Goal: Communication & Community: Answer question/provide support

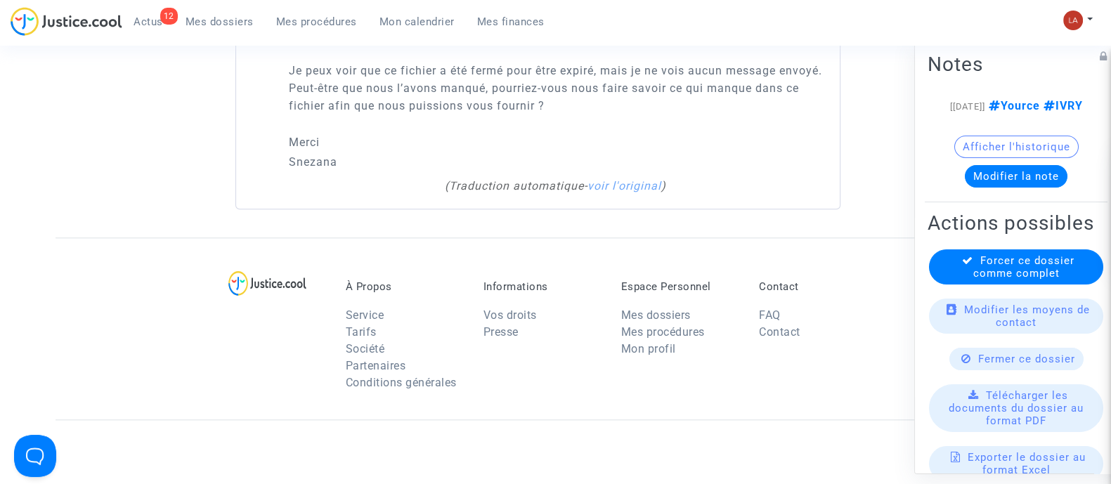
scroll to position [1316, 0]
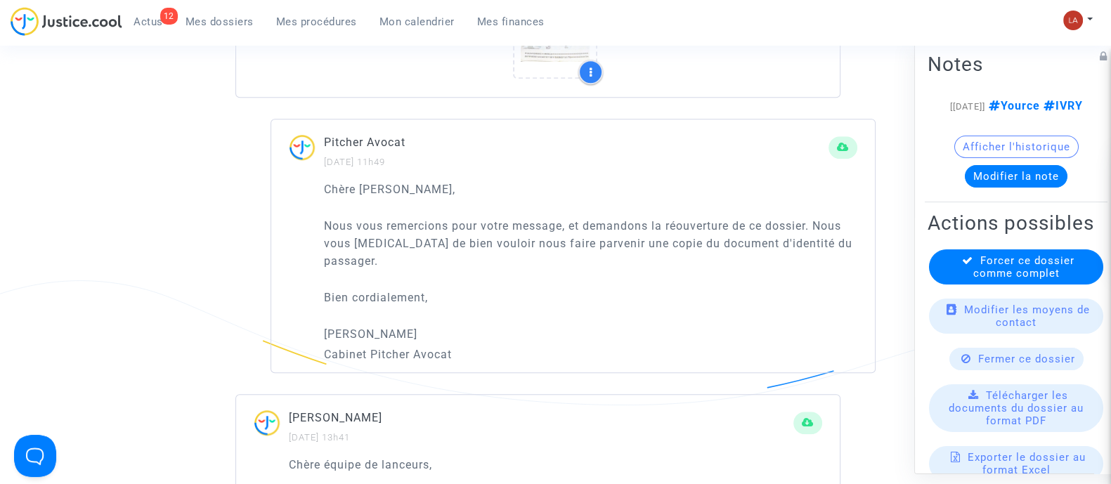
click at [298, 35] on div "12 Actus Mes dossiers Mes procédures Mon calendrier Mes finances" at bounding box center [283, 26] width 545 height 39
click at [368, 18] on link "Mon calendrier" at bounding box center [417, 21] width 98 height 21
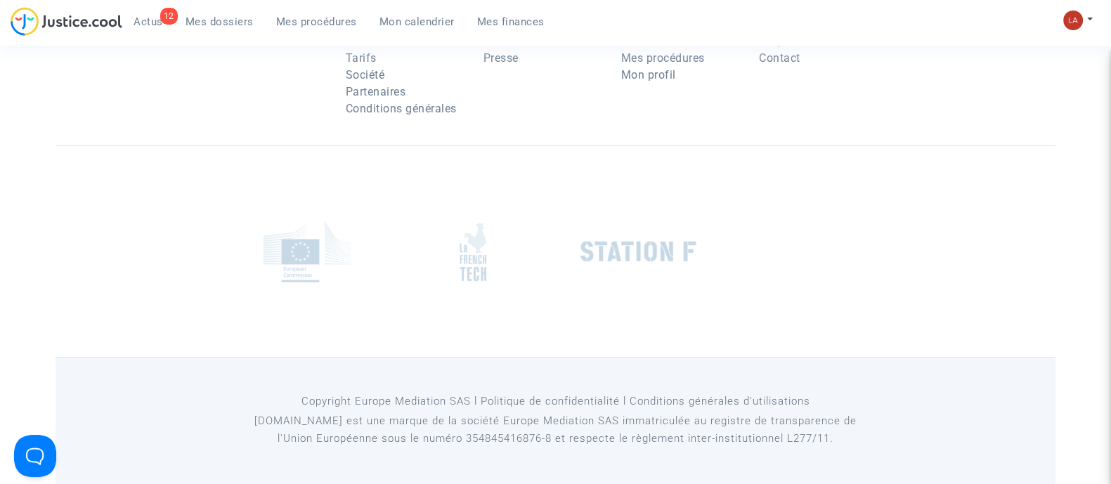
click at [362, 22] on link "Mes procédures" at bounding box center [316, 21] width 103 height 21
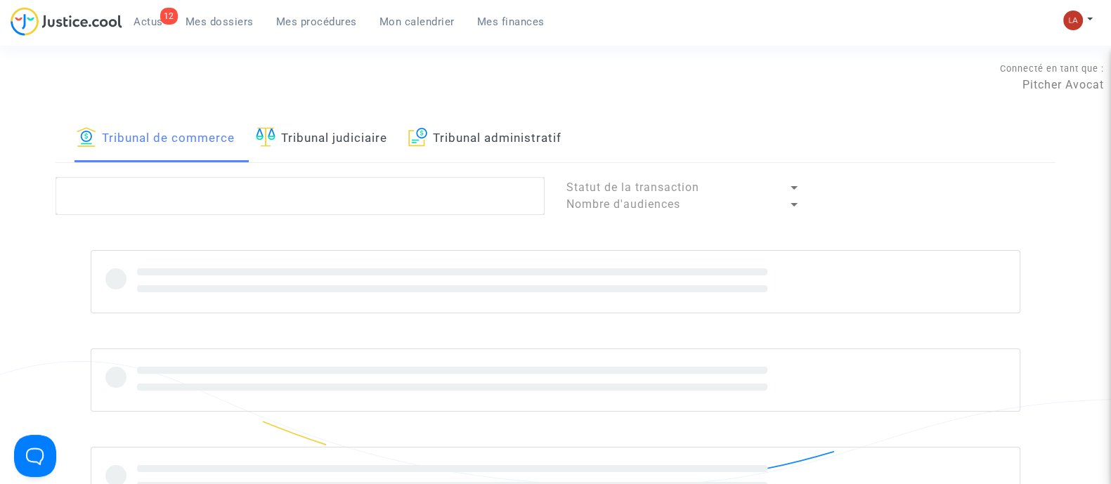
click at [310, 140] on link "Tribunal judiciaire" at bounding box center [321, 138] width 131 height 48
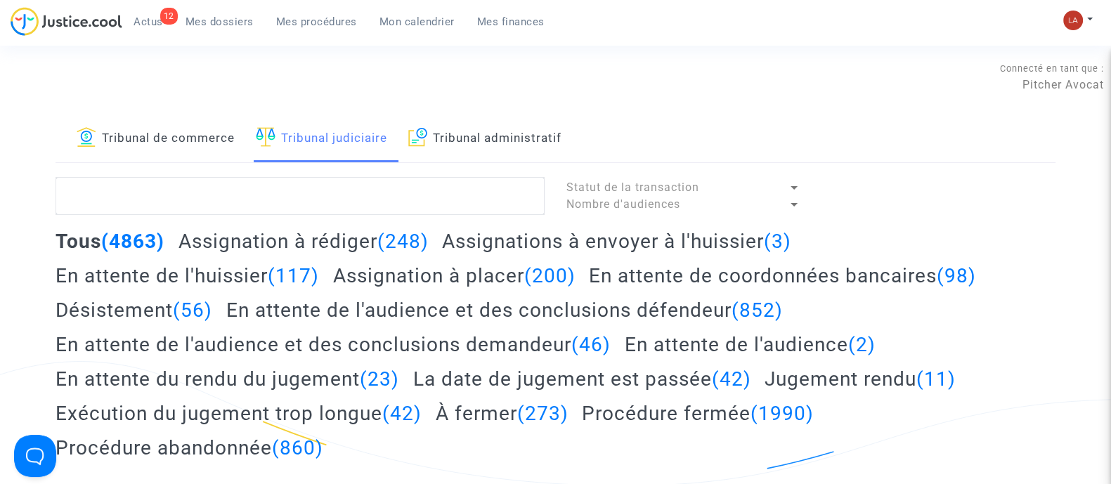
click at [364, 226] on lawsuits-list "Statut de la transaction Nombre d'audiences Tous (4863) Assignation à rédiger (…" at bounding box center [555, 471] width 1000 height 588
click at [362, 235] on h2 "Assignation à rédiger (248)" at bounding box center [303, 241] width 250 height 25
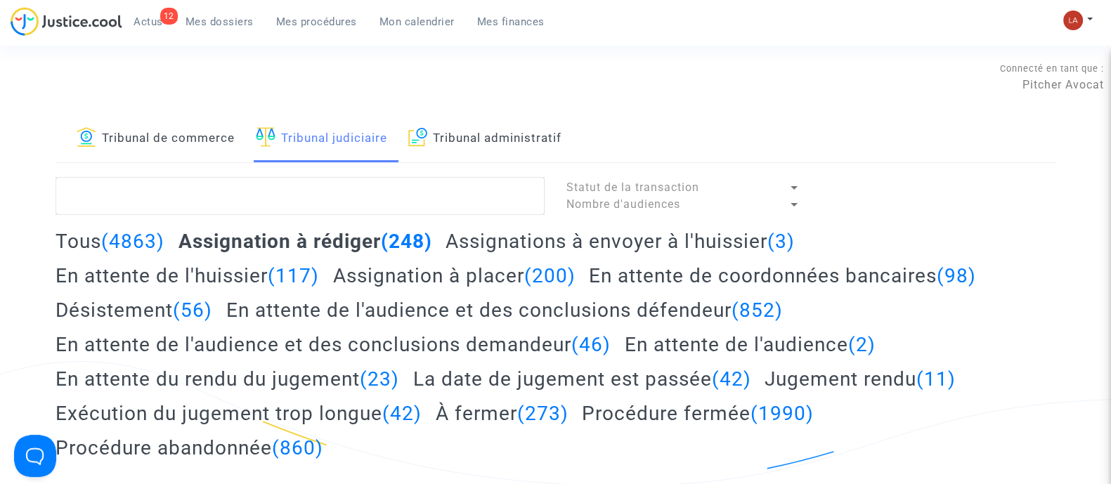
click at [519, 244] on h2 "Assignations à envoyer à l'huissier (3)" at bounding box center [619, 241] width 349 height 25
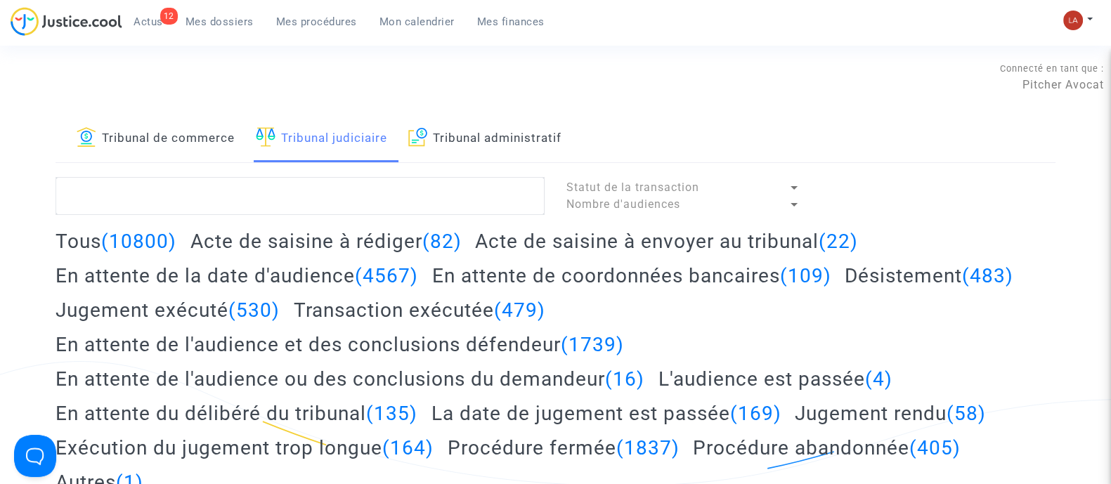
click at [625, 252] on h2 "Acte de saisine à envoyer au tribunal (22)" at bounding box center [666, 241] width 383 height 25
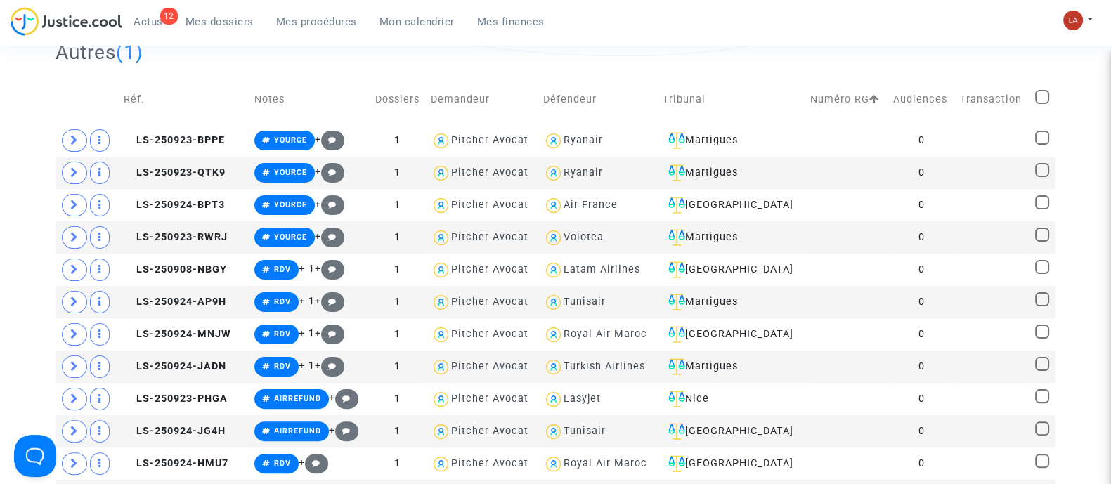
scroll to position [263, 0]
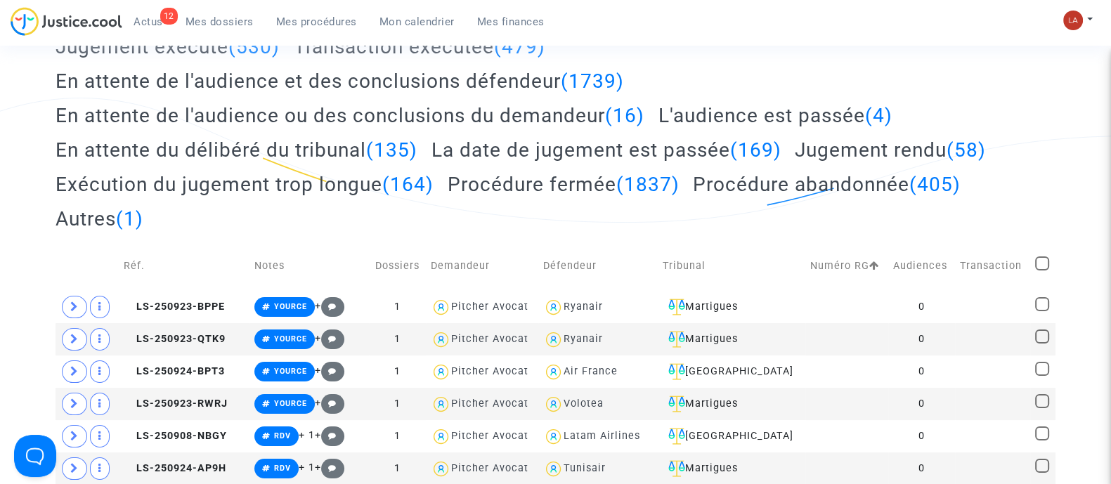
click at [1040, 263] on span at bounding box center [1042, 263] width 14 height 14
click at [1041, 270] on input "checkbox" at bounding box center [1041, 270] width 1 height 1
checkbox input "true"
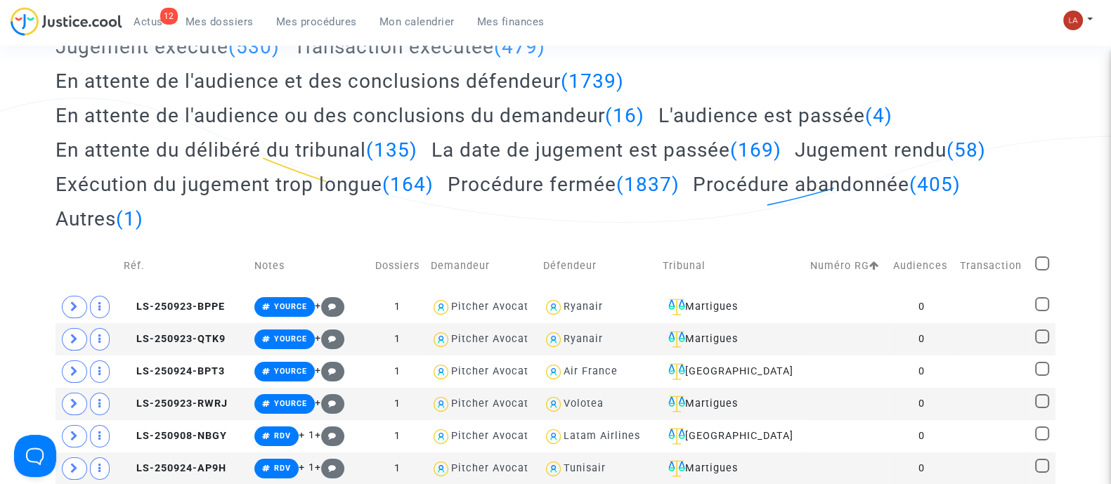
checkbox input "true"
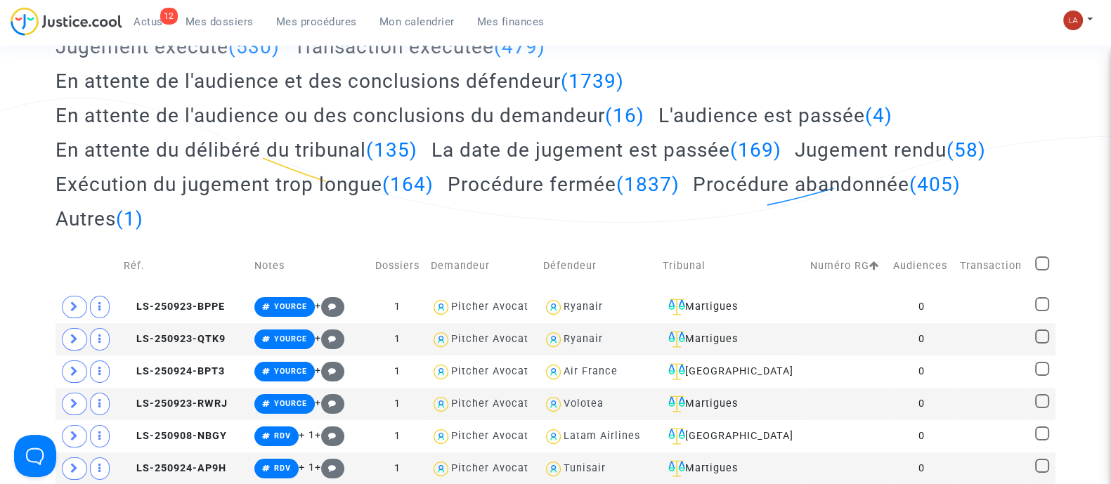
checkbox input "true"
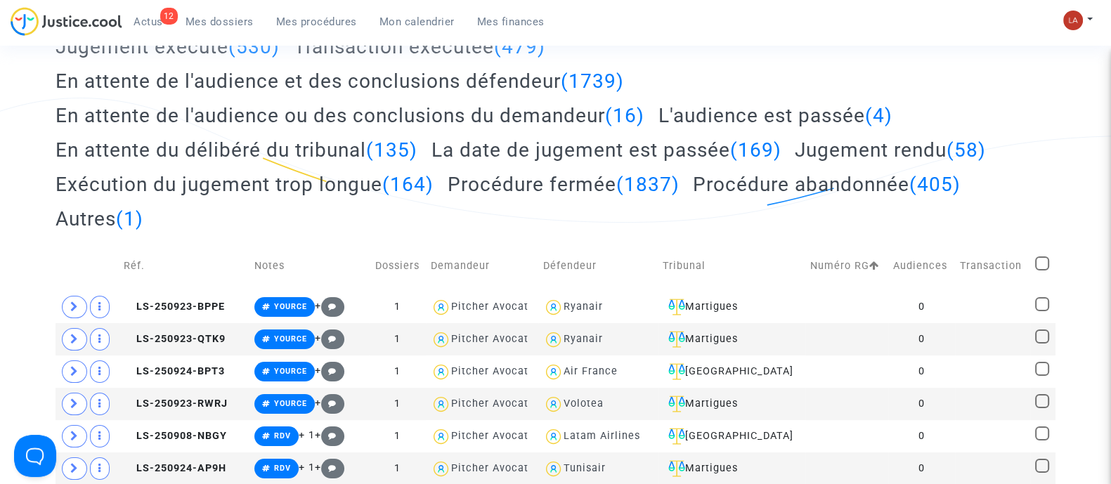
checkbox input "true"
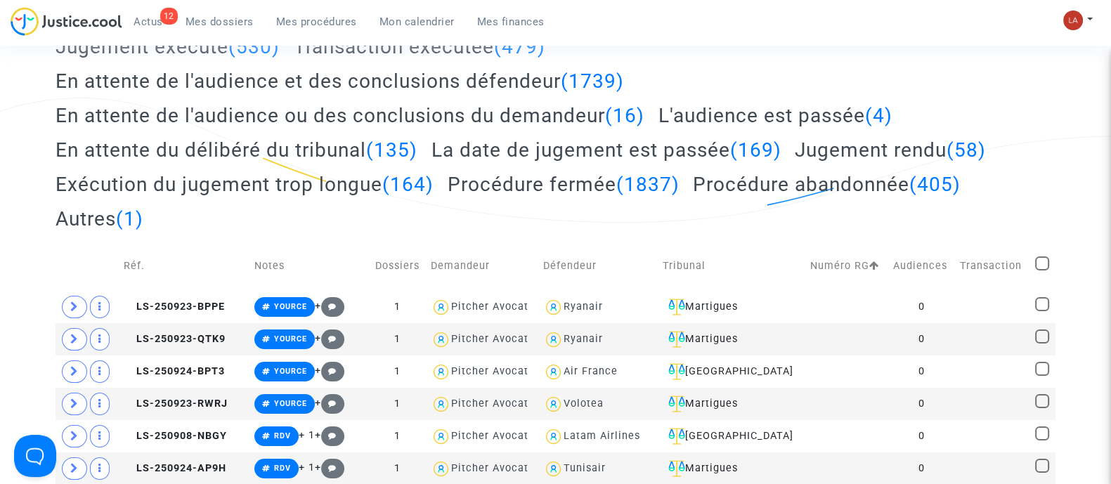
checkbox input "true"
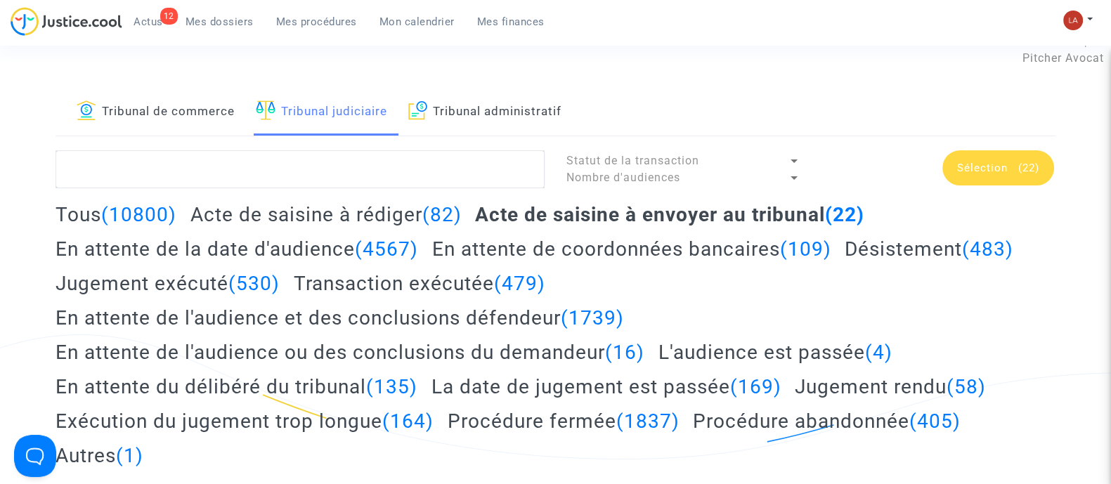
scroll to position [0, 0]
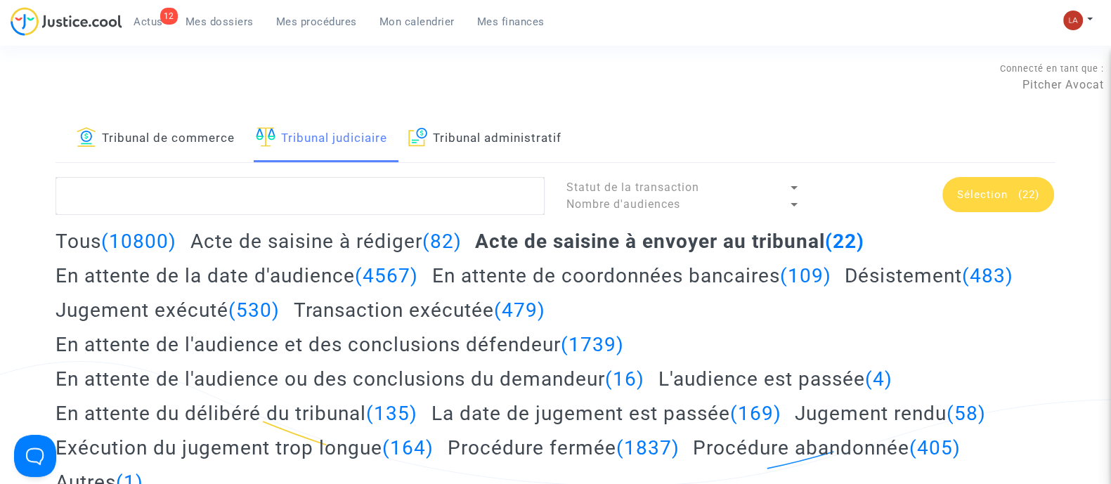
click at [1012, 196] on span "Sélection (22)" at bounding box center [998, 194] width 82 height 13
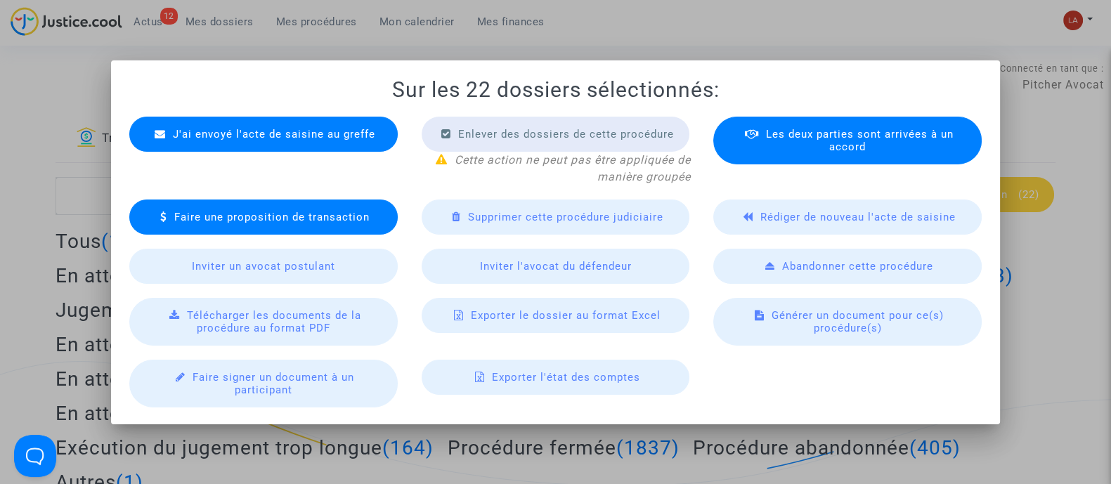
click at [374, 133] on div "J'ai envoyé l'acte de saisine au greffe" at bounding box center [263, 134] width 268 height 35
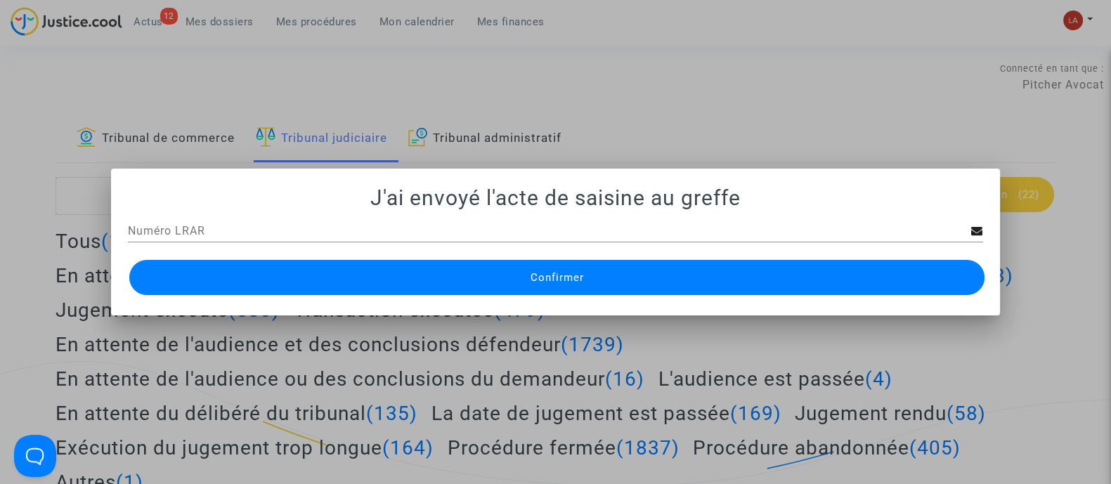
click at [549, 266] on button "Confirmer" at bounding box center [556, 277] width 855 height 35
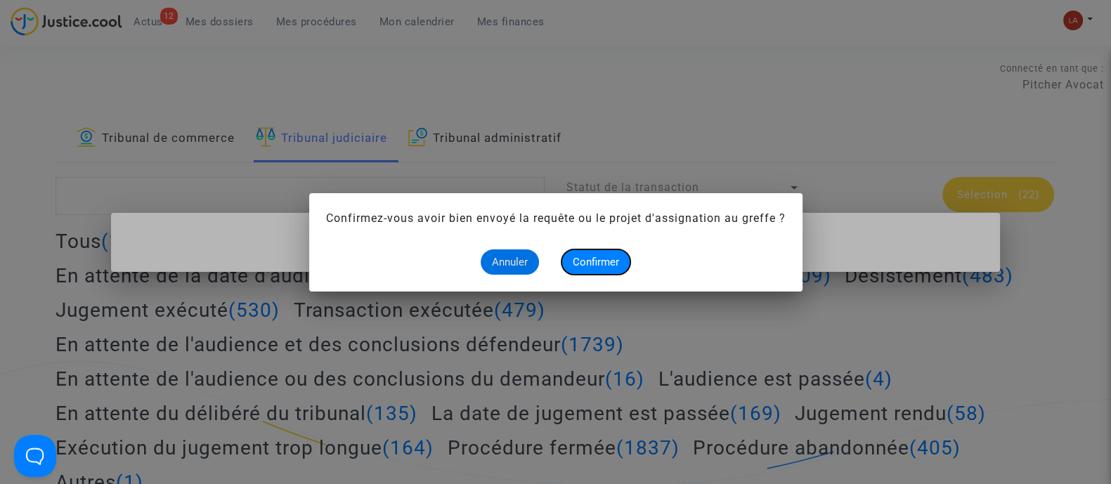
click at [626, 261] on button "Confirmer" at bounding box center [595, 261] width 69 height 25
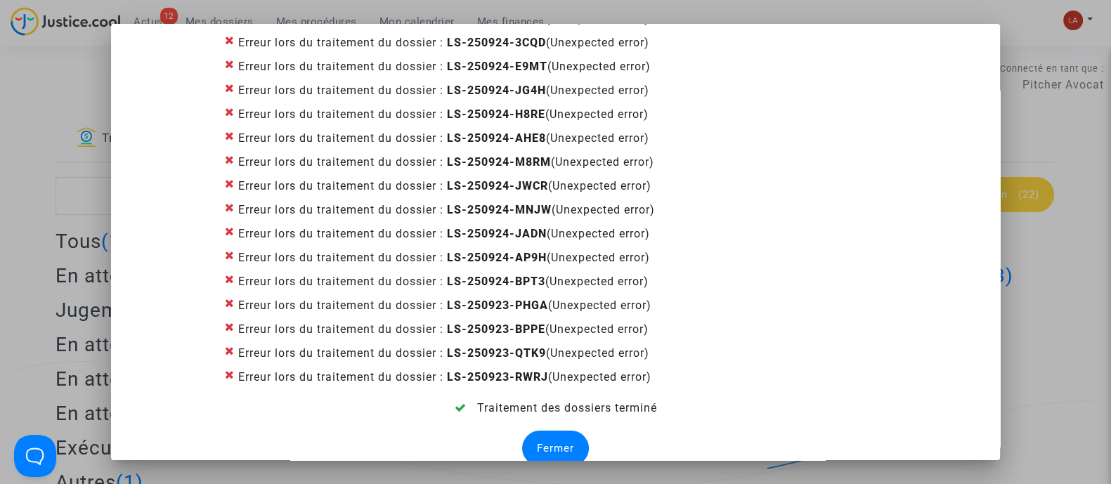
scroll to position [134, 0]
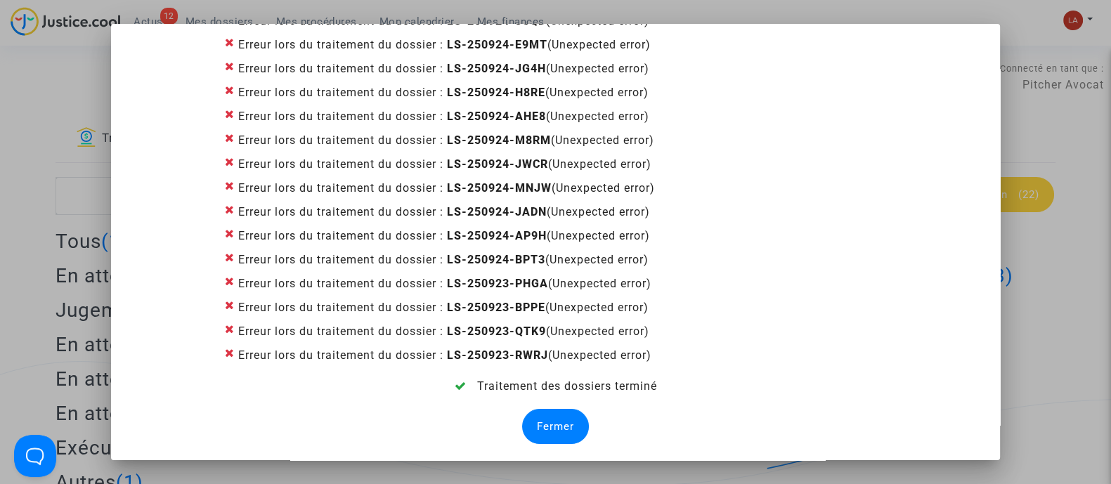
click at [544, 426] on div "Fermer" at bounding box center [555, 426] width 67 height 35
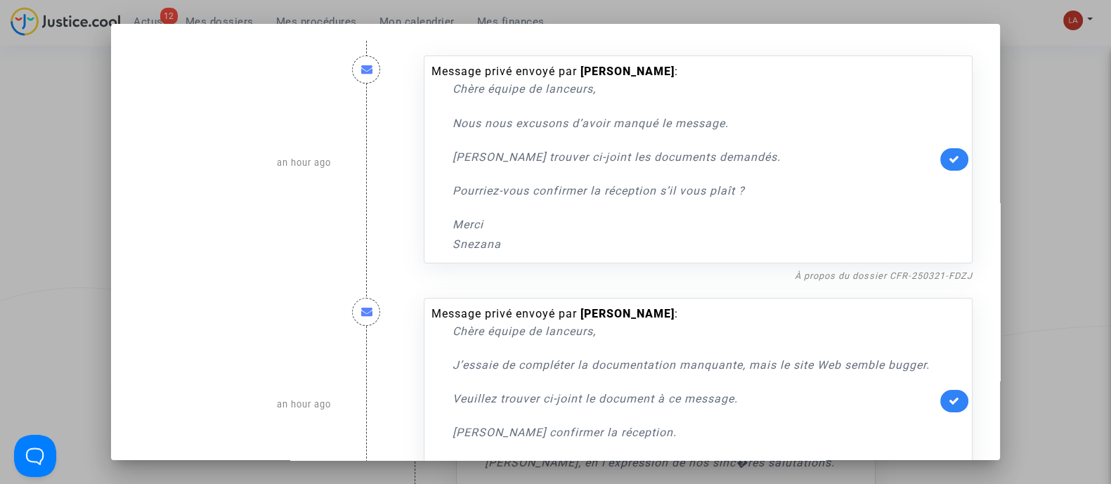
scroll to position [81, 0]
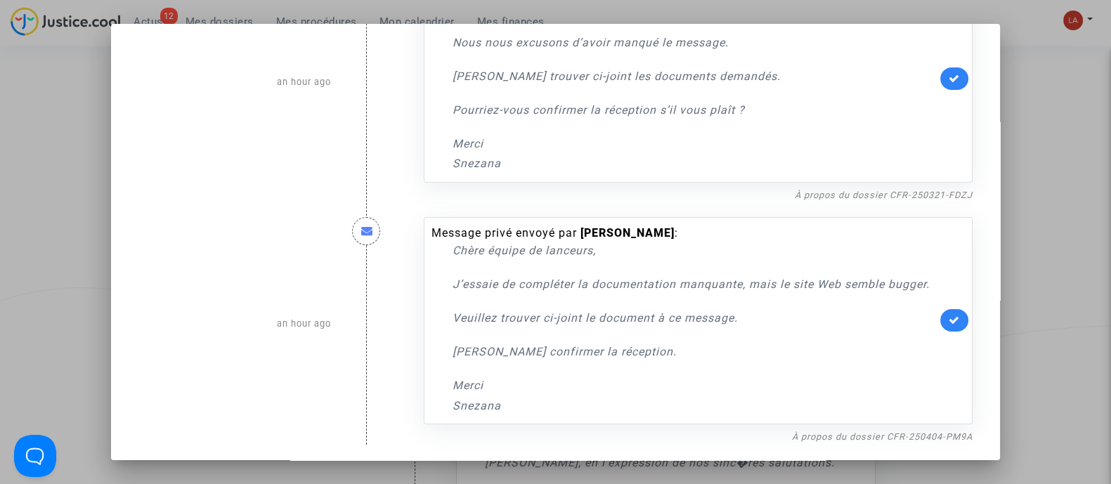
click at [1099, 114] on div at bounding box center [555, 242] width 1111 height 484
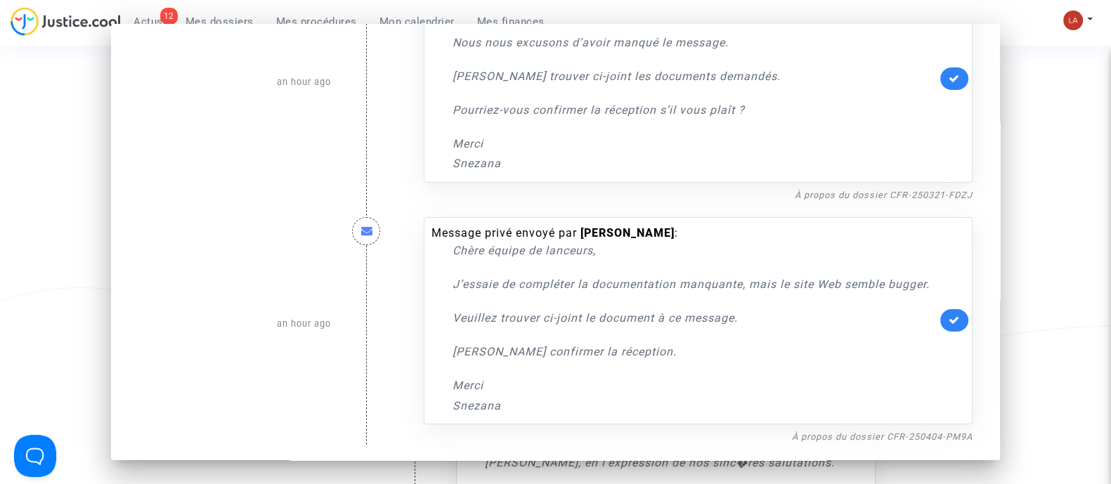
scroll to position [87, 0]
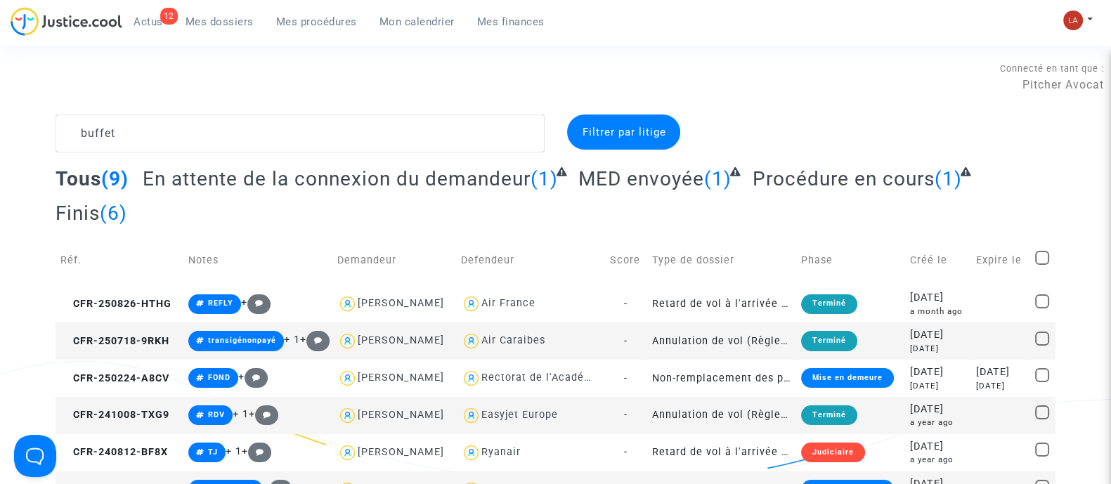
type textarea "buffet"
click at [666, 183] on span "MED envoyée" at bounding box center [641, 178] width 126 height 23
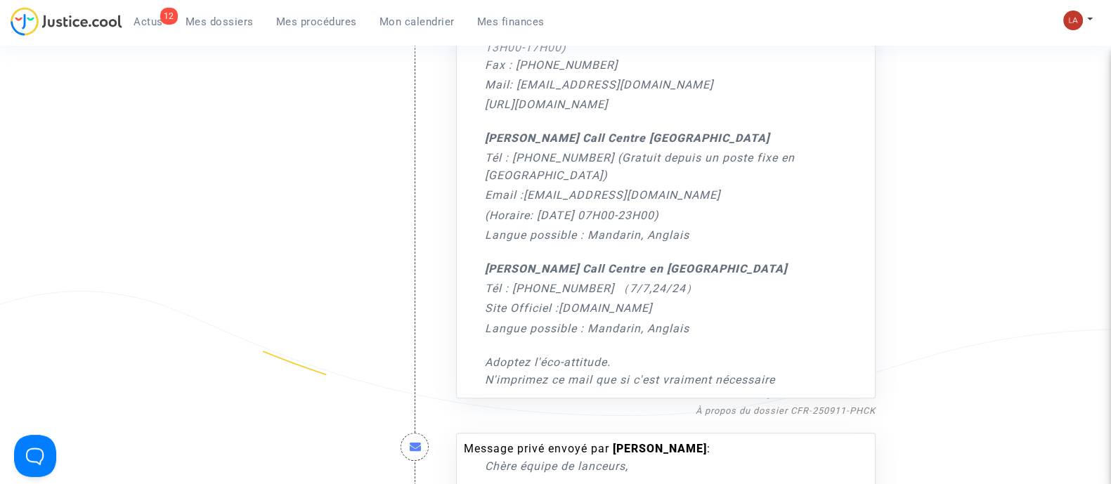
scroll to position [790, 0]
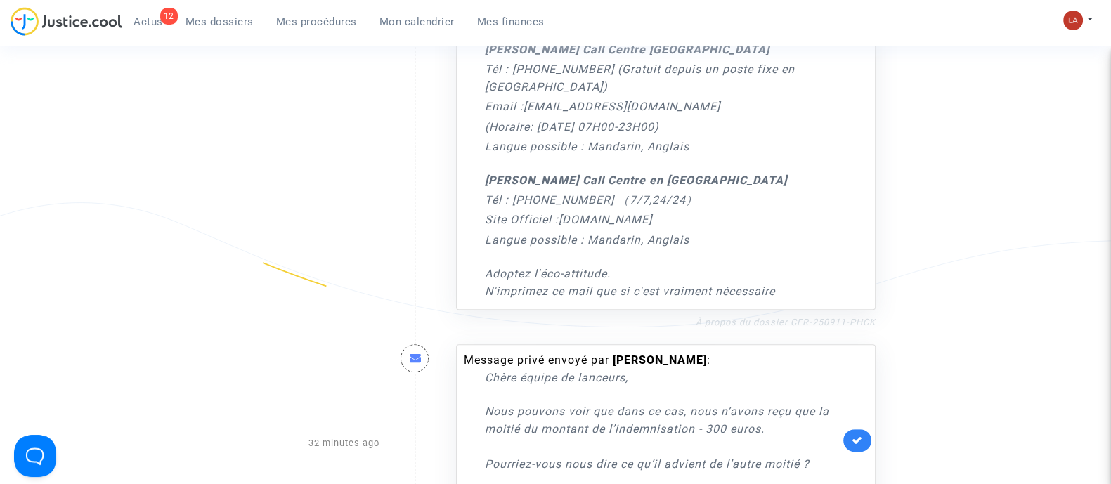
click at [856, 322] on link "À propos du dossier CFR-250911-PHCK" at bounding box center [785, 322] width 180 height 11
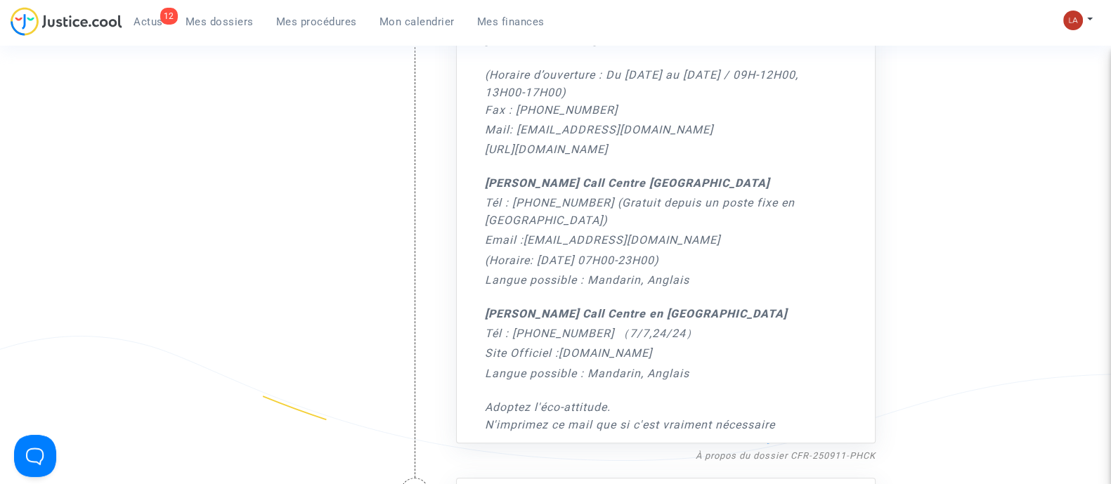
scroll to position [527, 0]
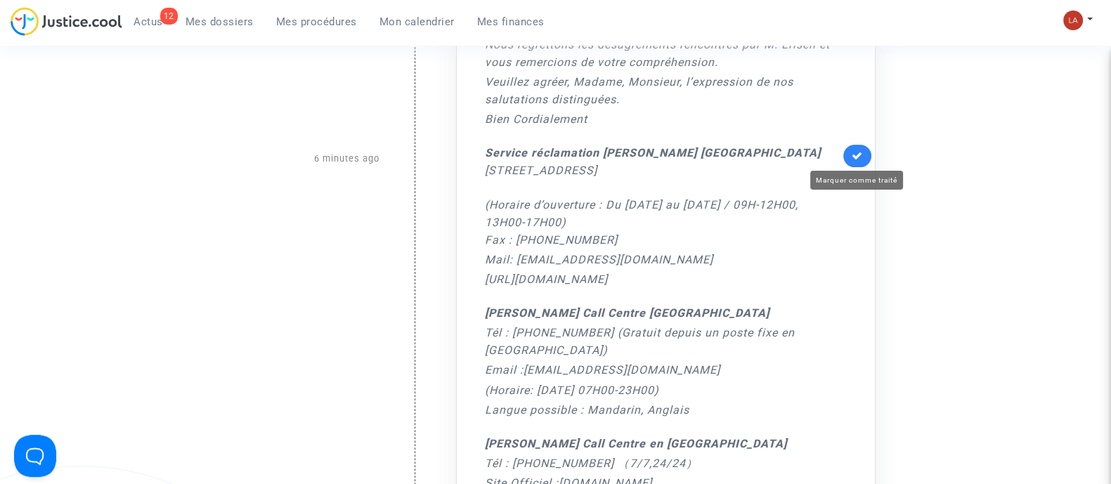
click at [855, 157] on icon at bounding box center [856, 155] width 11 height 11
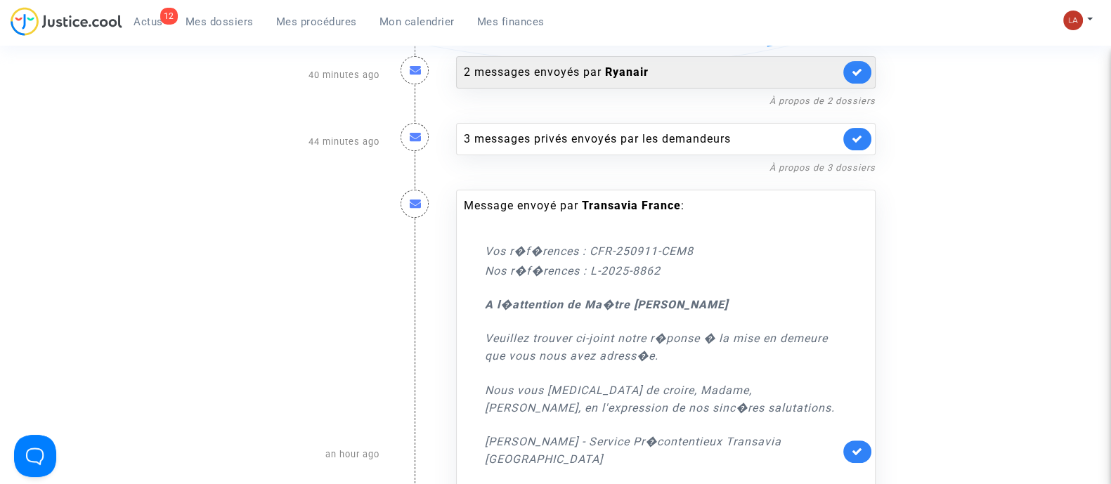
scroll to position [263, 0]
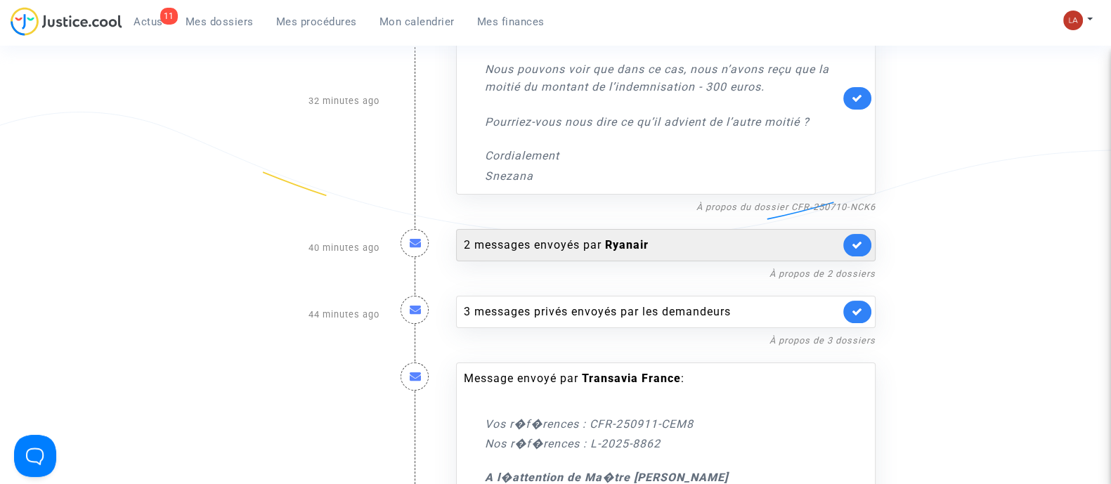
click at [867, 244] on link at bounding box center [857, 245] width 28 height 22
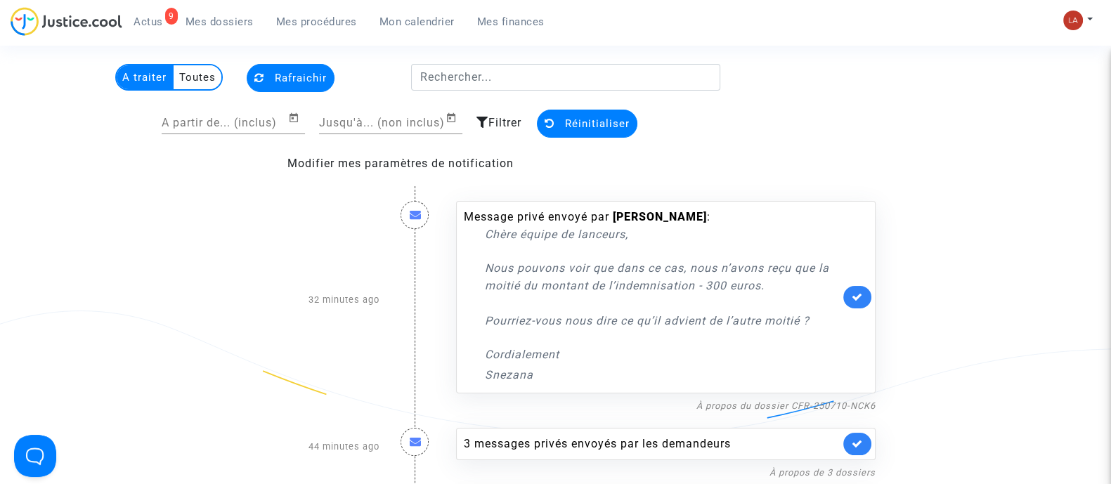
scroll to position [87, 0]
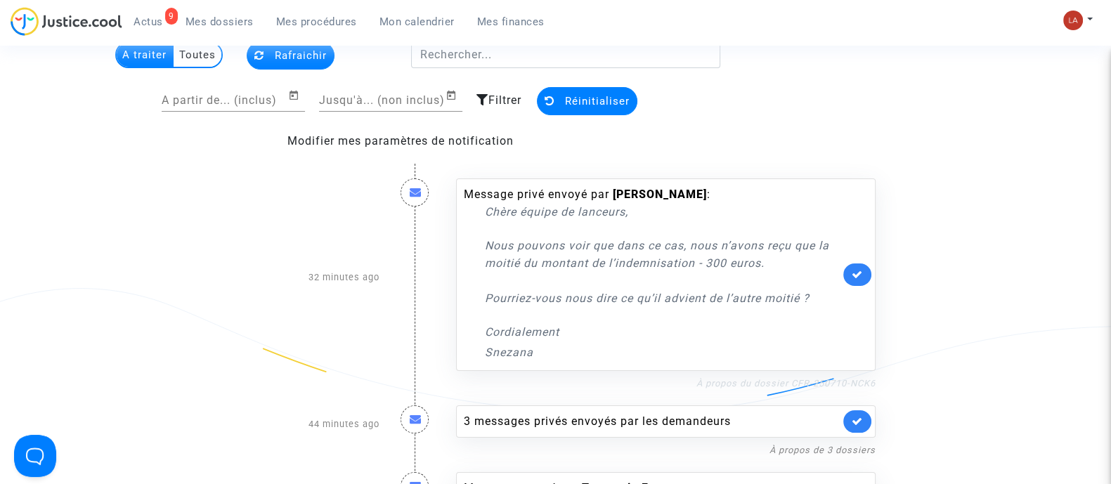
click at [818, 384] on link "À propos du dossier CFR-250710-NCK6" at bounding box center [785, 383] width 179 height 11
click at [850, 275] on link at bounding box center [857, 274] width 28 height 22
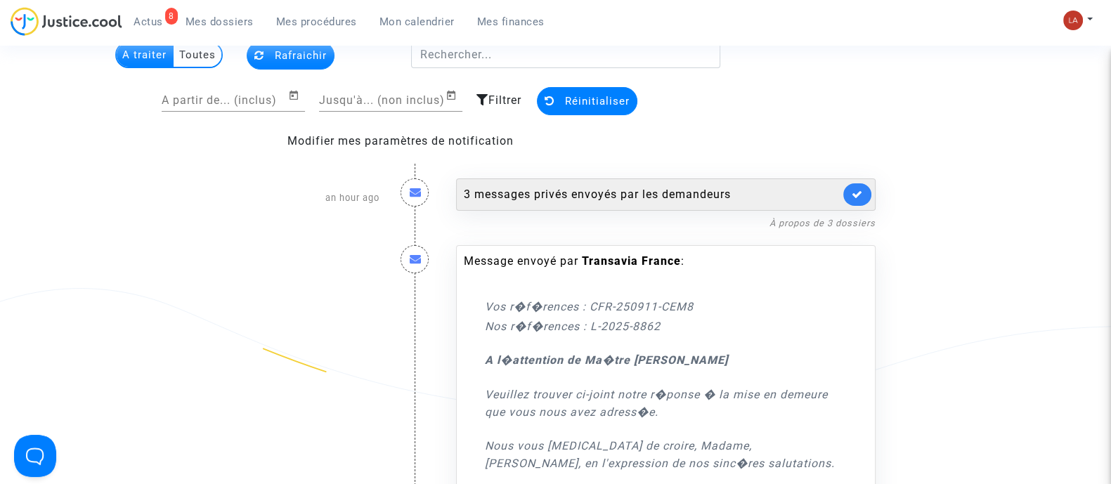
click at [672, 192] on div "3 messages privés envoyés par les demandeurs" at bounding box center [652, 194] width 376 height 17
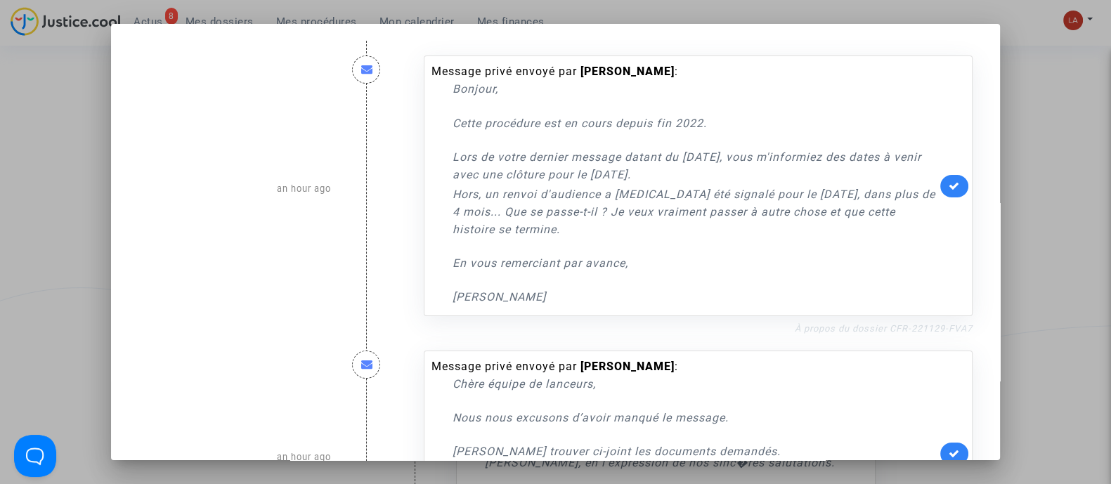
click at [885, 323] on link "À propos du dossier CFR-221129-FVA7" at bounding box center [883, 328] width 178 height 11
click at [948, 188] on icon at bounding box center [953, 186] width 11 height 11
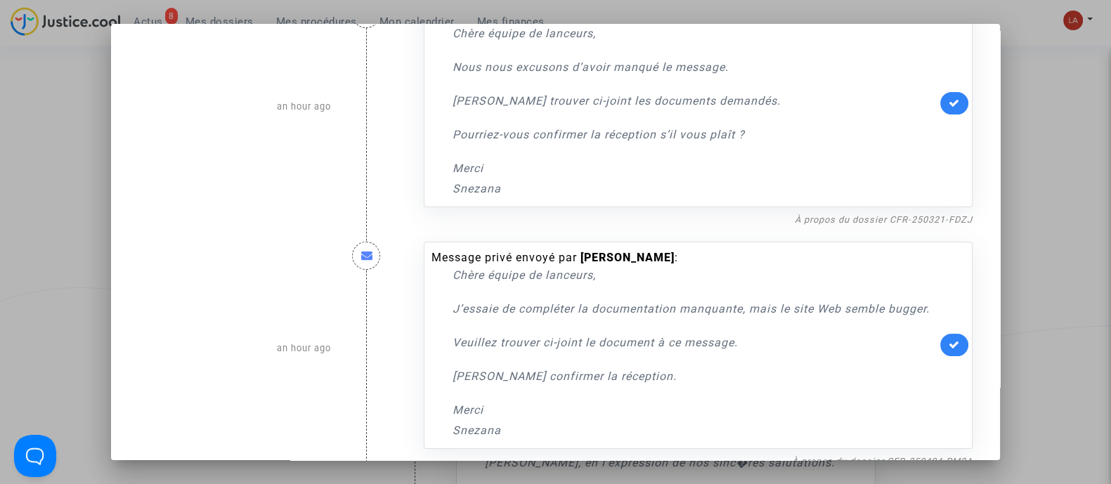
click at [867, 228] on div "Message privé envoyé par Monia Ferrari : Chère équipe de lanceurs, J’essaie de …" at bounding box center [698, 349] width 570 height 242
click at [871, 219] on link "À propos du dossier CFR-250321-FDZJ" at bounding box center [883, 219] width 178 height 11
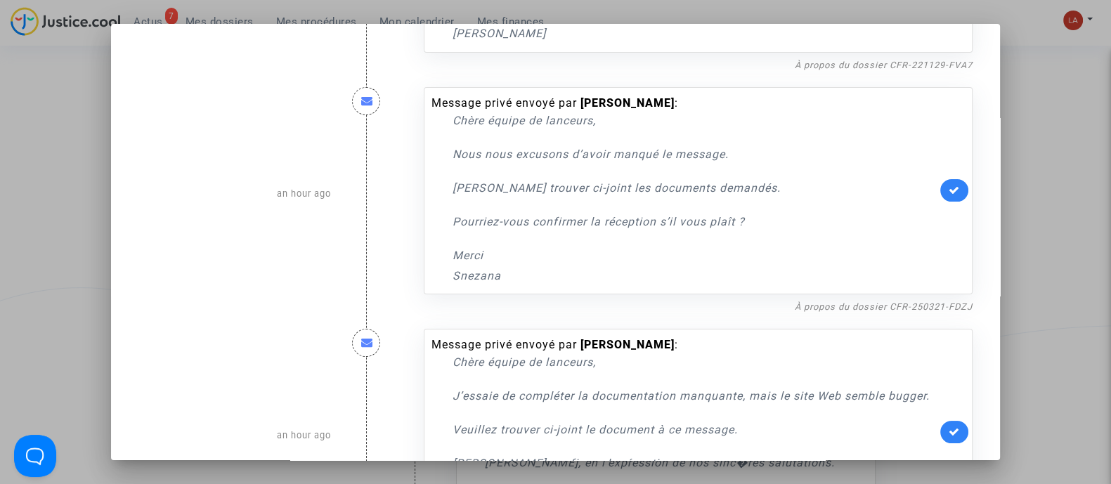
click at [940, 190] on link at bounding box center [954, 190] width 28 height 22
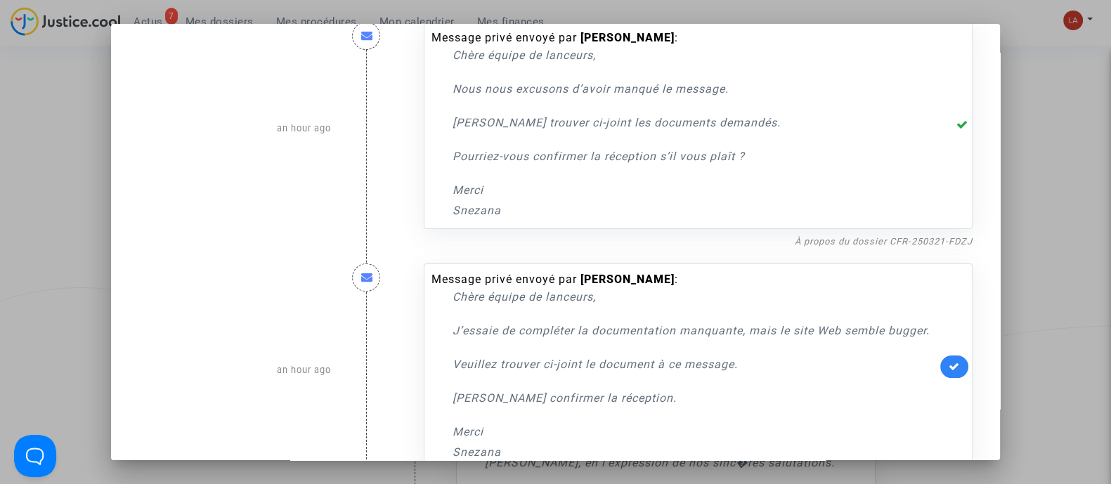
scroll to position [376, 0]
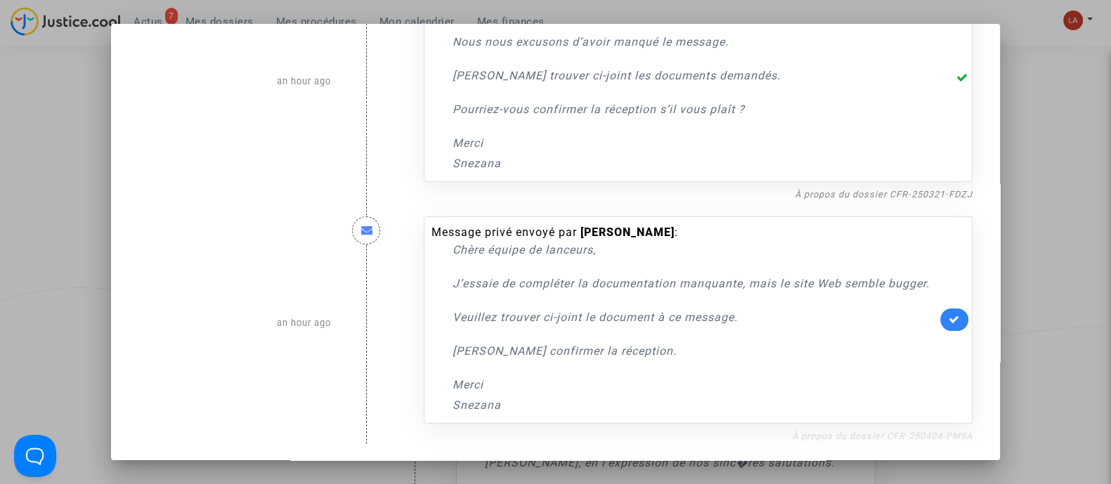
click at [827, 437] on link "À propos du dossier CFR-250404-PM9A" at bounding box center [882, 436] width 181 height 11
click at [945, 312] on link at bounding box center [954, 319] width 28 height 22
click at [1051, 188] on div at bounding box center [555, 242] width 1111 height 484
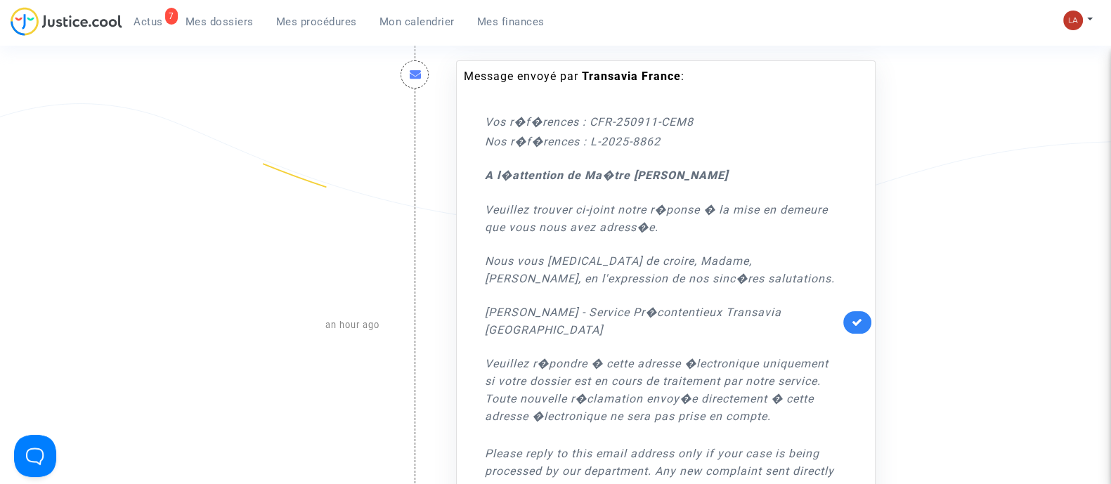
scroll to position [0, 0]
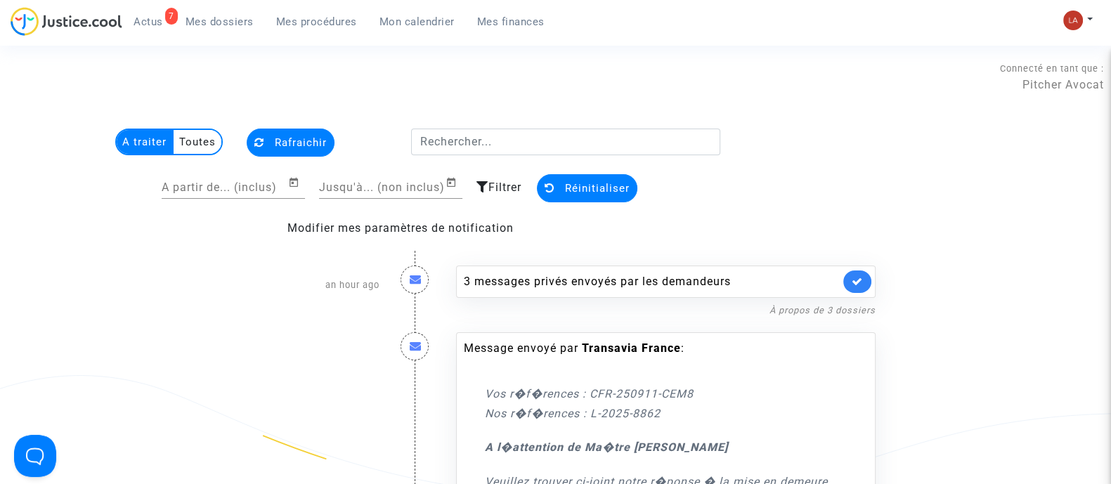
click at [162, 25] on span "Actus" at bounding box center [148, 21] width 30 height 13
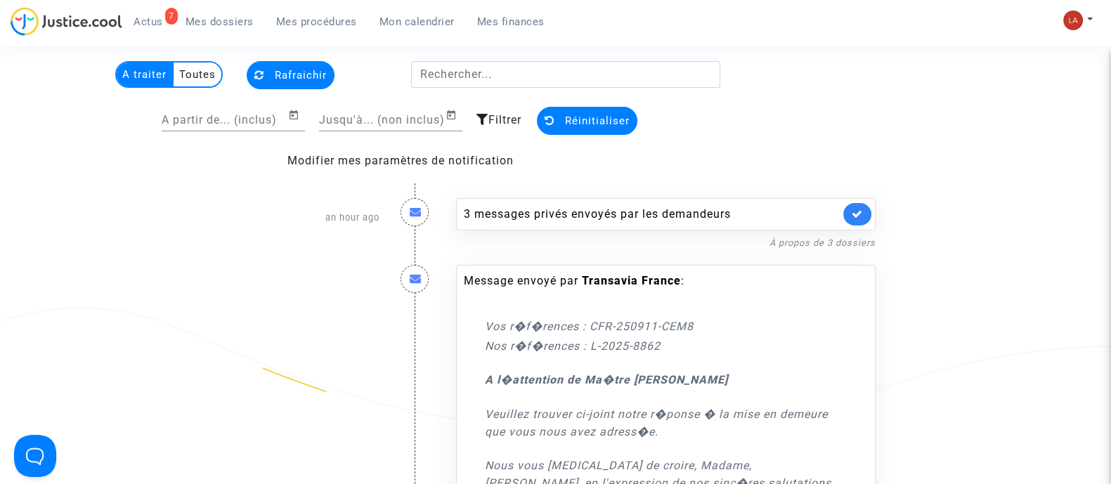
scroll to position [68, 0]
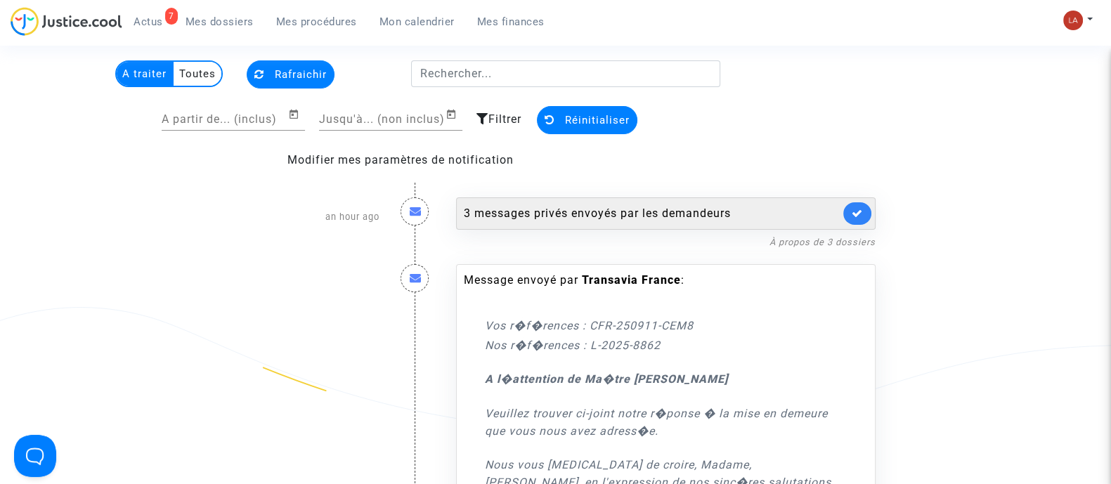
click at [633, 225] on div "3 messages privés envoyés par les demandeurs" at bounding box center [665, 213] width 419 height 32
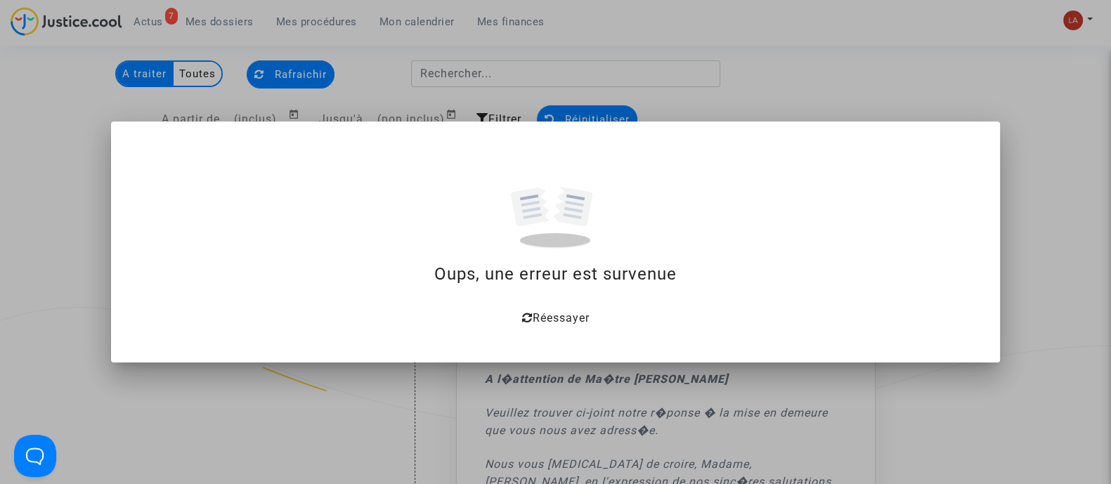
click at [88, 104] on div at bounding box center [555, 242] width 1111 height 484
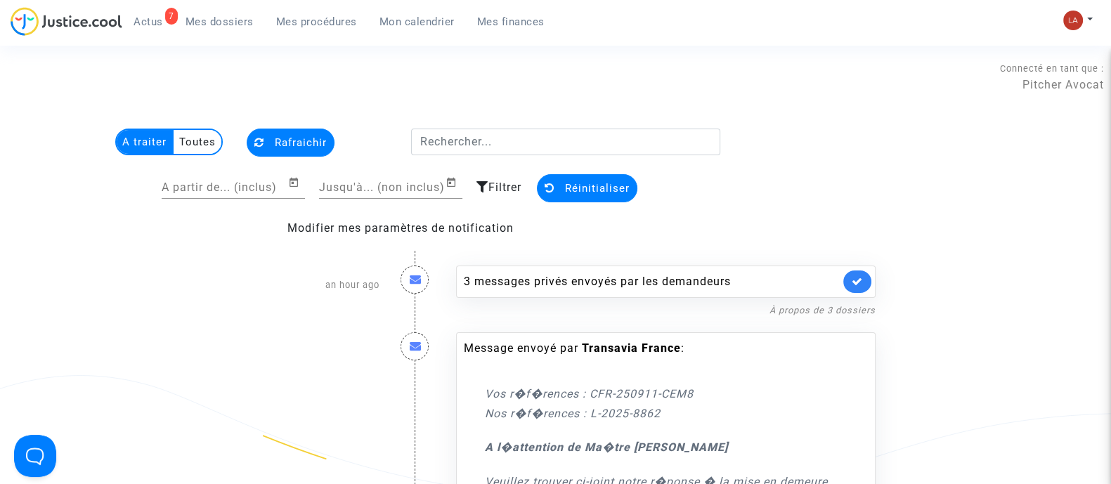
scroll to position [68, 0]
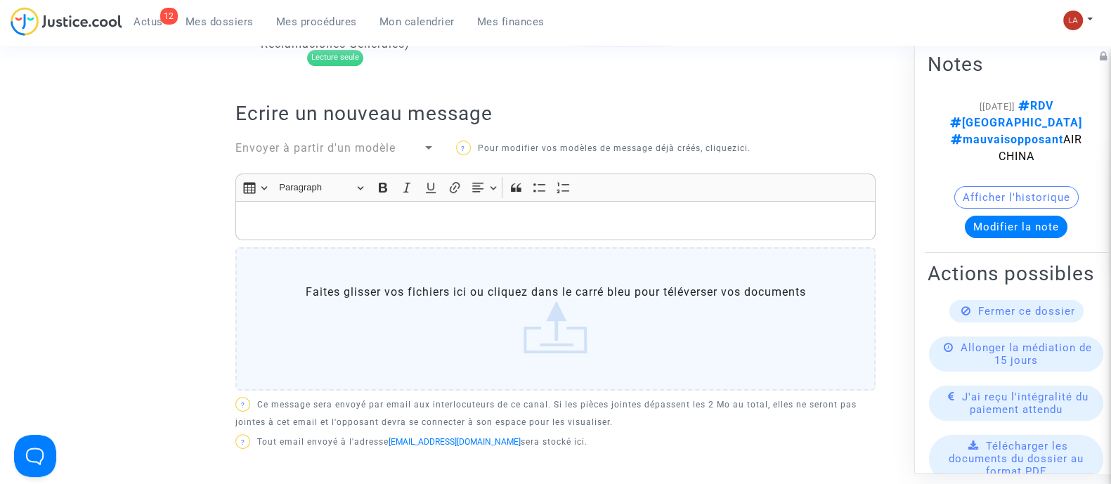
scroll to position [966, 0]
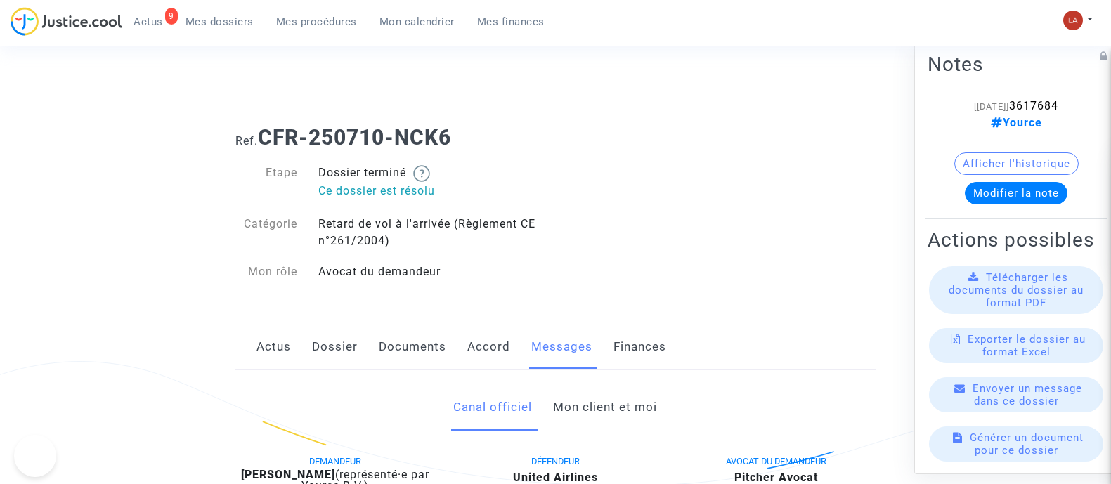
drag, startPoint x: 0, startPoint y: 0, endPoint x: 615, endPoint y: 398, distance: 733.0
click at [595, 412] on link "Mon client et moi" at bounding box center [605, 407] width 104 height 46
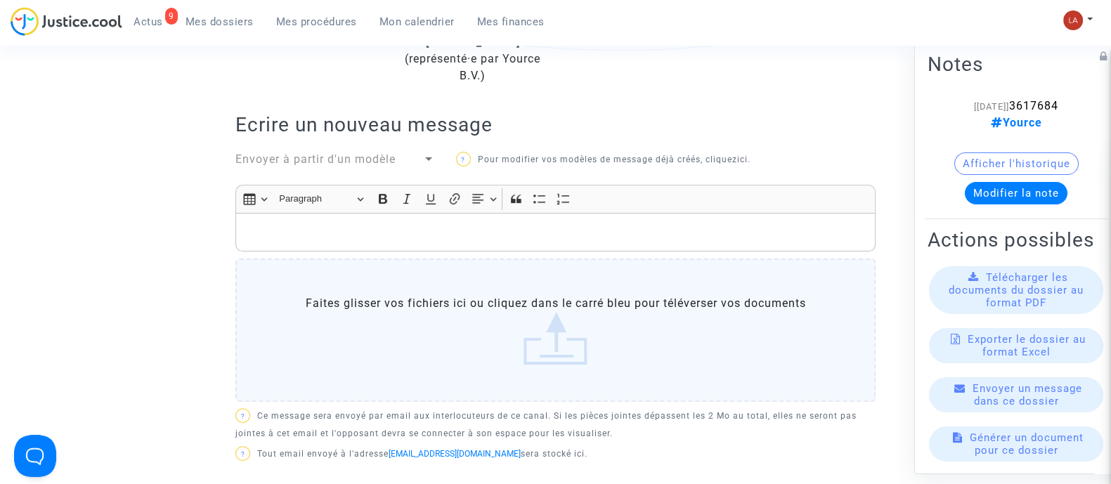
scroll to position [263, 0]
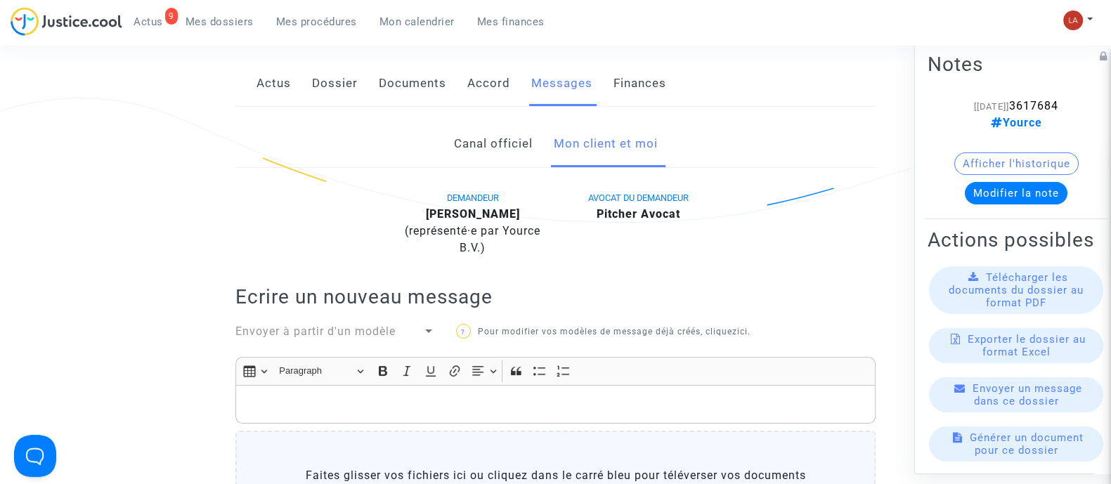
click at [509, 214] on b "Bénédicte Kuba Bentika Wanga" at bounding box center [473, 213] width 94 height 13
click at [509, 213] on b "Bénédicte Kuba Bentika Wanga" at bounding box center [473, 213] width 94 height 13
copy b "Bentika"
click at [428, 221] on b "Bénédicte Kuba Bentika Wanga" at bounding box center [473, 213] width 94 height 13
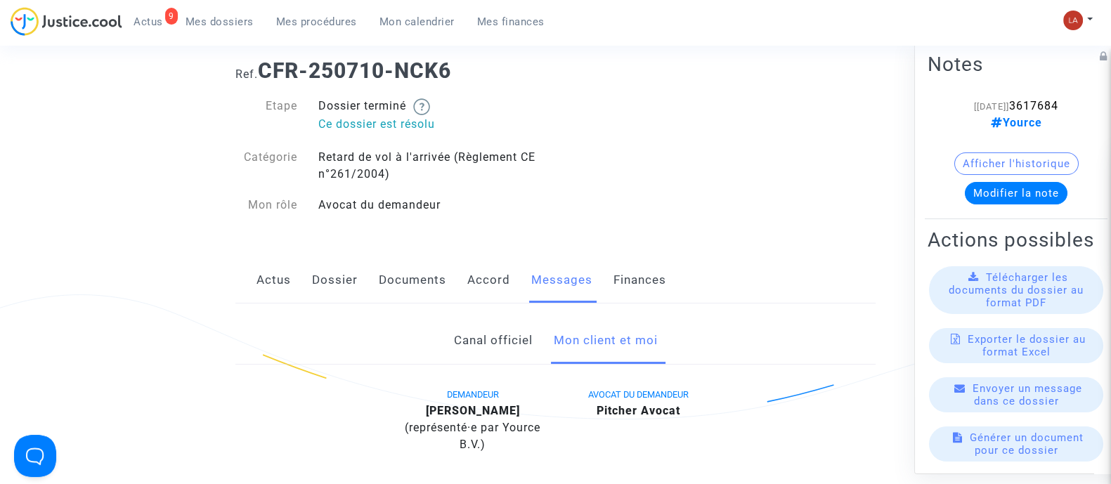
scroll to position [0, 0]
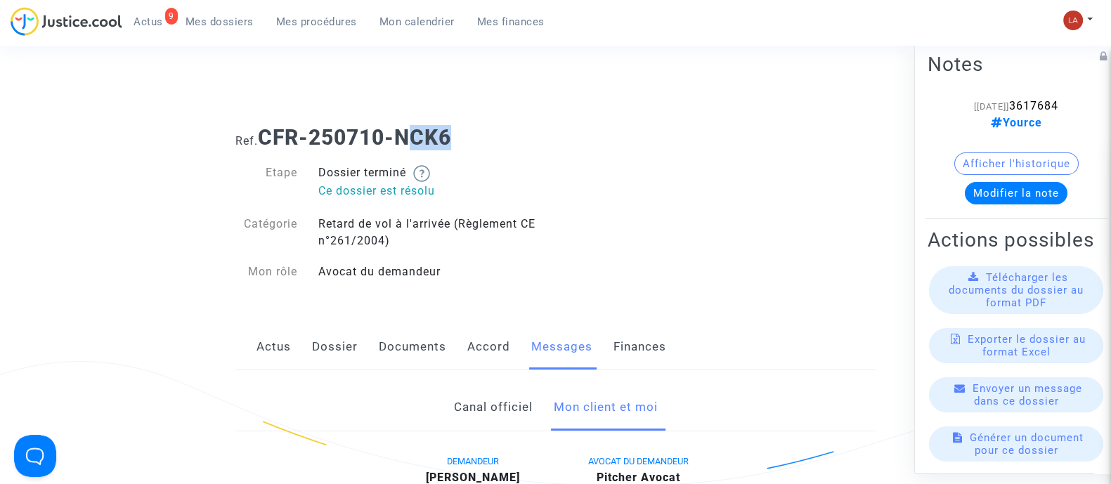
drag, startPoint x: 467, startPoint y: 127, endPoint x: 229, endPoint y: 137, distance: 238.3
click at [322, 138] on h1 "Ref. CFR-250710-NCK6" at bounding box center [555, 137] width 640 height 25
drag, startPoint x: 229, startPoint y: 137, endPoint x: 294, endPoint y: 144, distance: 65.7
click at [294, 144] on h1 "Ref. CFR-250710-NCK6" at bounding box center [555, 137] width 640 height 25
click at [291, 144] on b "CFR-250710-NCK6" at bounding box center [354, 137] width 193 height 25
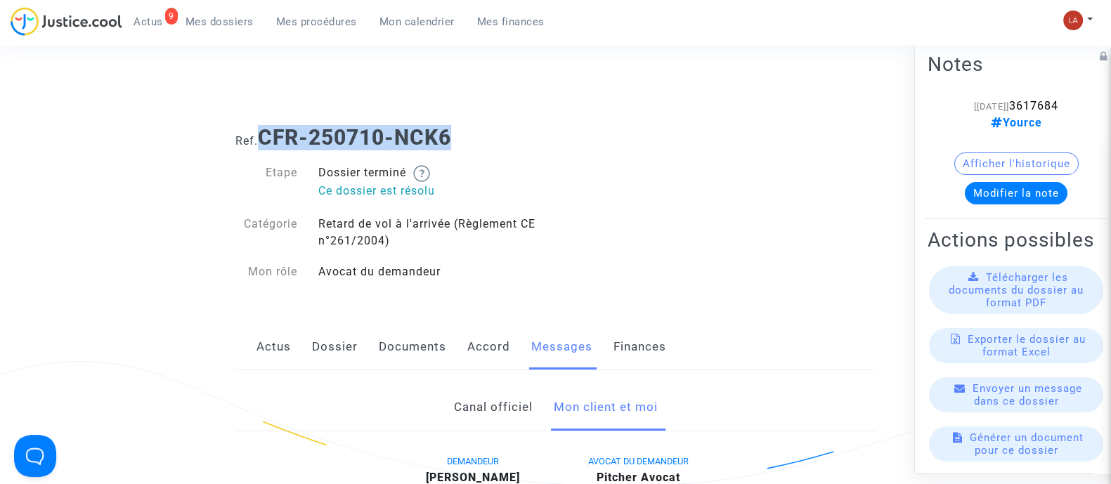
drag, startPoint x: 268, startPoint y: 135, endPoint x: 495, endPoint y: 135, distance: 227.6
click at [495, 135] on h1 "Ref. CFR-250710-NCK6" at bounding box center [555, 137] width 640 height 25
copy b "CFR-250710-NCK6"
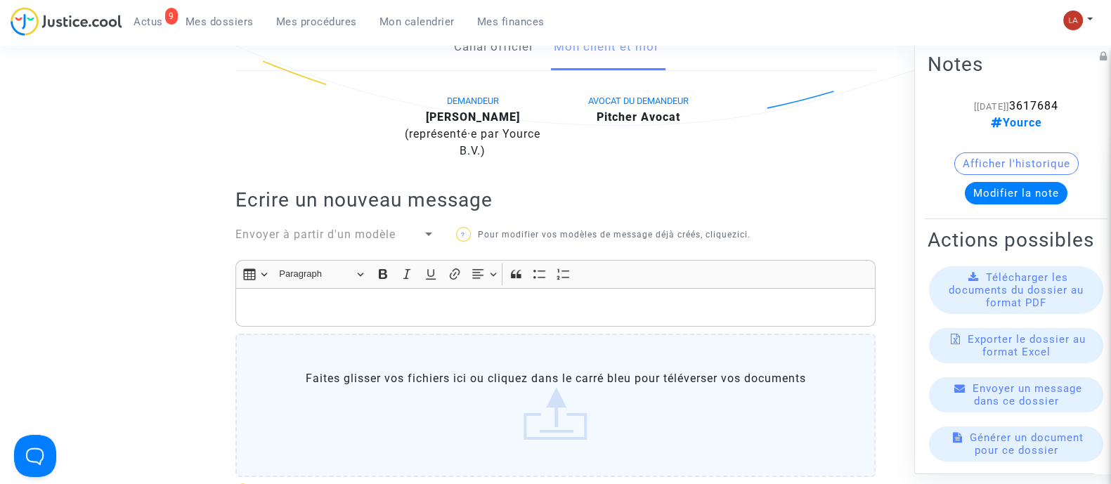
scroll to position [175, 0]
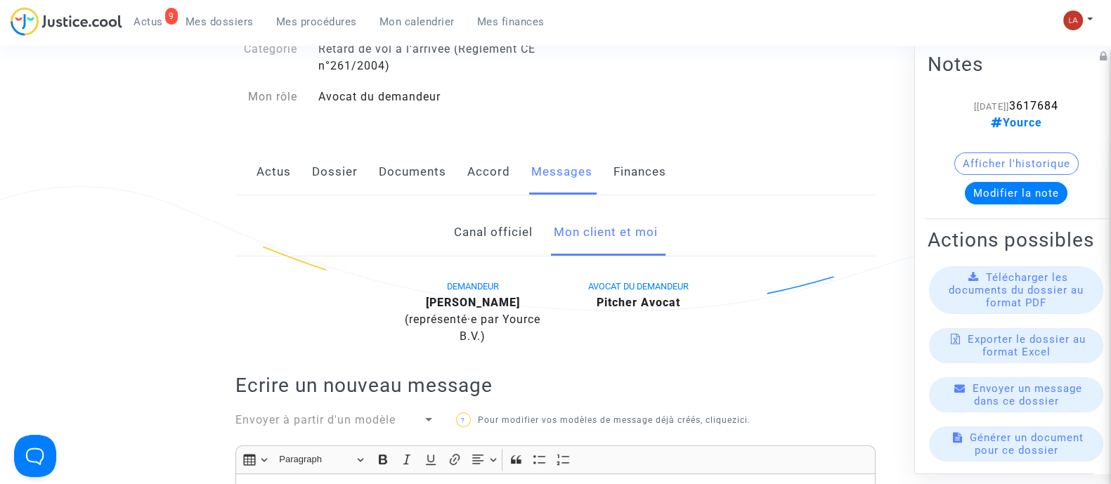
click at [276, 165] on link "Actus" at bounding box center [273, 172] width 34 height 46
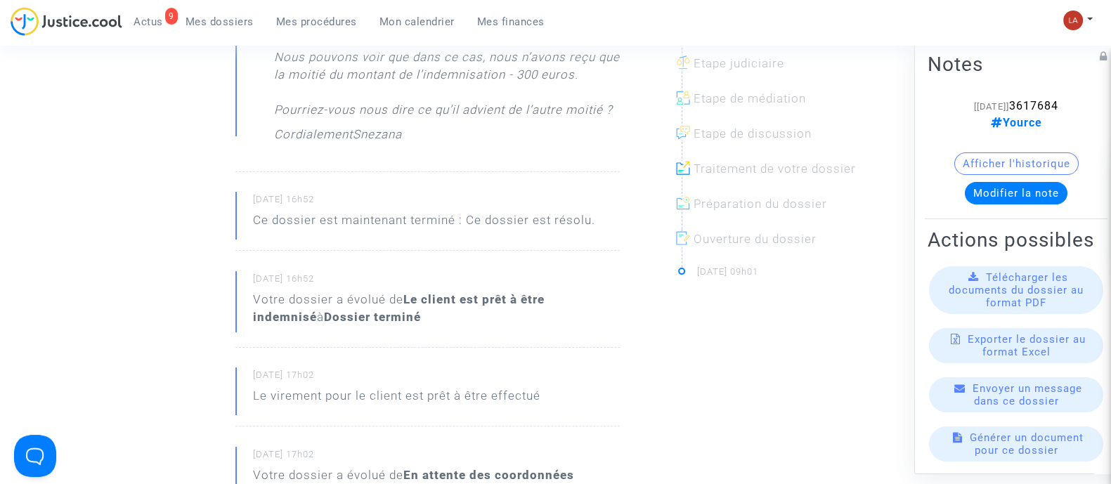
scroll to position [614, 0]
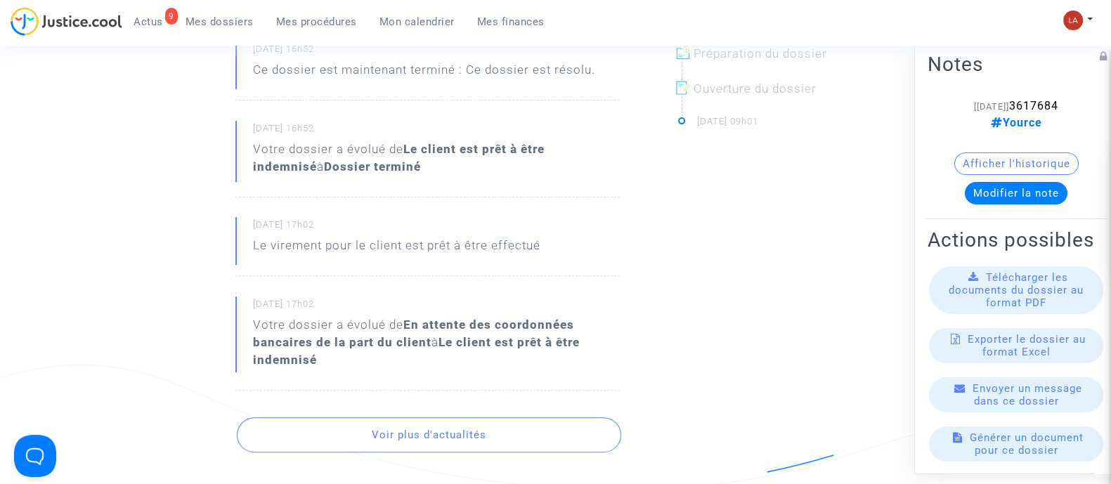
click at [558, 429] on button "Voir plus d'actualités" at bounding box center [429, 434] width 384 height 35
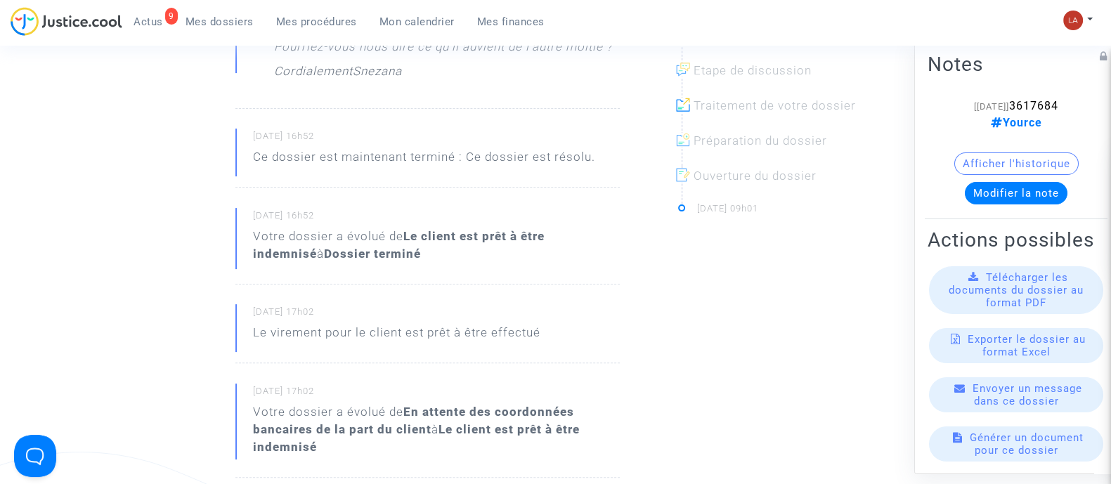
scroll to position [0, 0]
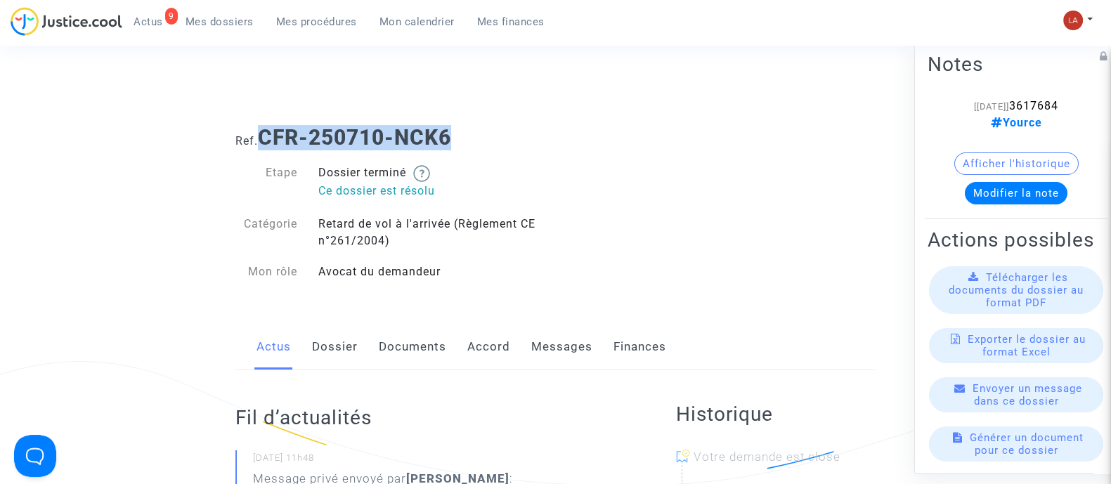
click at [508, 358] on link "Accord" at bounding box center [488, 347] width 43 height 46
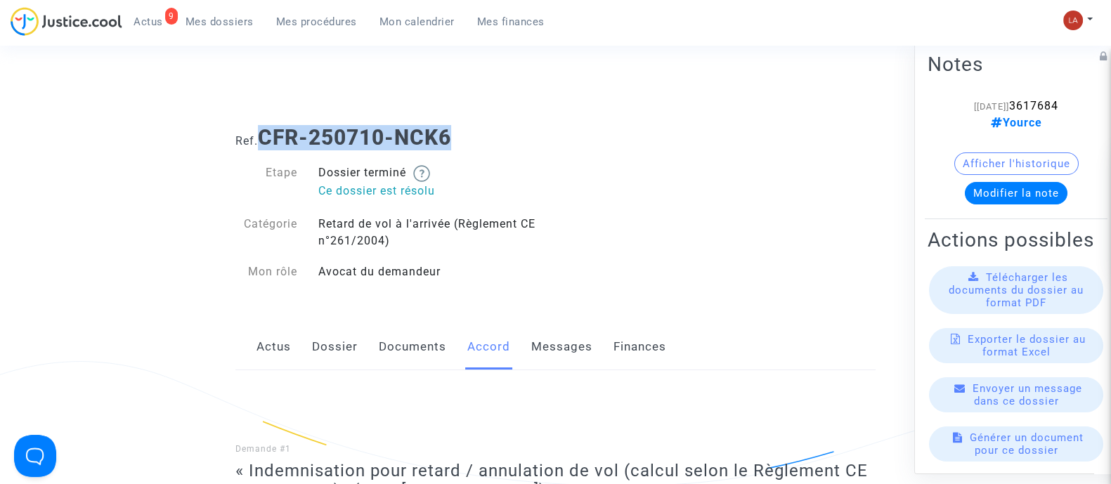
click at [419, 327] on link "Documents" at bounding box center [412, 347] width 67 height 46
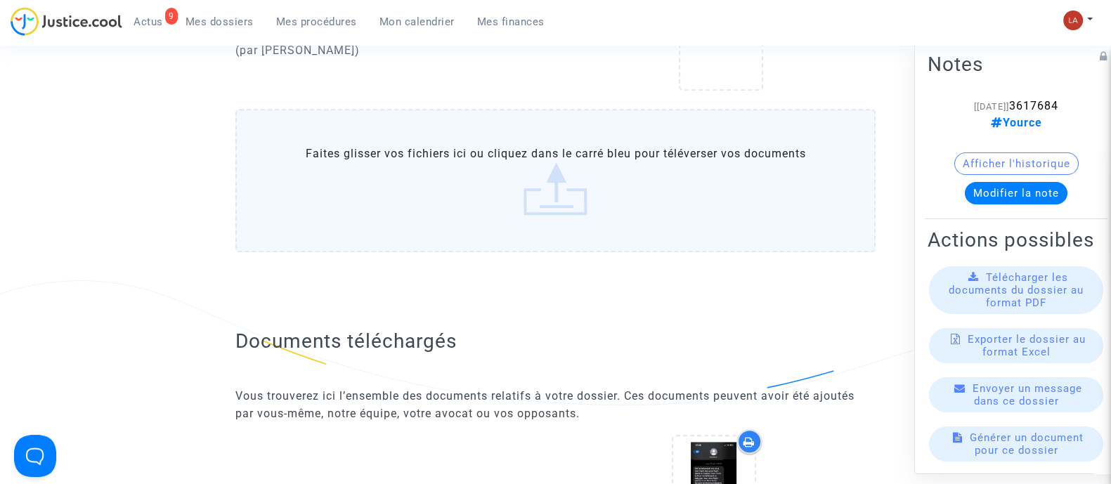
scroll to position [1844, 0]
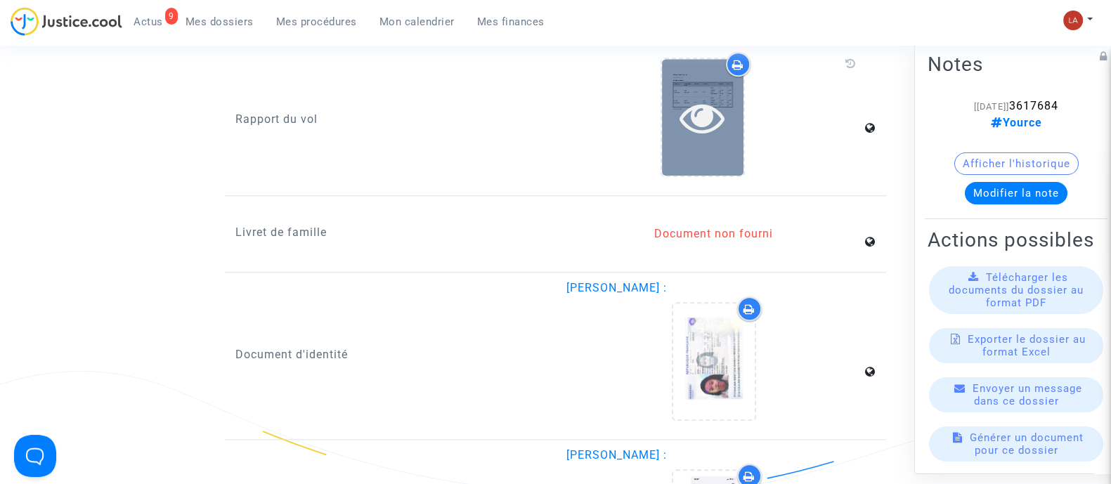
click at [719, 163] on div at bounding box center [702, 117] width 81 height 116
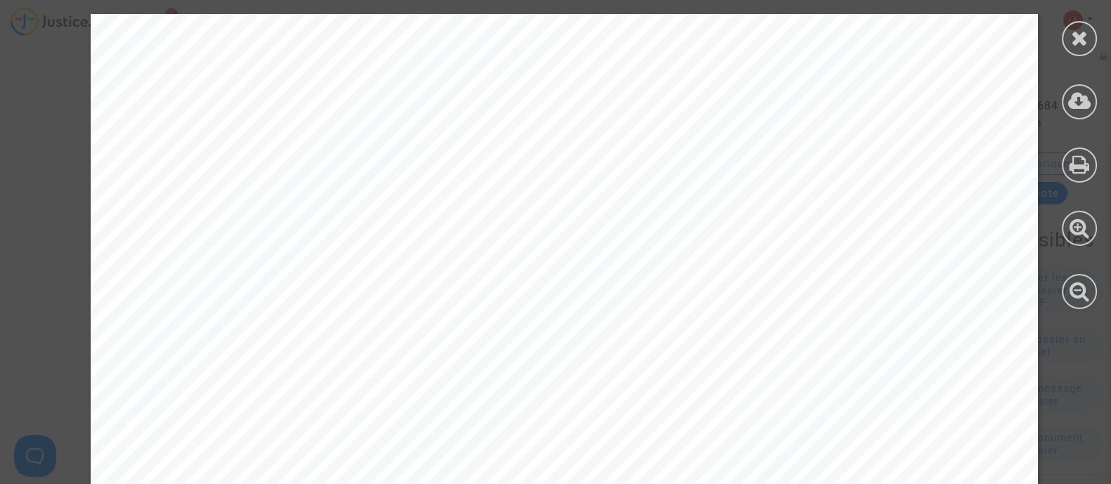
scroll to position [1404, 0]
drag, startPoint x: 1068, startPoint y: 49, endPoint x: 950, endPoint y: 55, distance: 118.9
click at [1071, 47] on div at bounding box center [1078, 38] width 35 height 35
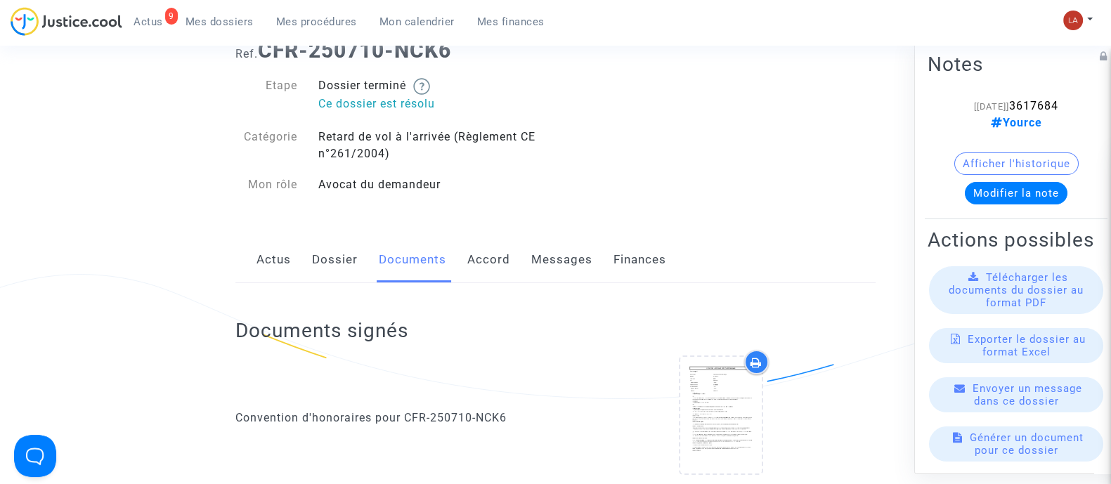
drag, startPoint x: 335, startPoint y: 274, endPoint x: 474, endPoint y: 248, distance: 141.5
click at [335, 274] on link "Dossier" at bounding box center [335, 260] width 46 height 46
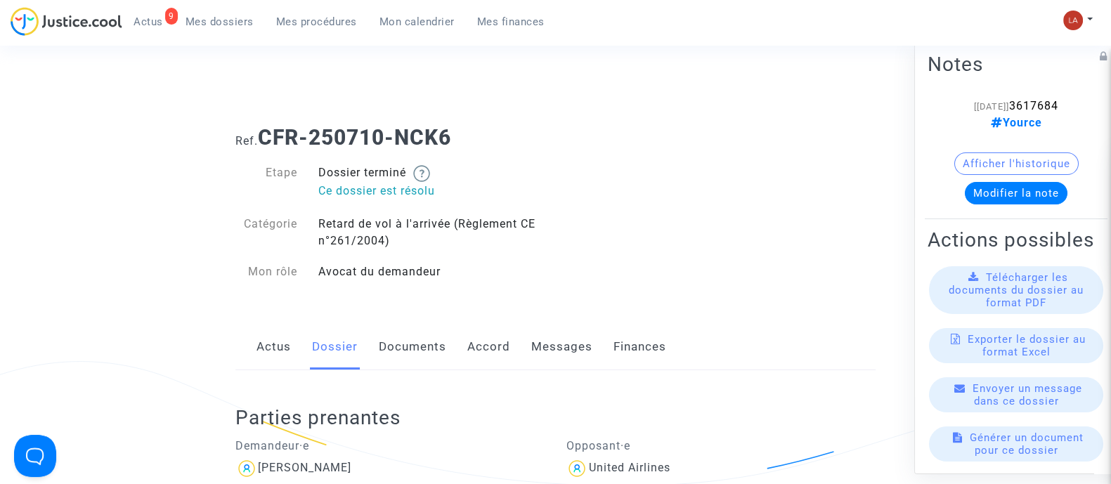
drag, startPoint x: 555, startPoint y: 346, endPoint x: 594, endPoint y: 345, distance: 38.6
click at [555, 346] on link "Messages" at bounding box center [561, 347] width 61 height 46
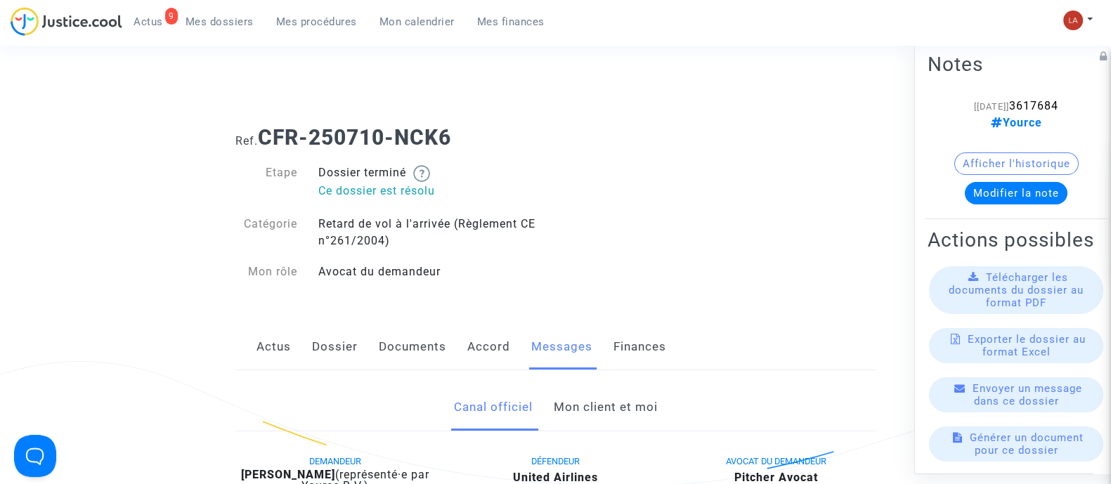
click at [627, 407] on link "Mon client et moi" at bounding box center [605, 407] width 104 height 46
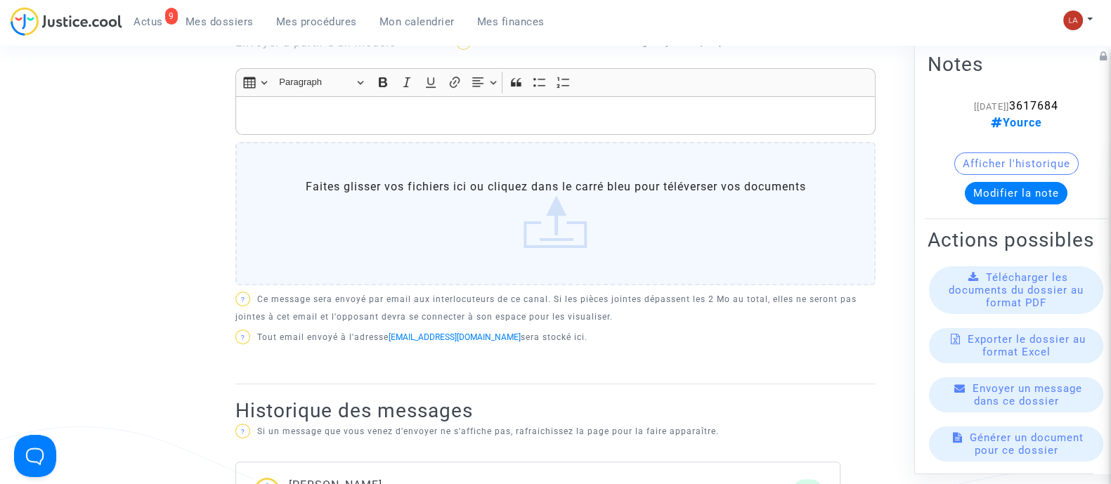
scroll to position [351, 0]
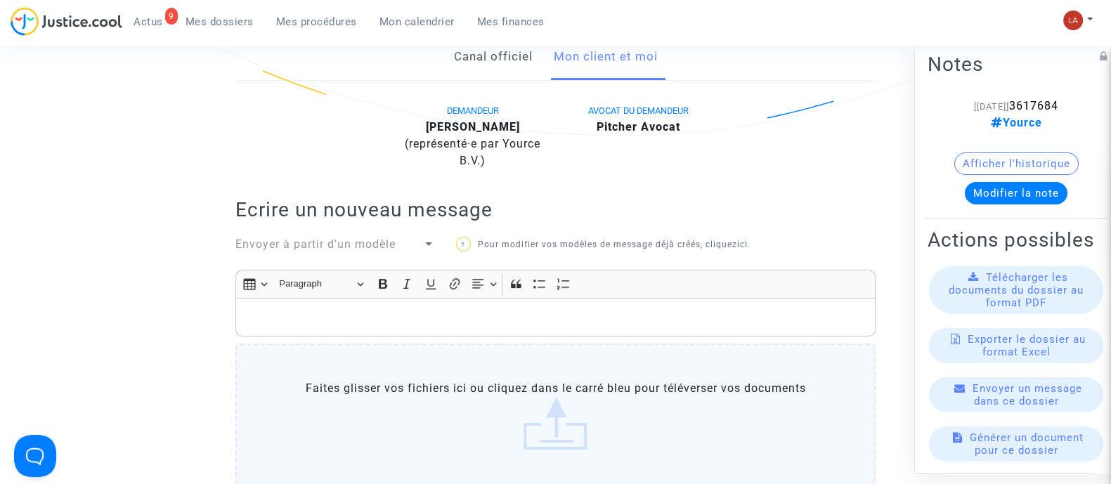
click at [685, 298] on div "Rich Text Editor, main" at bounding box center [555, 317] width 640 height 39
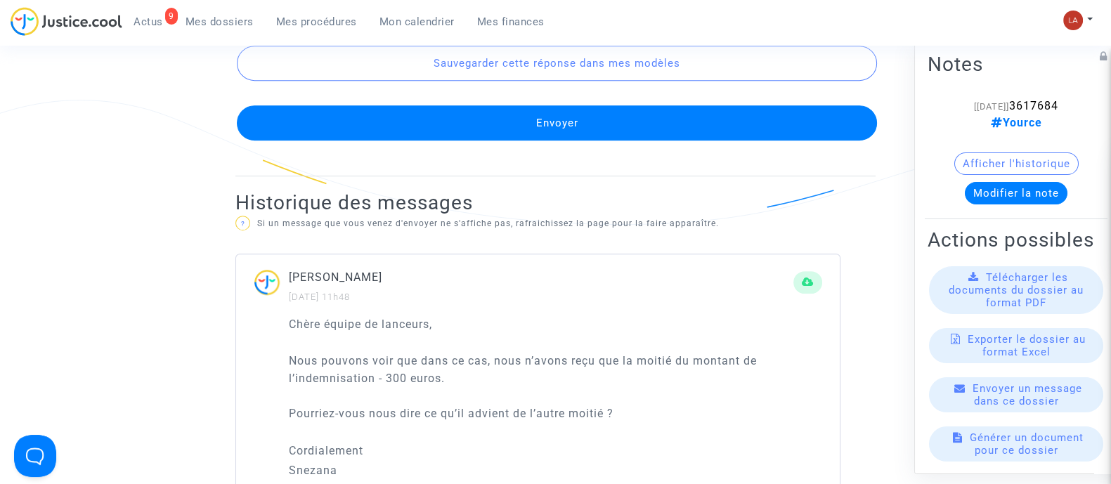
scroll to position [966, 0]
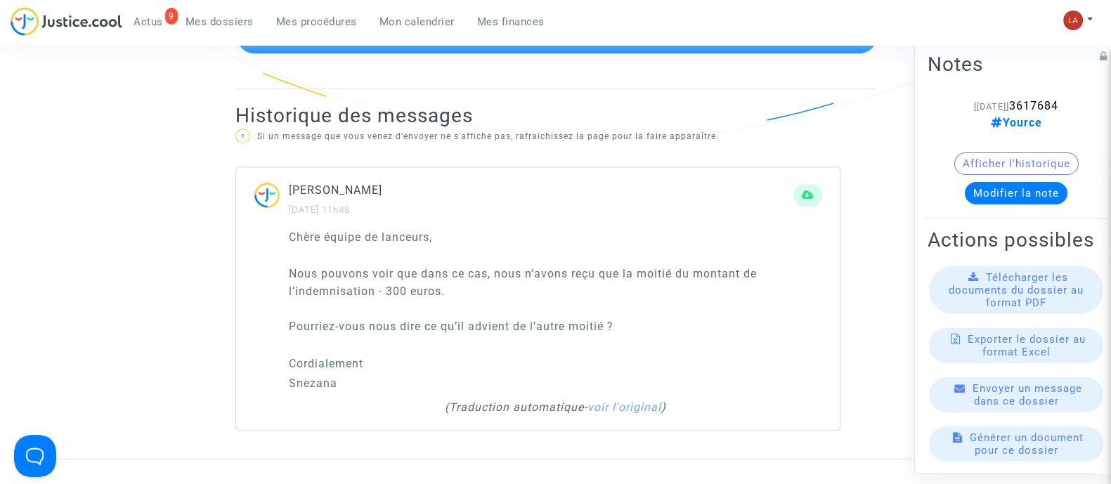
click at [330, 379] on p "Snezana" at bounding box center [555, 383] width 533 height 18
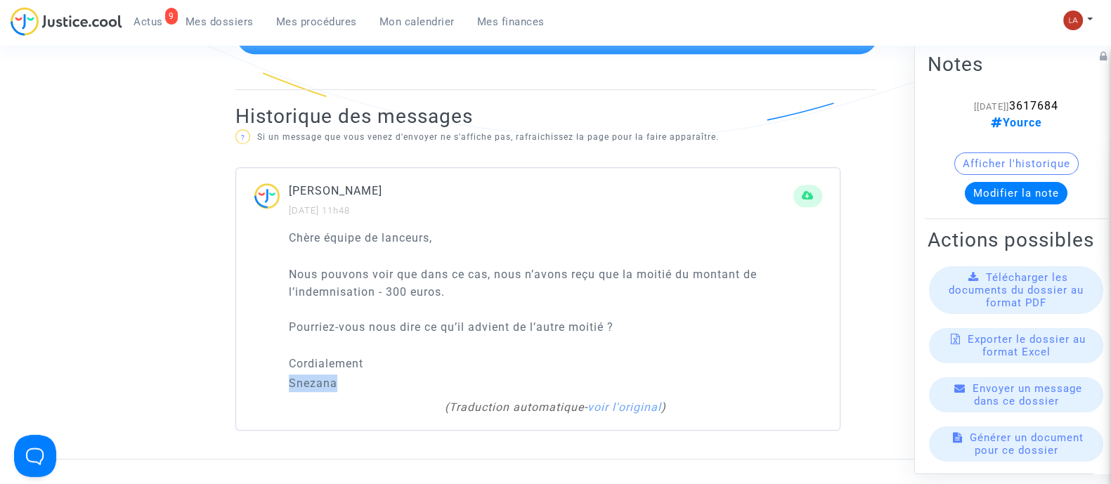
click at [330, 379] on p "Snezana" at bounding box center [555, 383] width 533 height 18
copy p "Snezana"
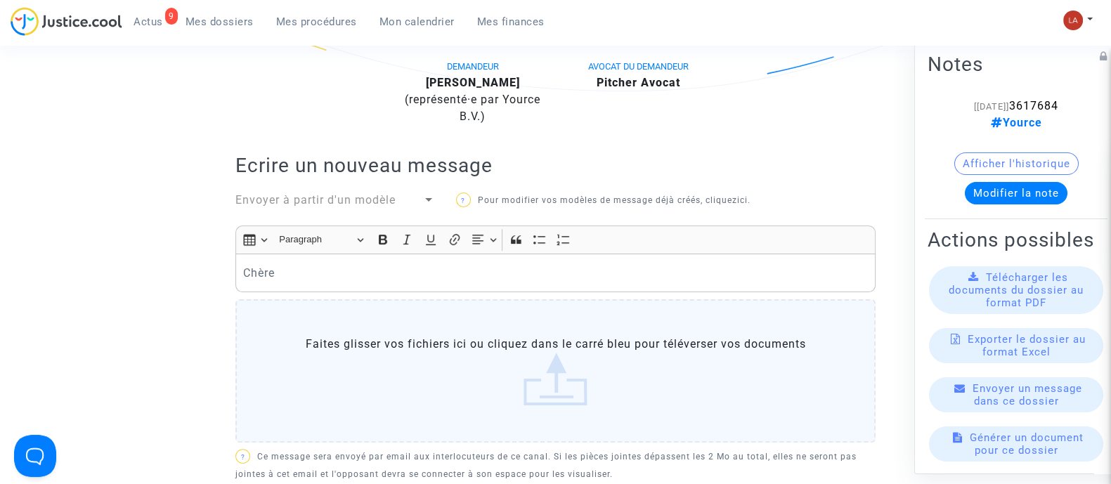
scroll to position [439, 0]
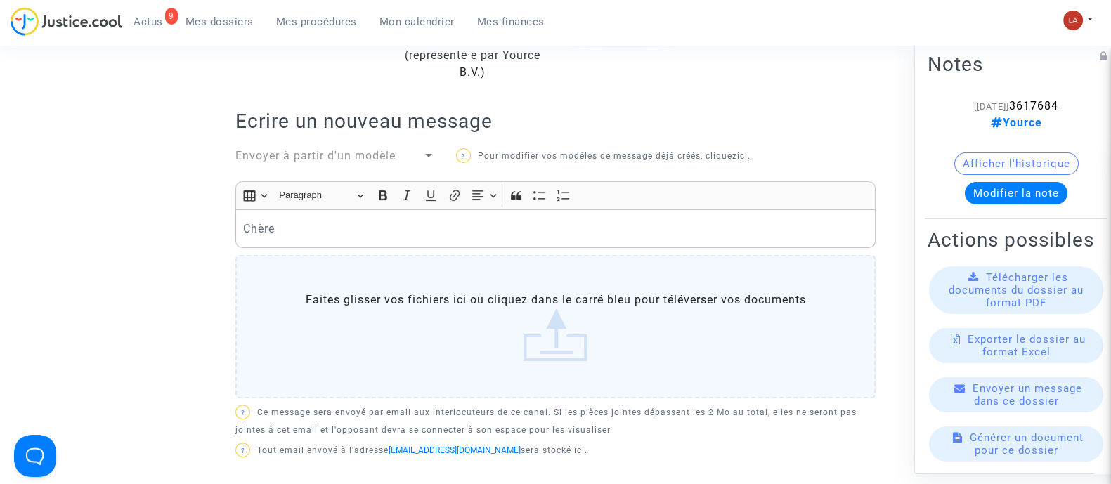
click at [329, 224] on p "Chère" at bounding box center [555, 229] width 625 height 18
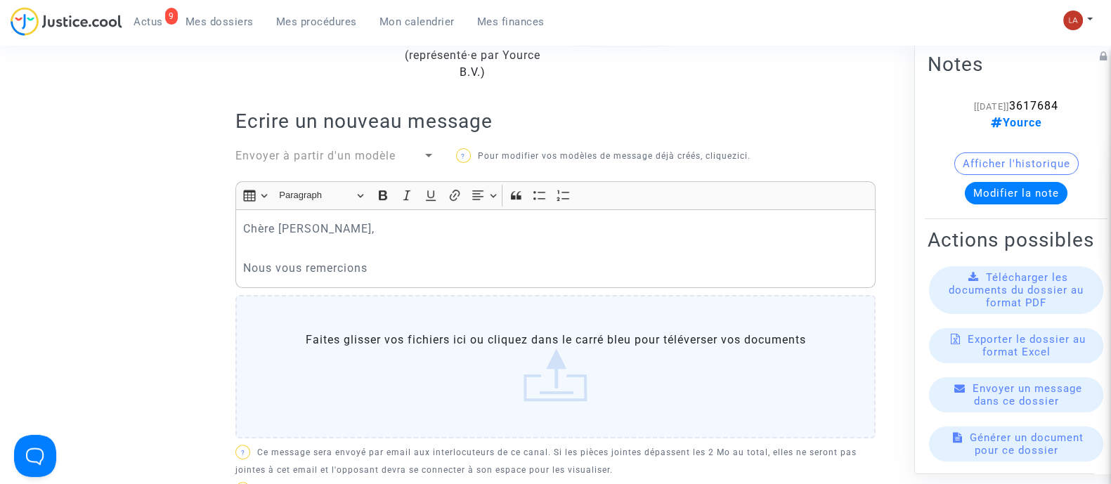
click at [390, 268] on p "Nous vous remercions" at bounding box center [555, 268] width 625 height 18
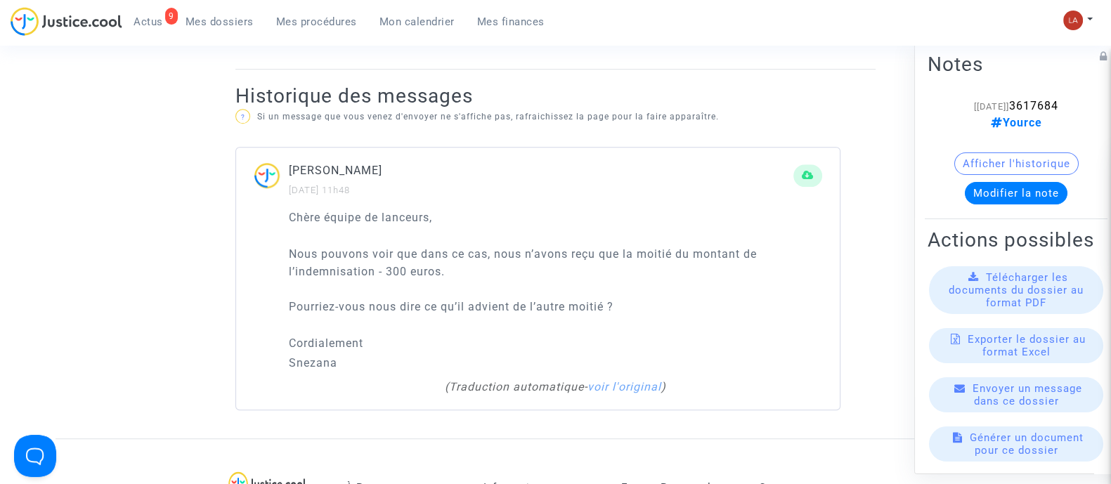
scroll to position [1054, 0]
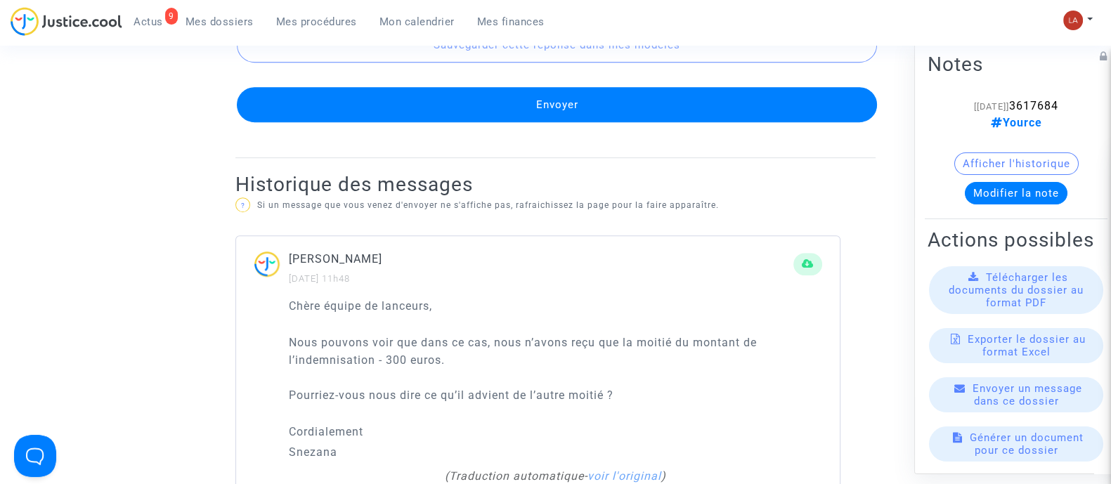
click at [620, 110] on button "Envoyer" at bounding box center [557, 104] width 640 height 35
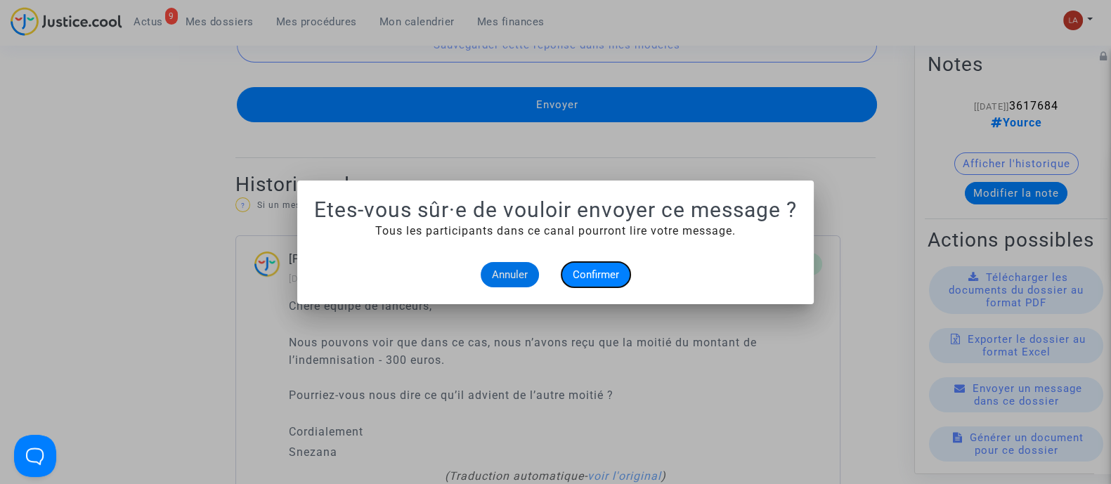
click at [608, 263] on button "Confirmer" at bounding box center [595, 274] width 69 height 25
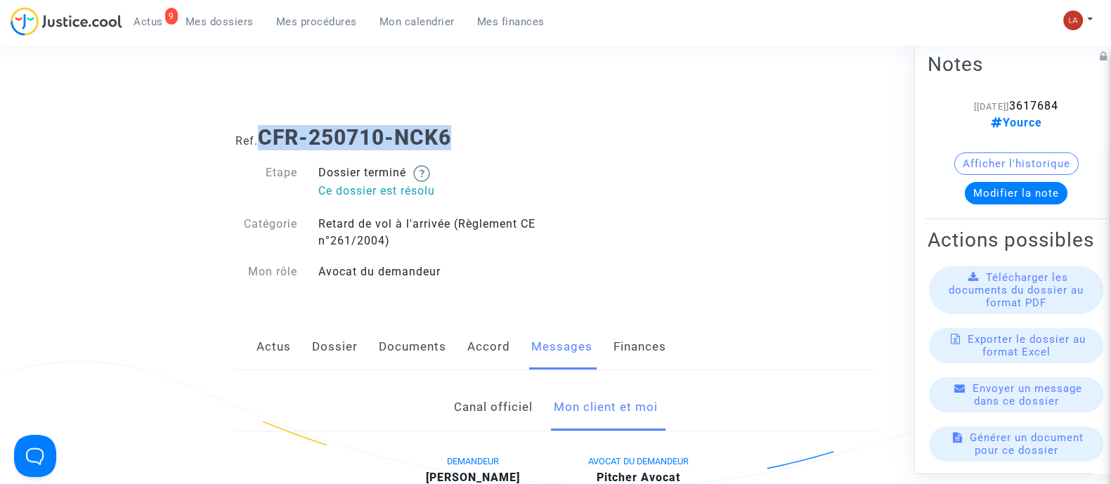
drag, startPoint x: 374, startPoint y: 143, endPoint x: 261, endPoint y: 140, distance: 113.1
click at [261, 140] on div "Ref. CFR-250710-NCK6" at bounding box center [555, 132] width 661 height 36
copy b "CFR-250710-NCK6"
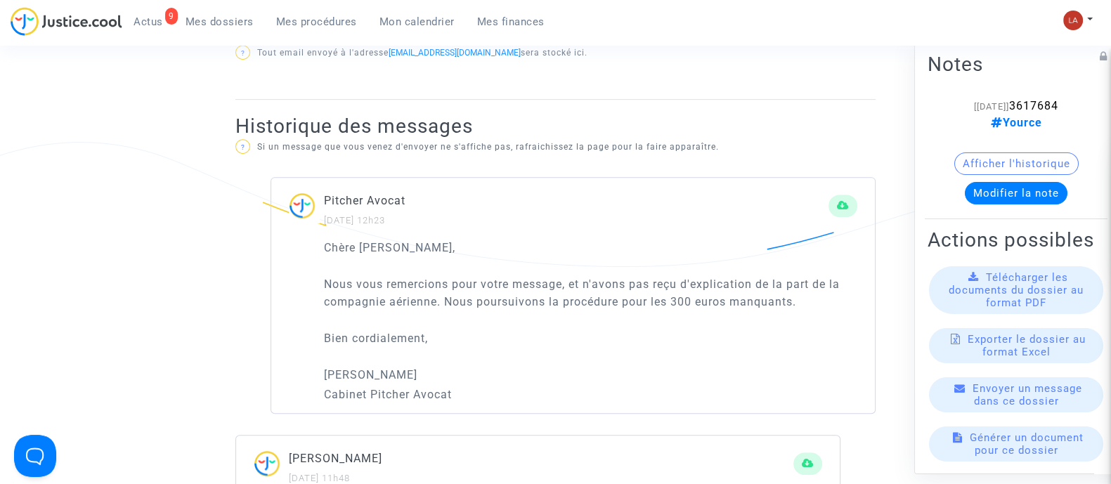
scroll to position [878, 0]
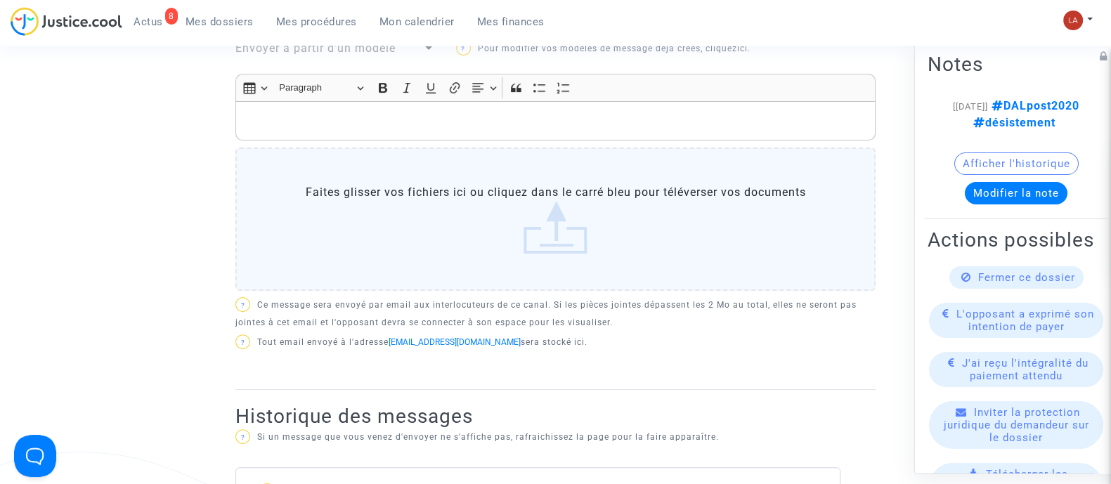
scroll to position [263, 0]
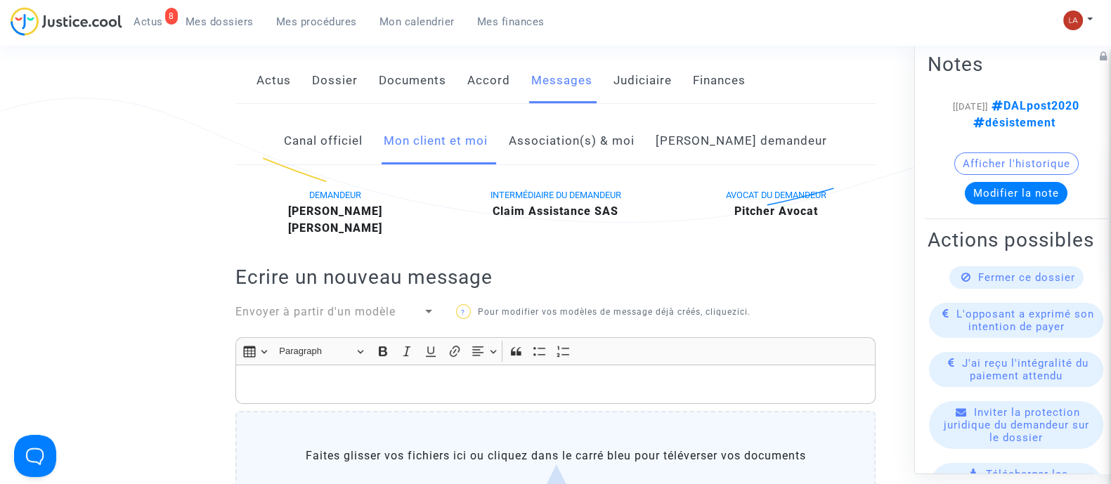
click at [574, 405] on div "Rich Text Editor Insert table Insert table Heading Paragraph Paragraph Heading …" at bounding box center [555, 448] width 640 height 223
click at [588, 390] on p "Rich Text Editor, main" at bounding box center [555, 385] width 625 height 18
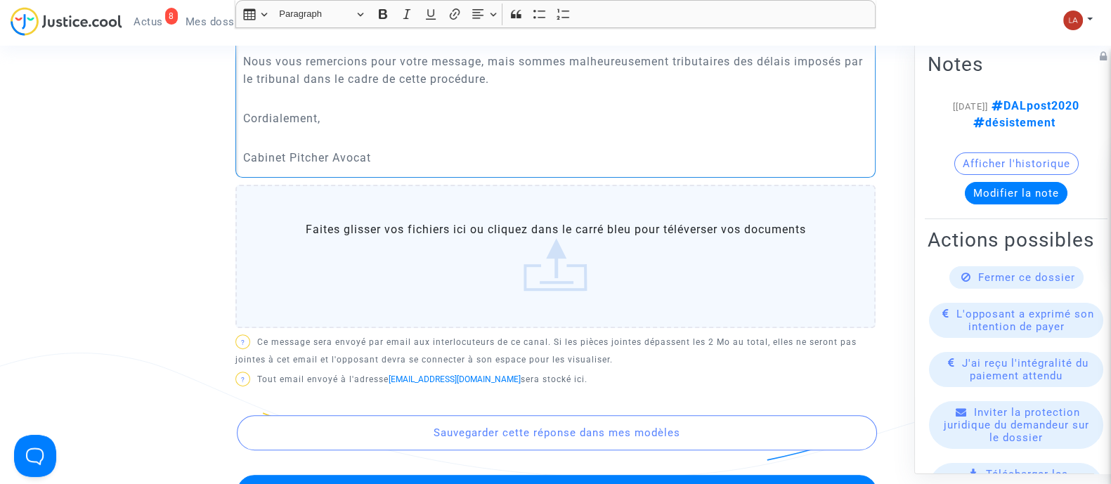
scroll to position [849, 0]
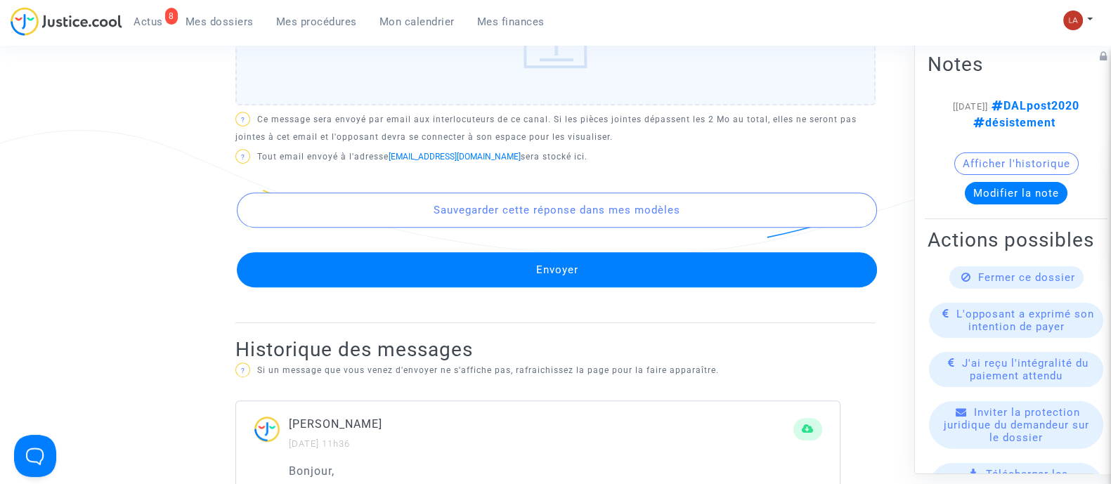
click at [622, 255] on button "Envoyer" at bounding box center [557, 269] width 640 height 35
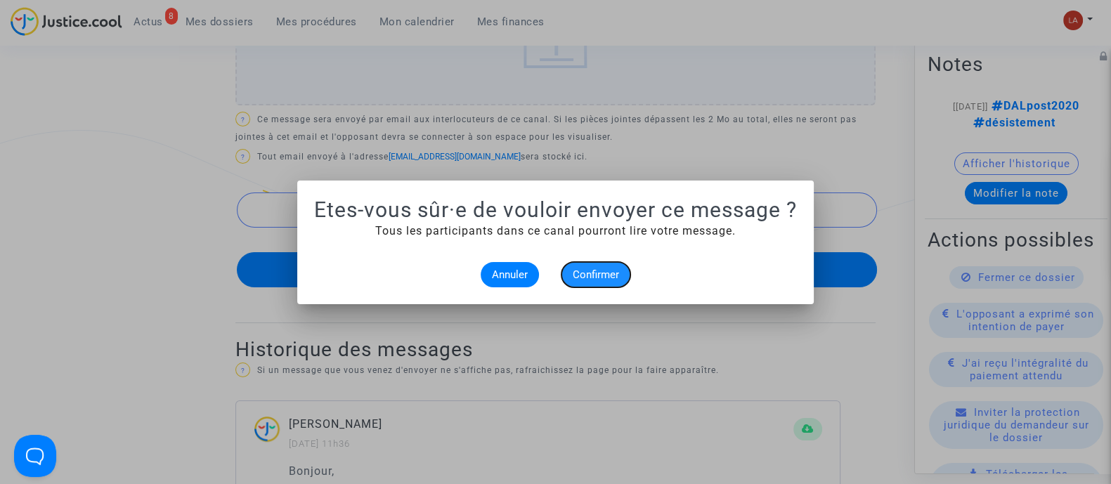
click at [594, 278] on span "Confirmer" at bounding box center [595, 274] width 46 height 13
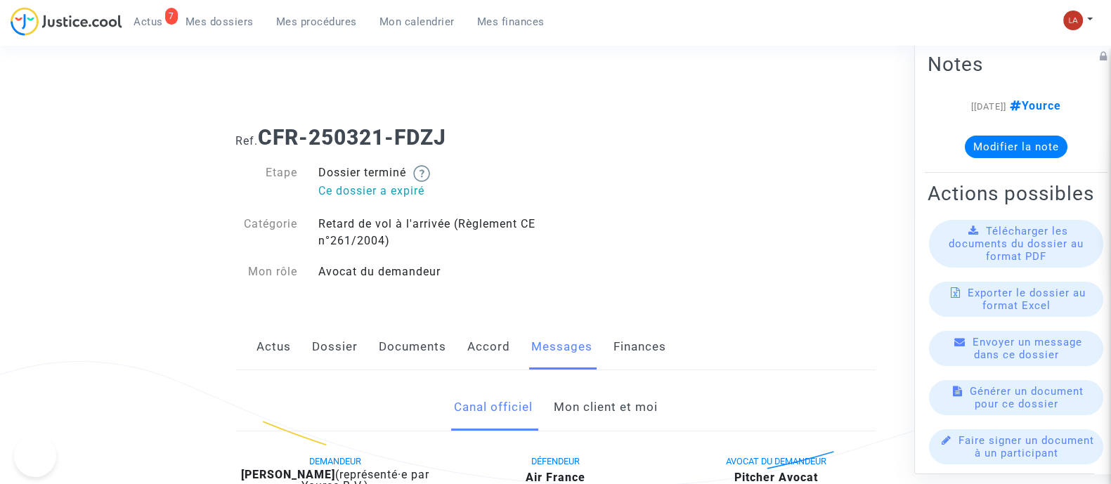
click at [588, 388] on link "Mon client et moi" at bounding box center [605, 407] width 104 height 46
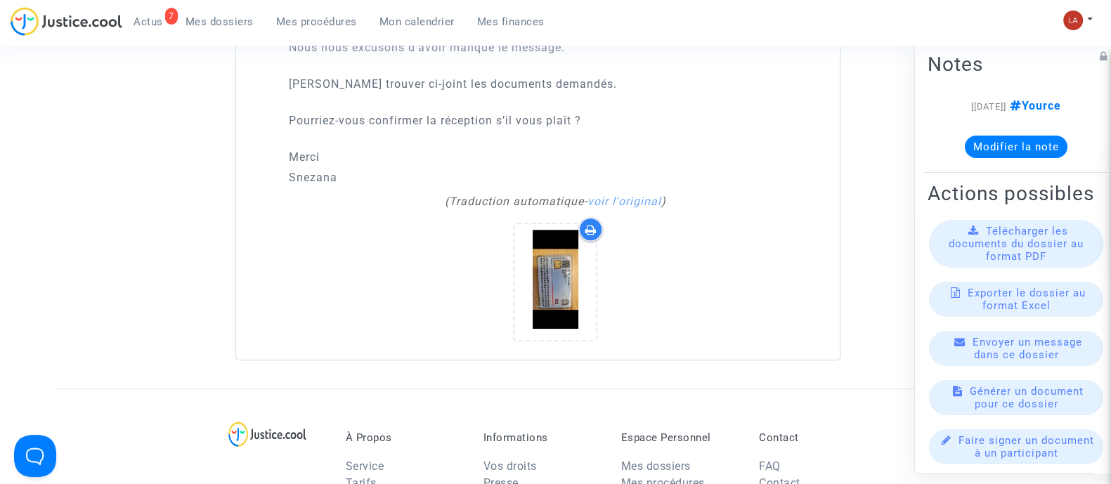
scroll to position [1054, 0]
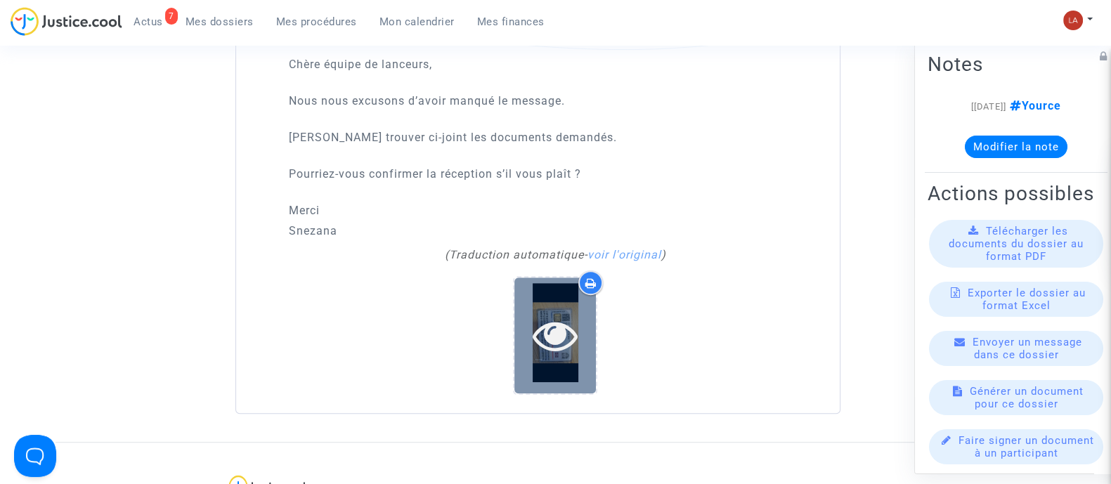
click at [558, 346] on div at bounding box center [554, 335] width 81 height 116
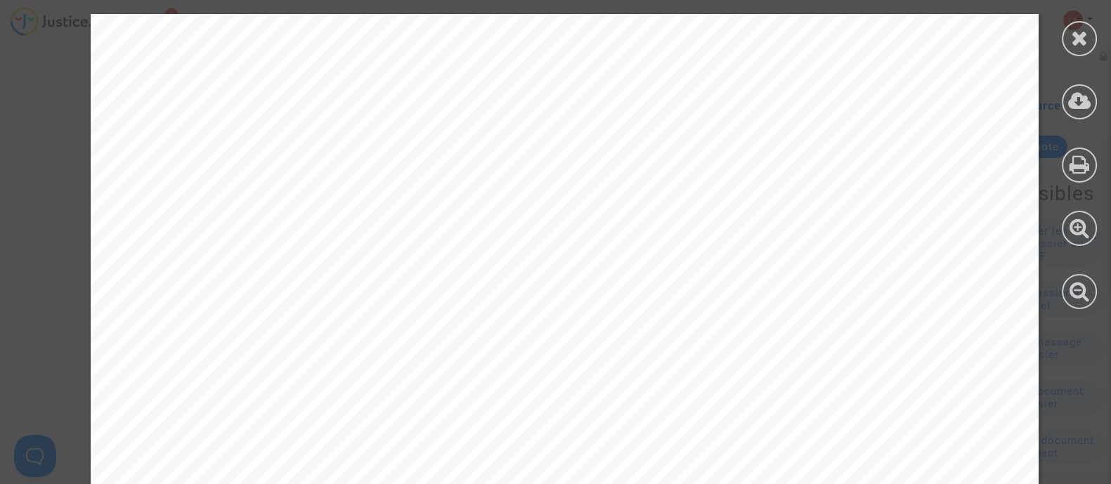
scroll to position [4653, 0]
click at [1097, 27] on div at bounding box center [1078, 161] width 63 height 323
click at [1084, 40] on icon at bounding box center [1079, 37] width 18 height 21
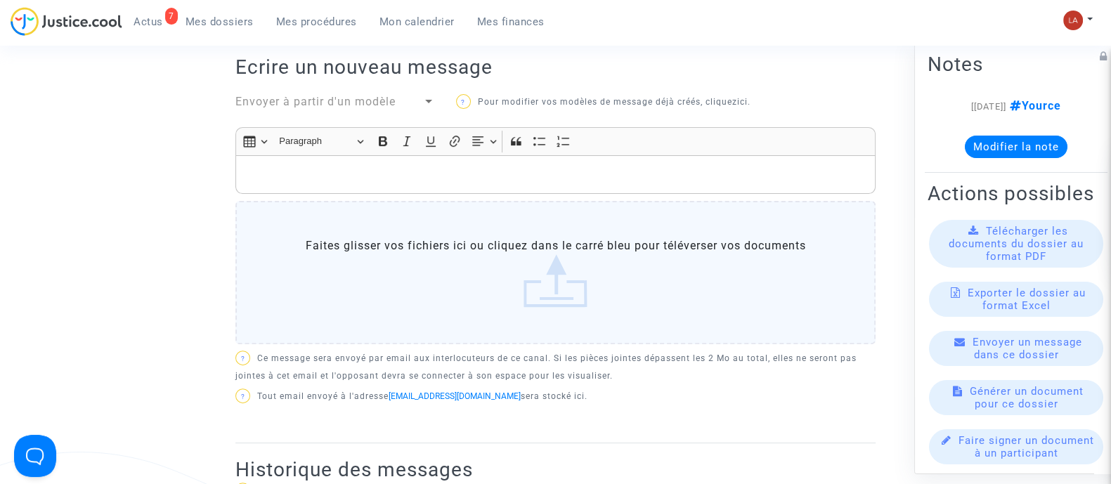
scroll to position [0, 0]
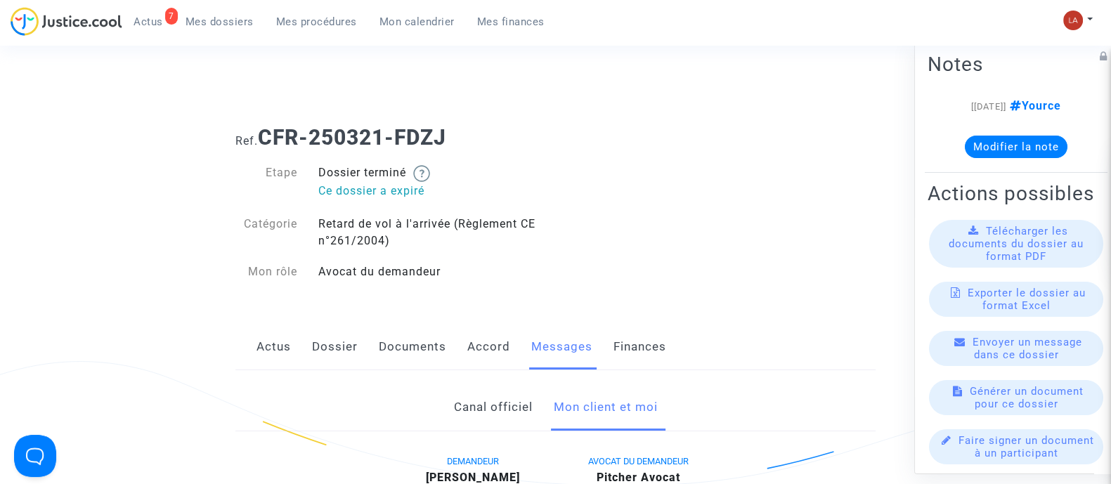
drag, startPoint x: 379, startPoint y: 343, endPoint x: 405, endPoint y: 339, distance: 25.8
click at [379, 342] on link "Documents" at bounding box center [412, 347] width 67 height 46
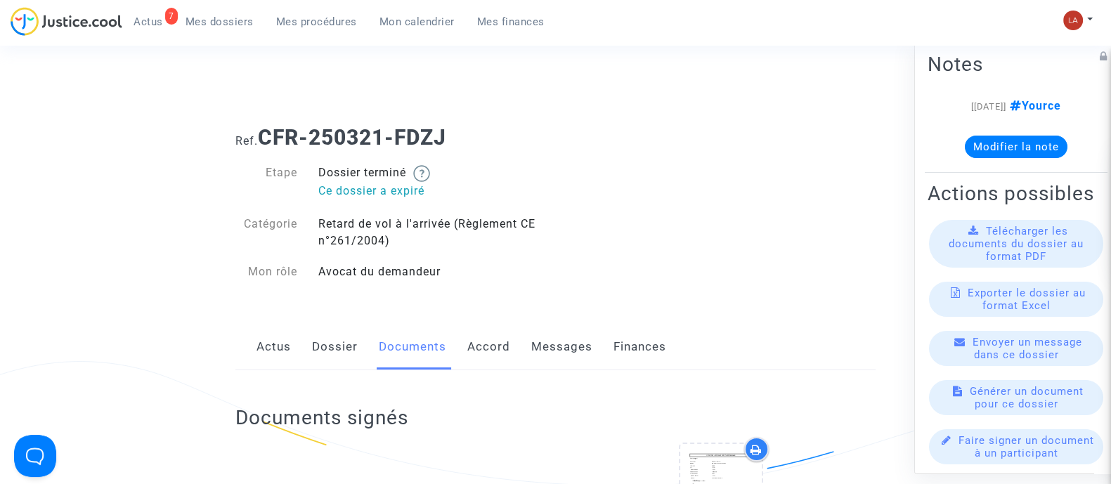
click at [559, 345] on link "Messages" at bounding box center [561, 347] width 61 height 46
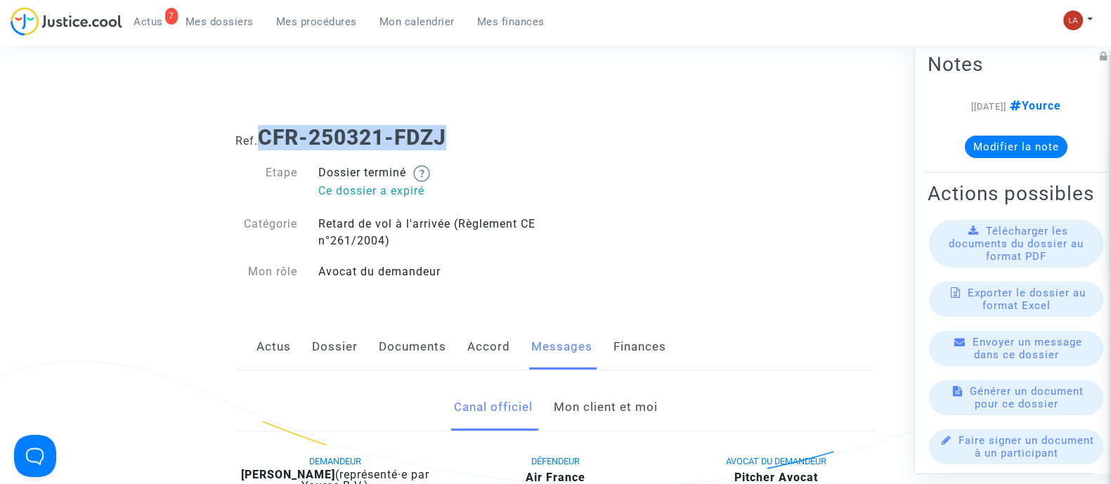
drag, startPoint x: 457, startPoint y: 133, endPoint x: 272, endPoint y: 136, distance: 184.7
click at [269, 136] on h1 "Ref. CFR-250321-FDZJ" at bounding box center [555, 137] width 640 height 25
copy b "FR-250321-FDZJ"
click at [614, 405] on link "Mon client et moi" at bounding box center [605, 407] width 104 height 46
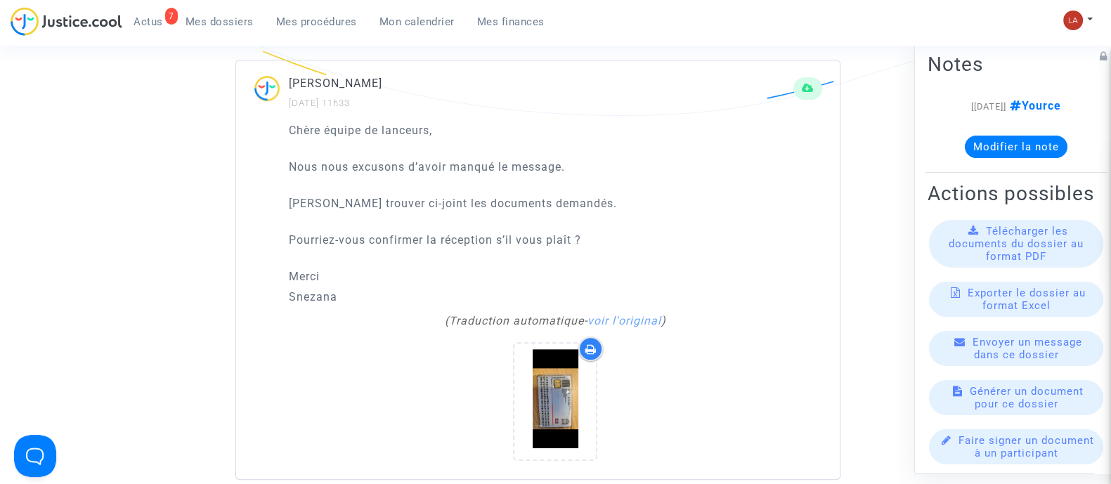
scroll to position [1054, 0]
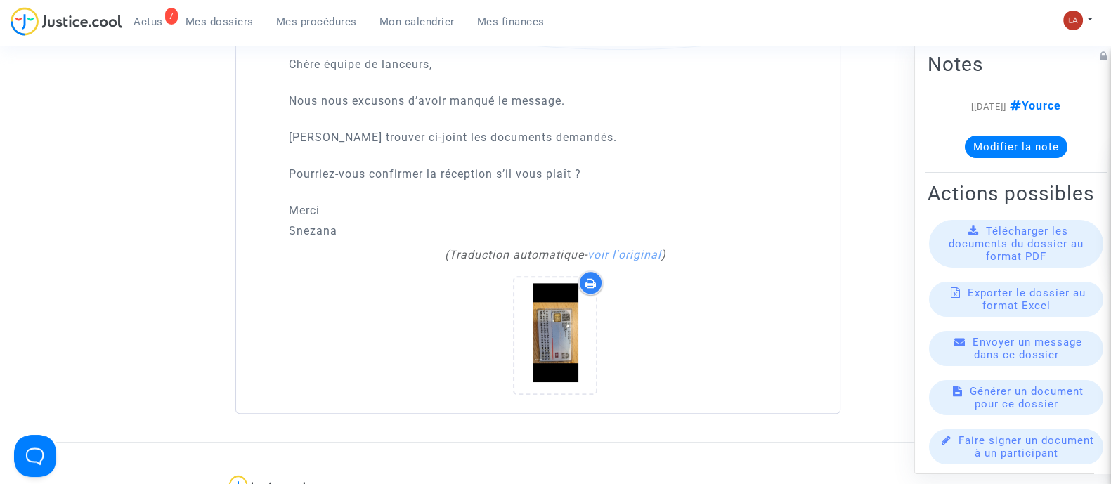
click at [314, 222] on p "Snezana" at bounding box center [555, 231] width 533 height 18
copy p "Snezana"
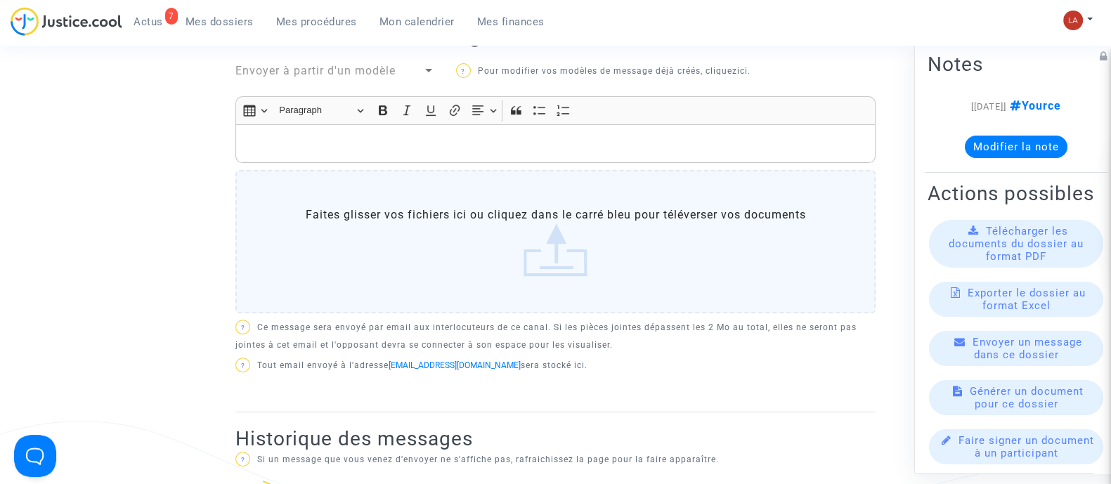
scroll to position [439, 0]
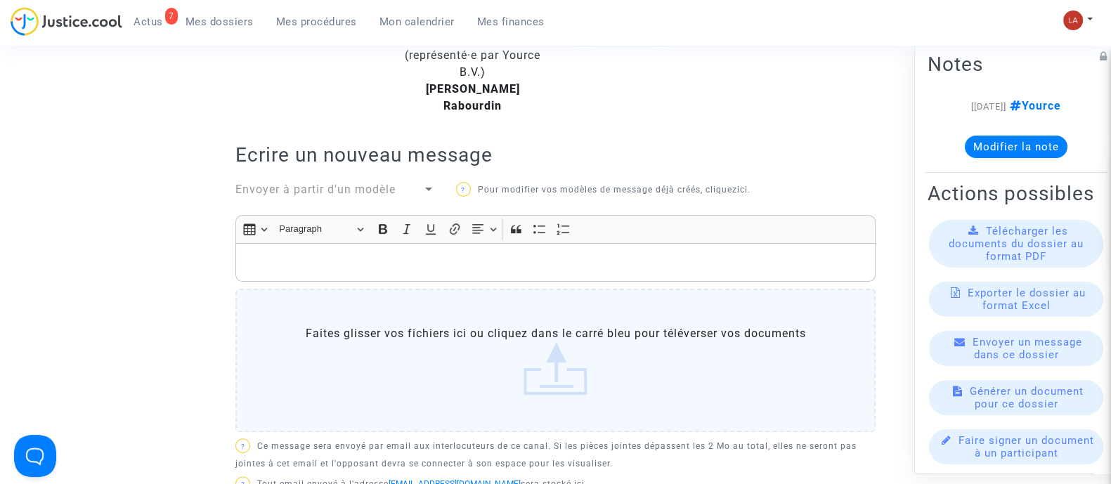
click at [329, 254] on p "Rich Text Editor, main" at bounding box center [555, 263] width 625 height 18
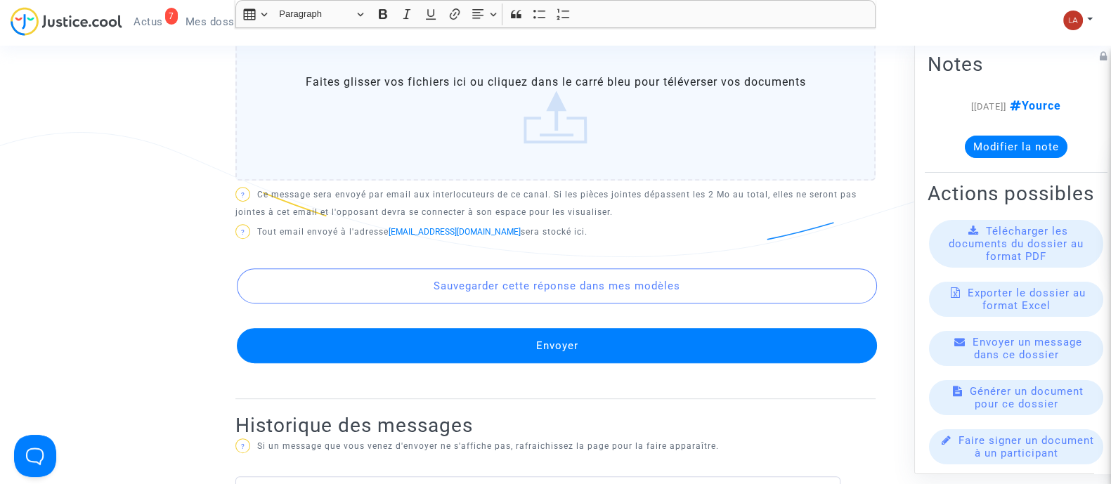
scroll to position [966, 0]
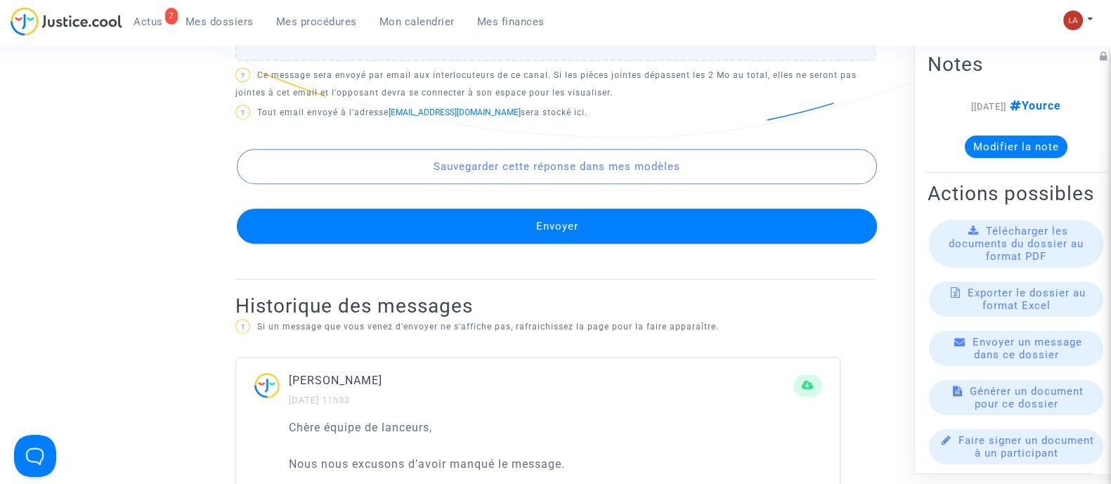
click at [574, 209] on button "Envoyer" at bounding box center [557, 226] width 640 height 35
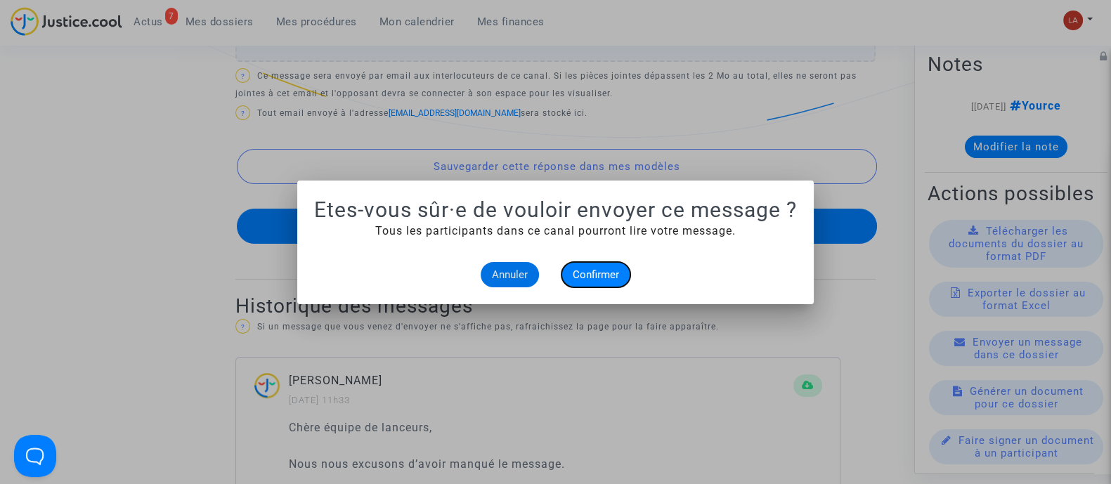
click at [624, 274] on button "Confirmer" at bounding box center [595, 274] width 69 height 25
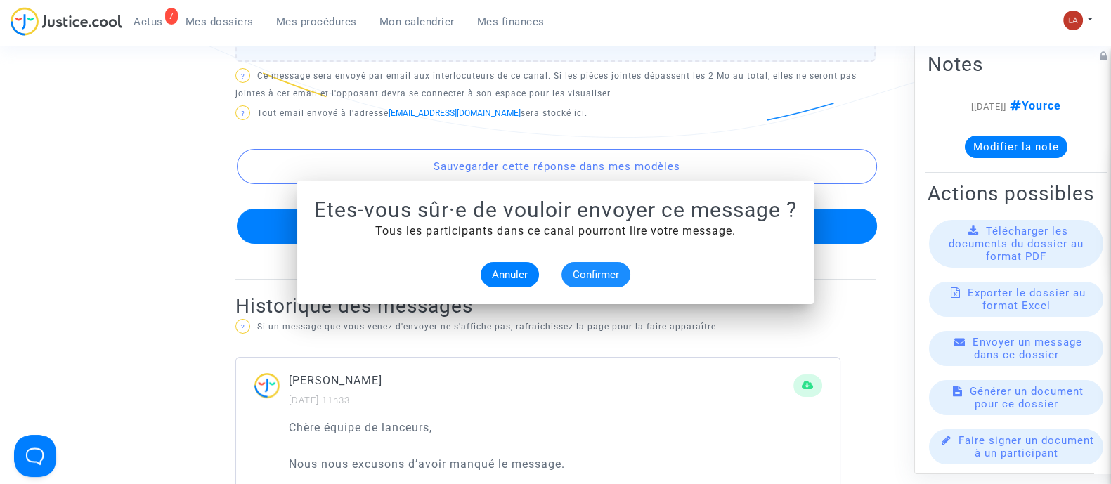
scroll to position [966, 0]
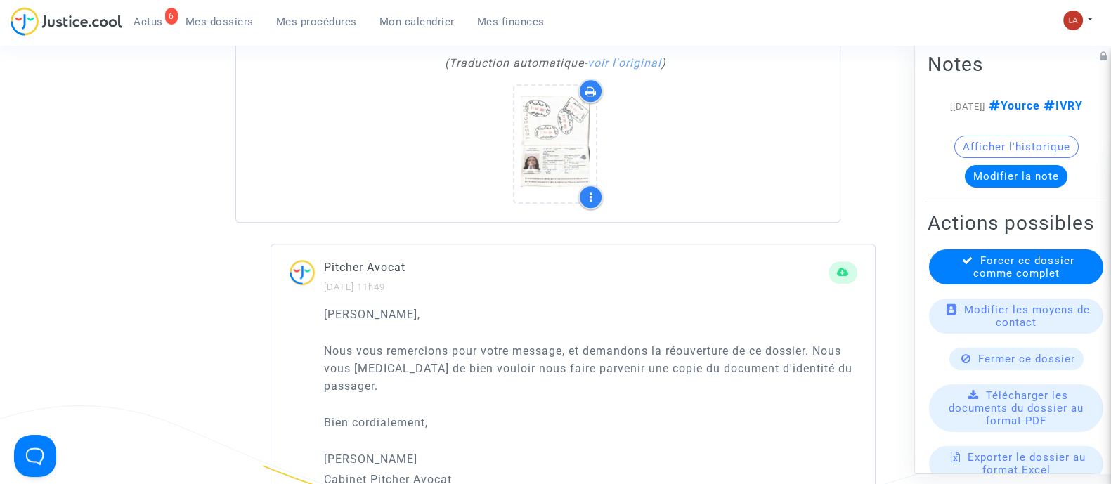
scroll to position [1229, 0]
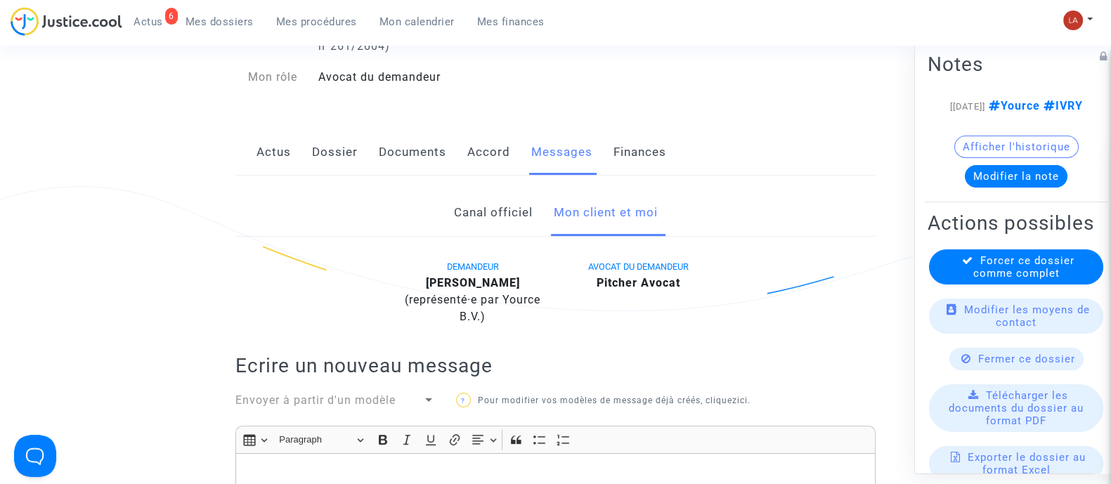
drag, startPoint x: 410, startPoint y: 157, endPoint x: 461, endPoint y: 169, distance: 52.8
click at [410, 157] on link "Documents" at bounding box center [412, 152] width 67 height 46
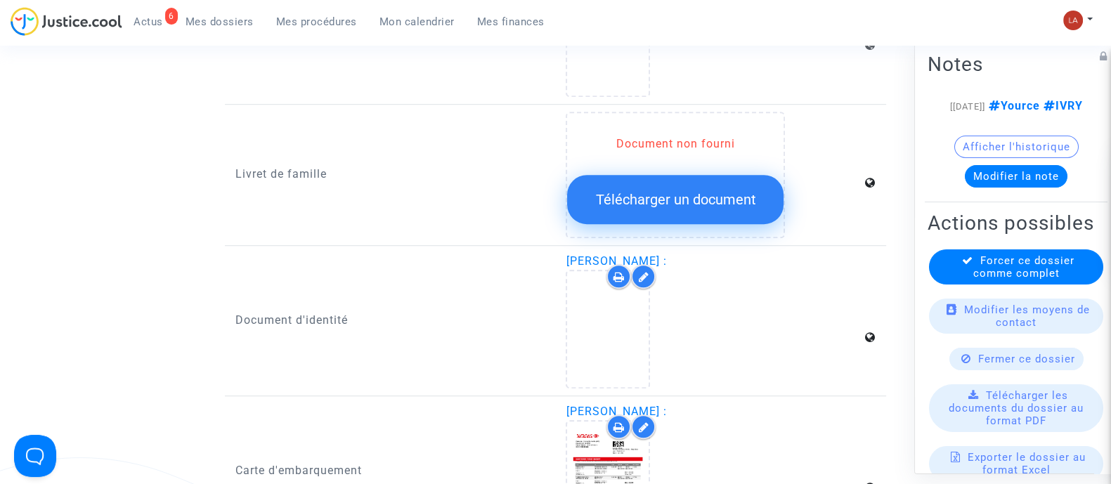
scroll to position [1316, 0]
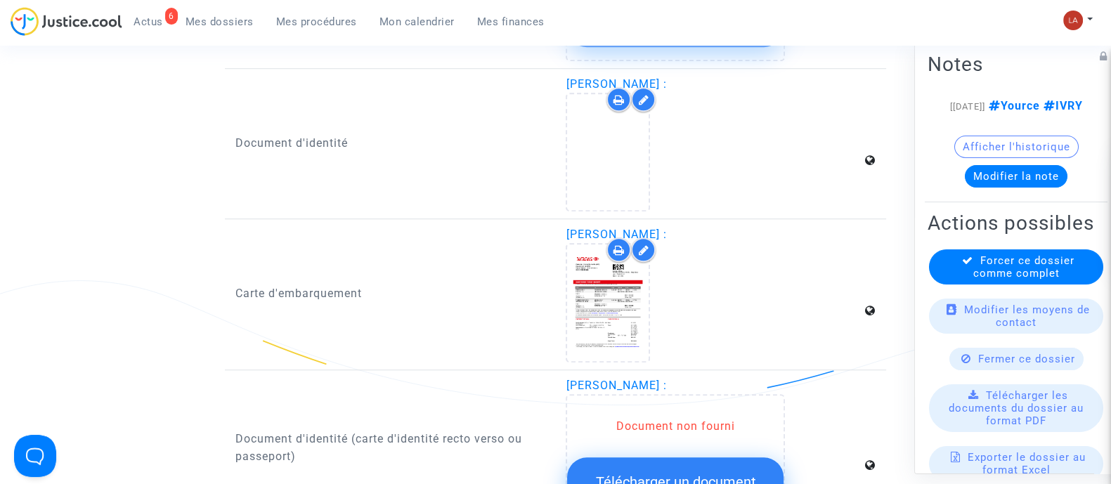
click at [641, 94] on icon at bounding box center [643, 99] width 11 height 11
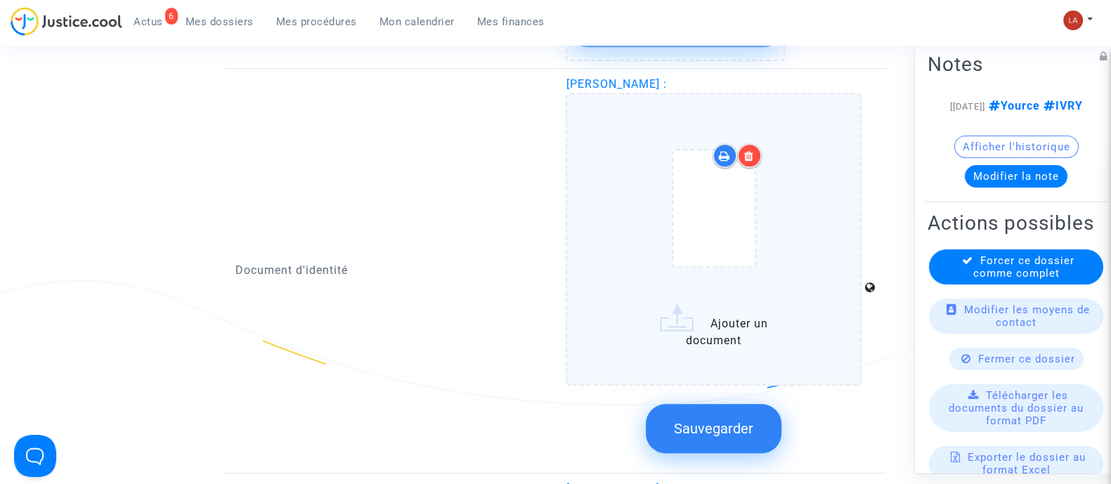
click at [746, 145] on div at bounding box center [749, 155] width 25 height 25
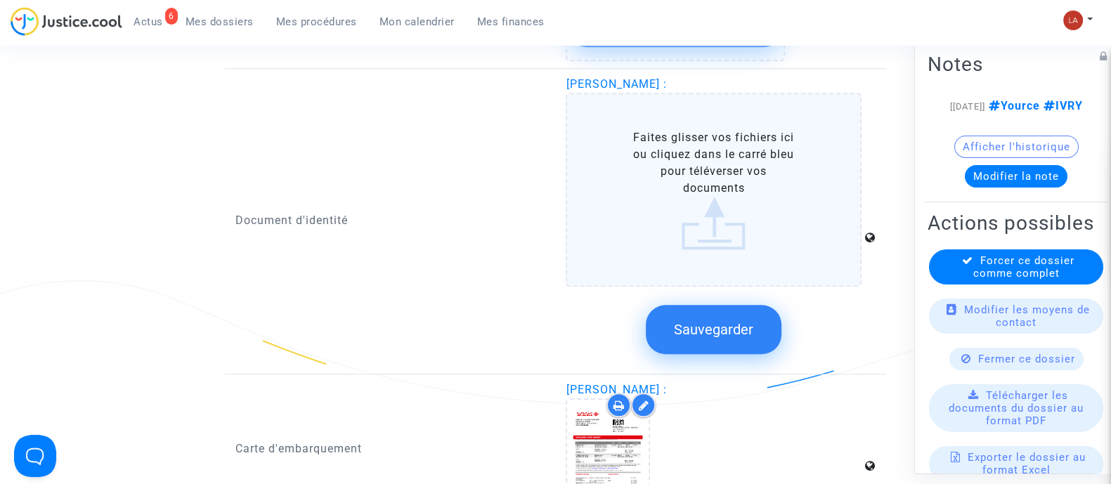
click at [715, 321] on span "Sauvegarder" at bounding box center [713, 329] width 79 height 17
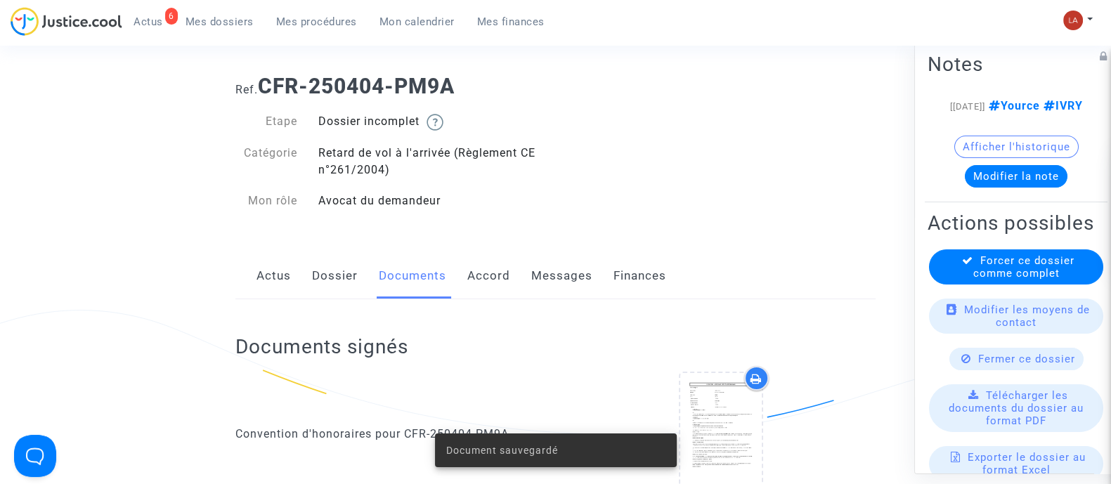
scroll to position [0, 0]
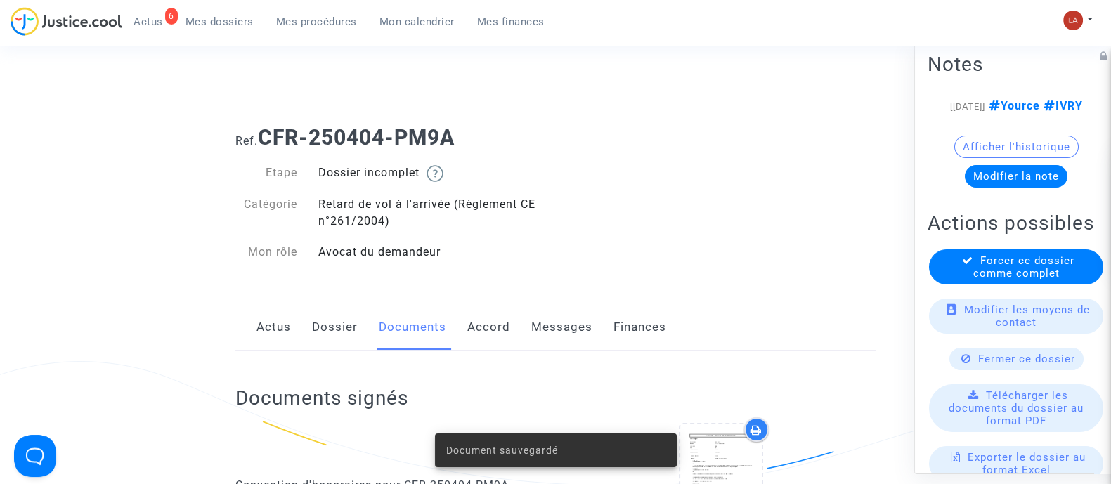
click at [565, 313] on link "Messages" at bounding box center [561, 327] width 61 height 46
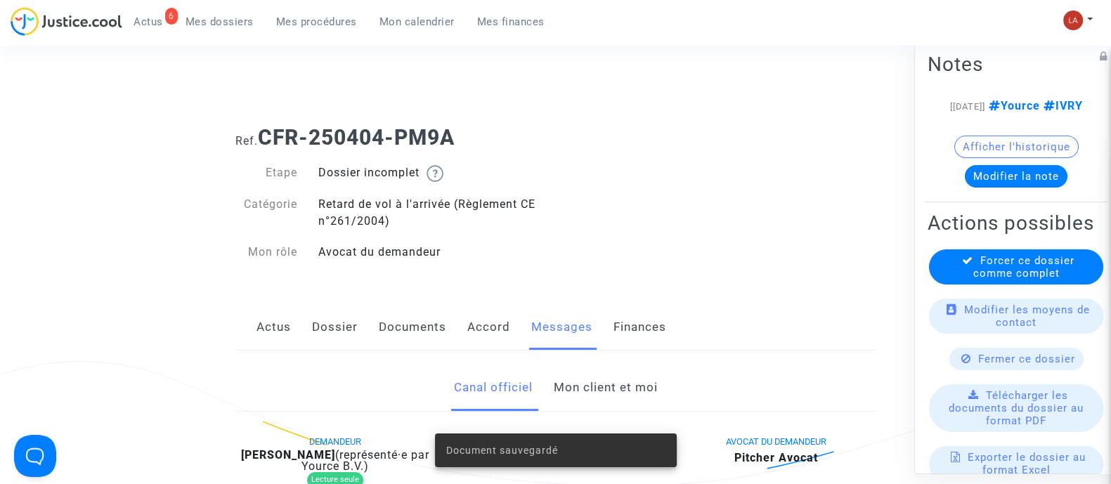
click at [608, 376] on link "Mon client et moi" at bounding box center [605, 388] width 104 height 46
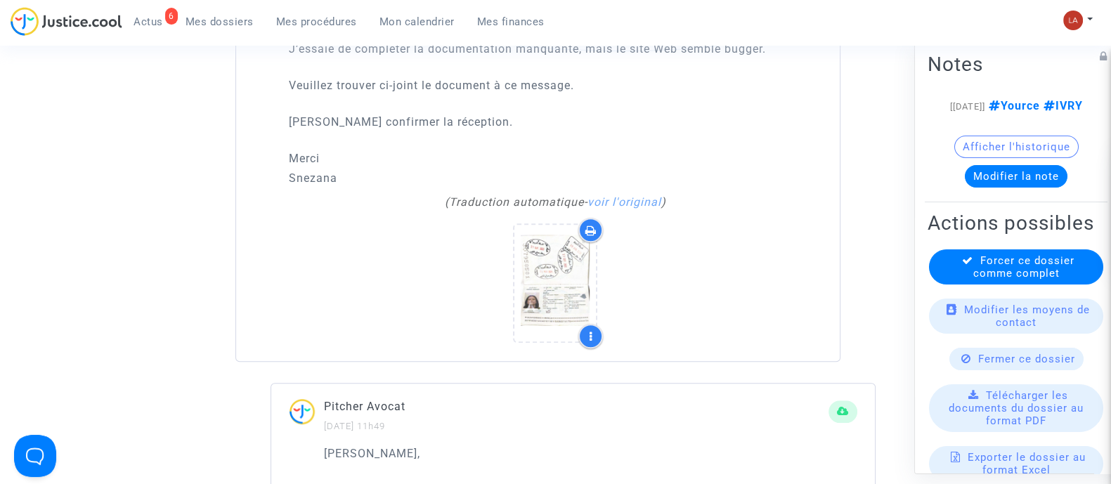
scroll to position [1141, 0]
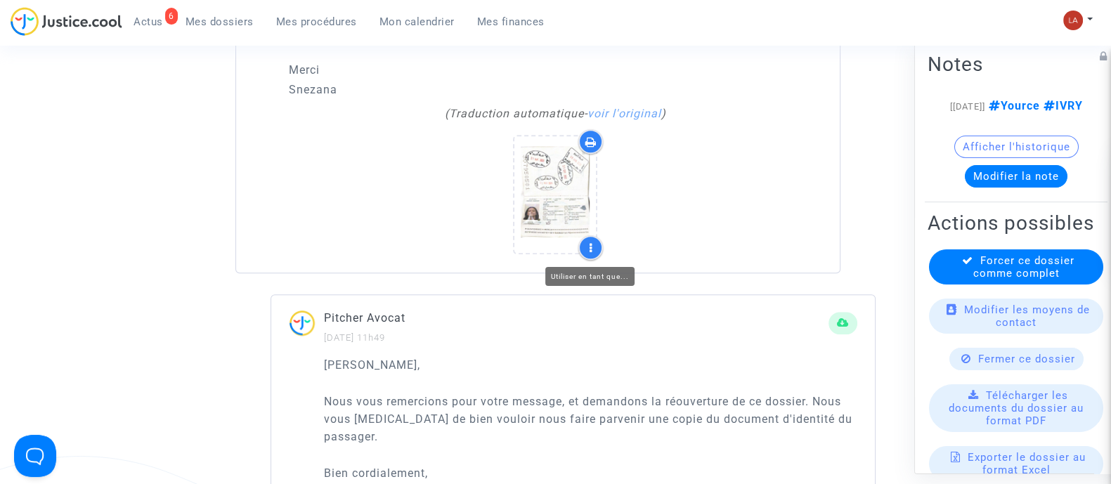
click at [597, 247] on div at bounding box center [590, 247] width 25 height 25
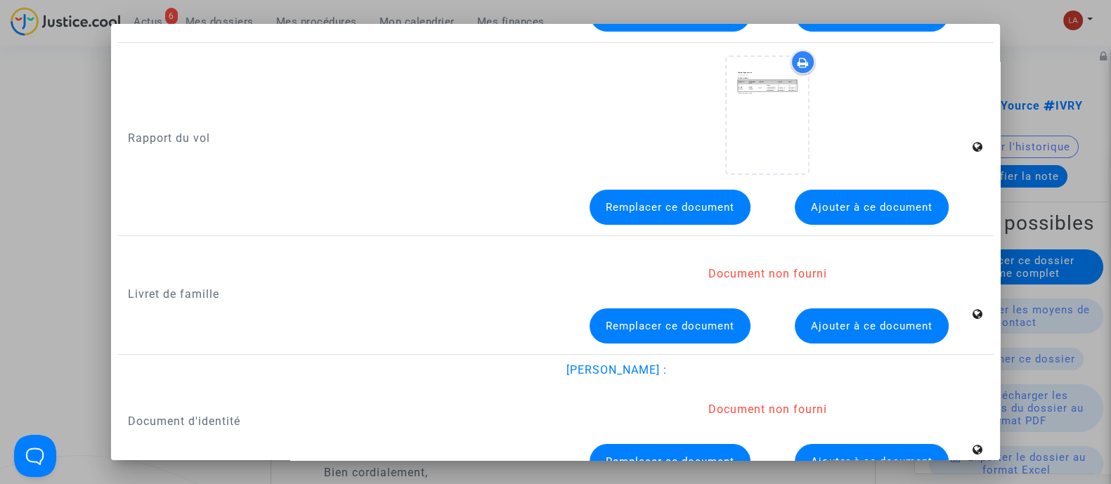
scroll to position [263, 0]
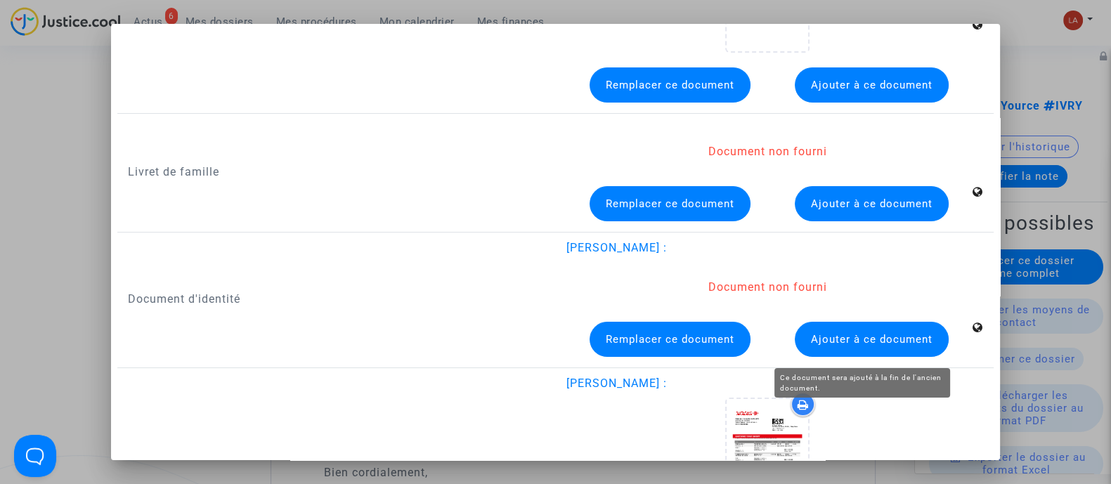
drag, startPoint x: 822, startPoint y: 333, endPoint x: 681, endPoint y: 300, distance: 145.0
click at [823, 333] on span "Ajouter à ce document" at bounding box center [872, 339] width 122 height 13
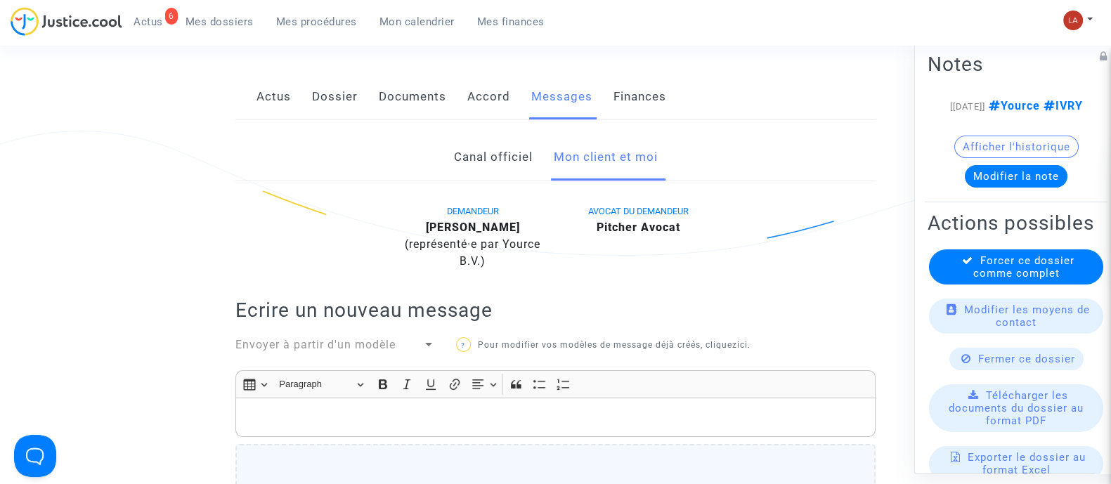
scroll to position [175, 0]
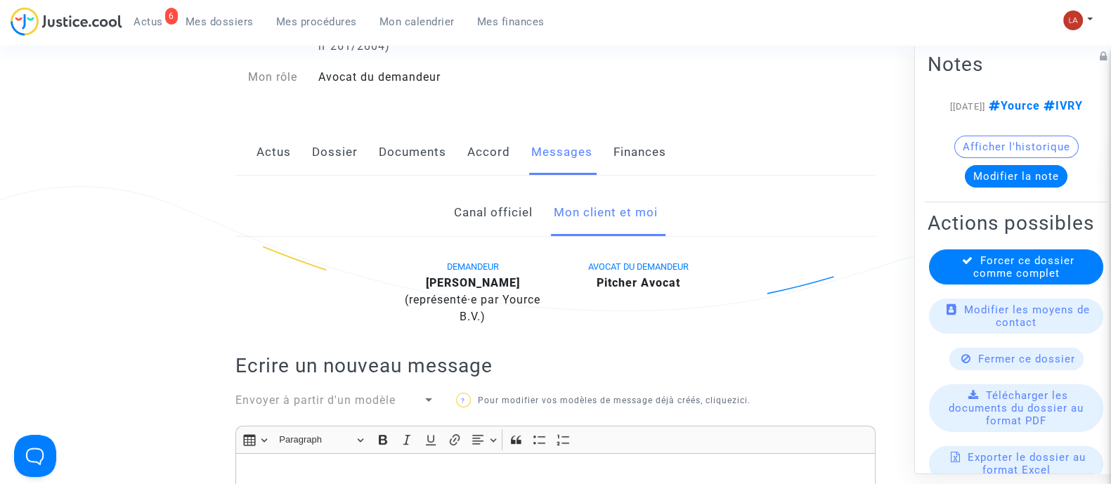
click at [387, 157] on link "Documents" at bounding box center [412, 152] width 67 height 46
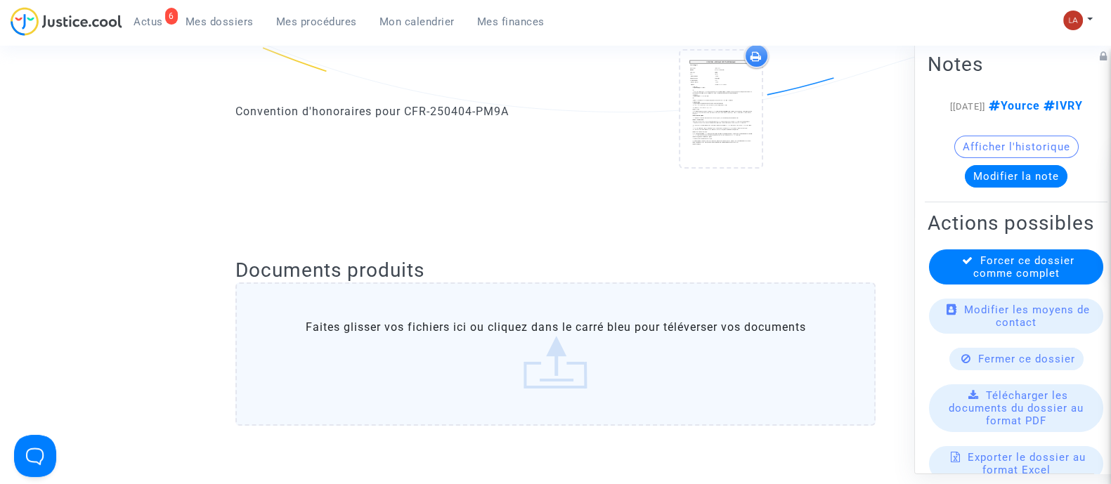
scroll to position [263, 0]
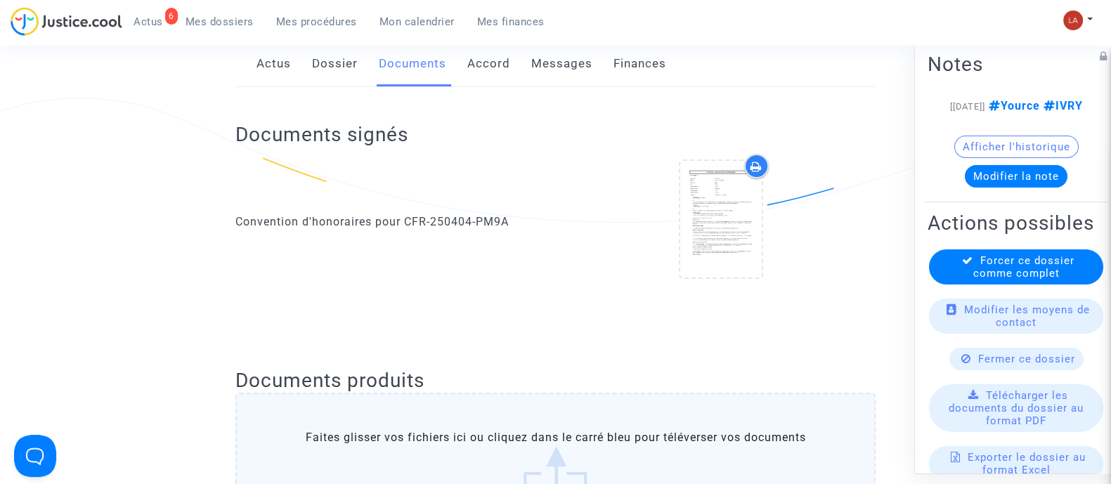
click at [323, 72] on link "Dossier" at bounding box center [335, 64] width 46 height 46
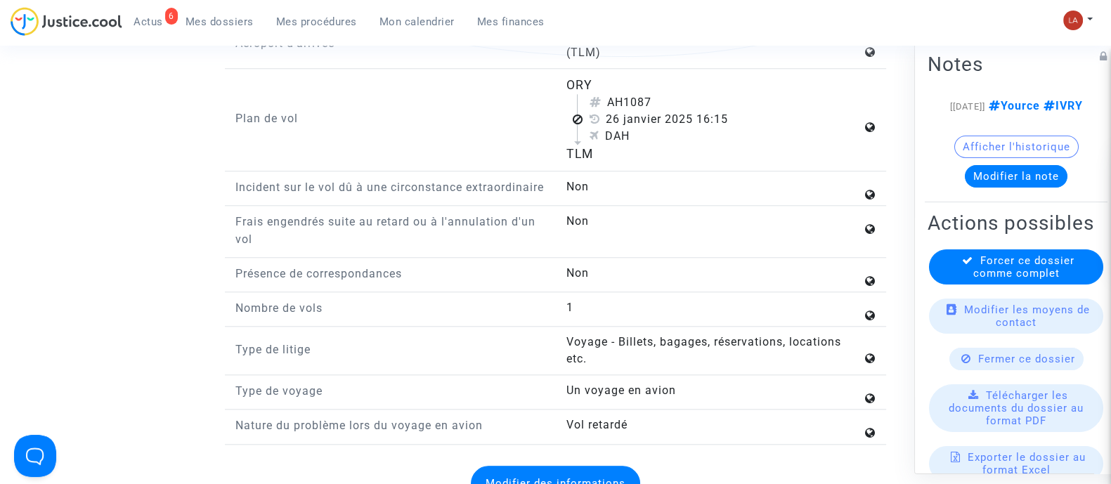
scroll to position [1555, 0]
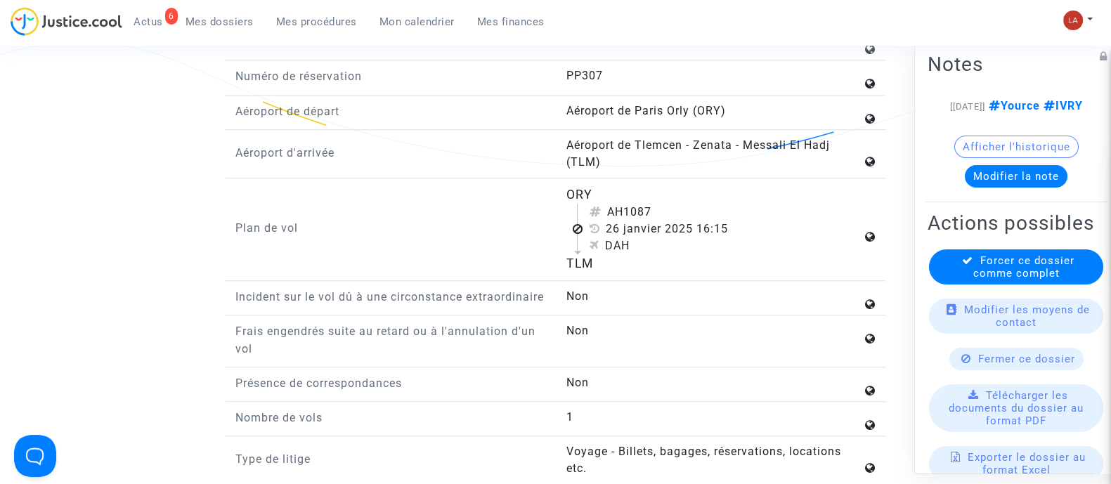
drag, startPoint x: 629, startPoint y: 209, endPoint x: 695, endPoint y: 207, distance: 66.1
click at [695, 207] on div "AH1087" at bounding box center [725, 212] width 273 height 17
copy div "1087"
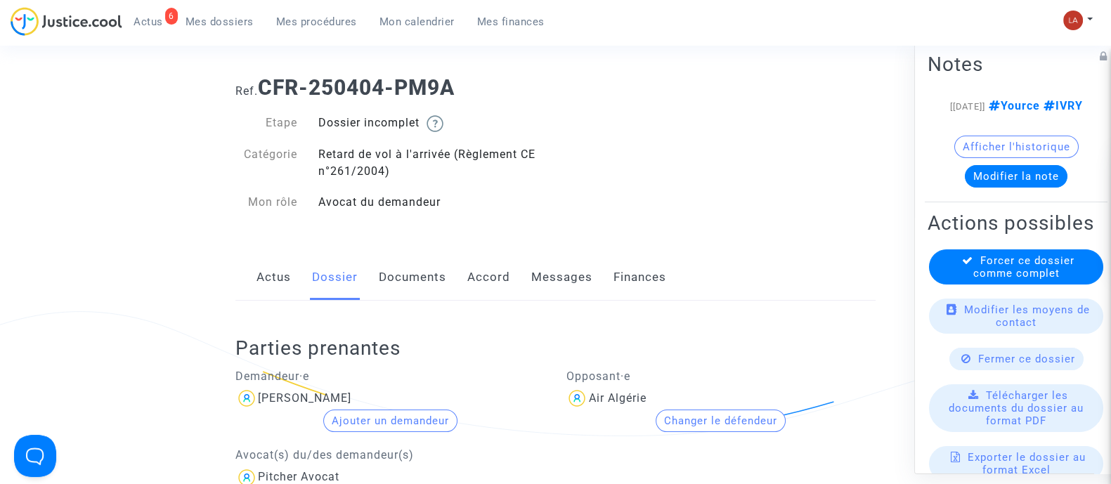
scroll to position [0, 0]
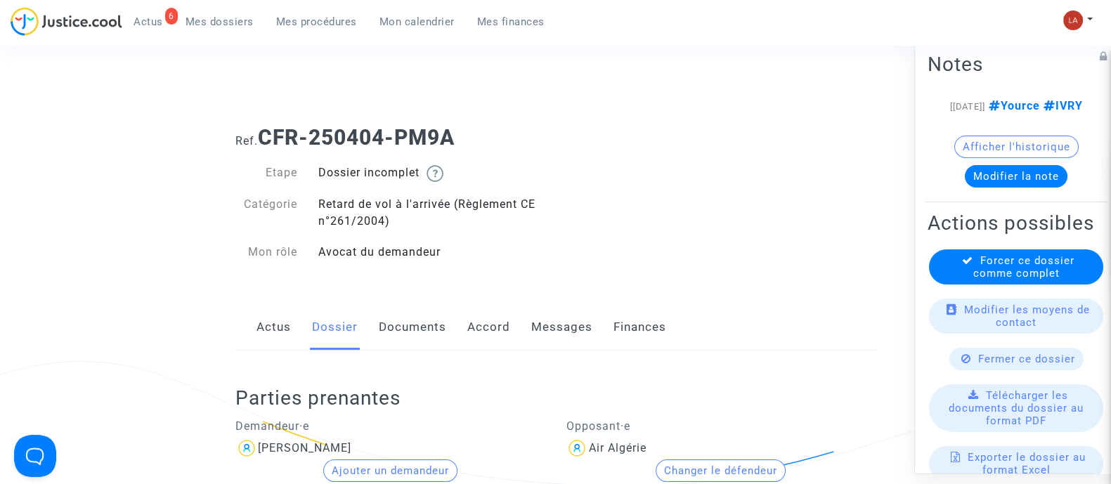
click at [419, 335] on link "Documents" at bounding box center [412, 327] width 67 height 46
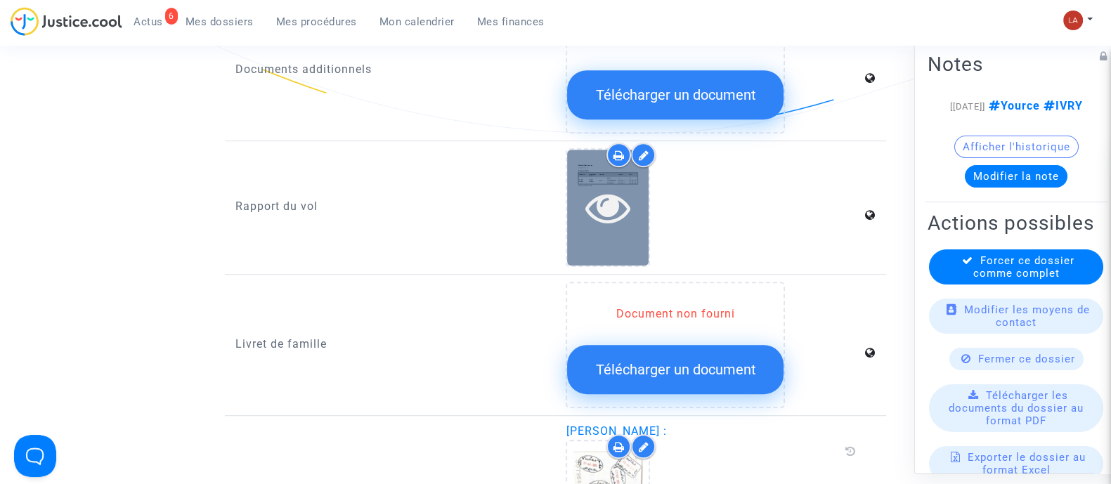
scroll to position [962, 0]
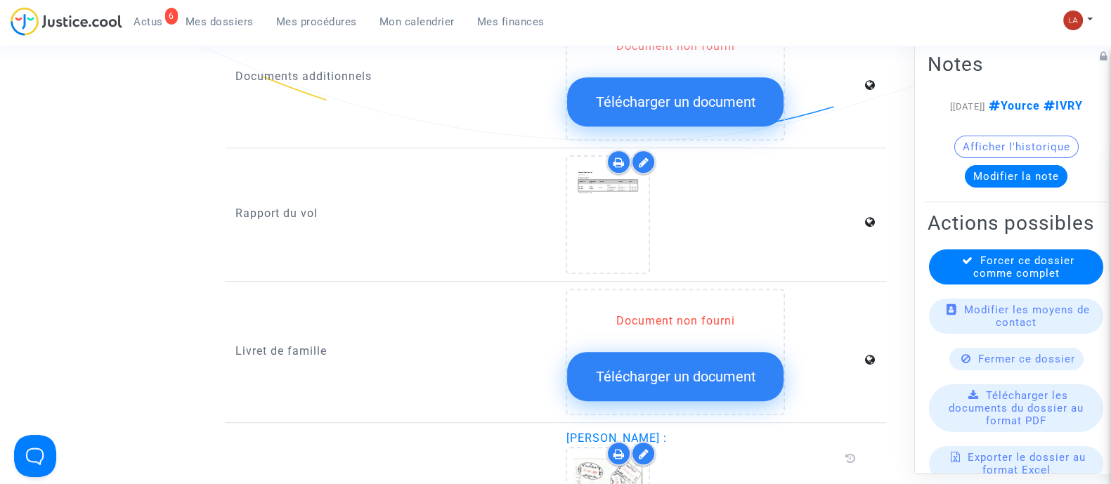
click at [639, 163] on icon at bounding box center [643, 162] width 11 height 11
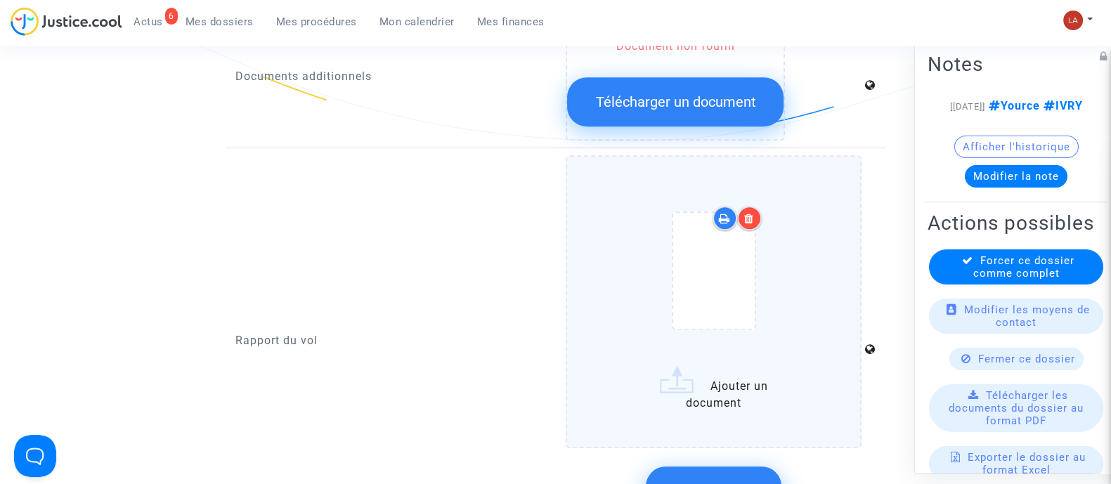
click at [826, 270] on div at bounding box center [713, 274] width 237 height 164
click at [0, 0] on input "Ajouter un document" at bounding box center [0, 0] width 0 height 0
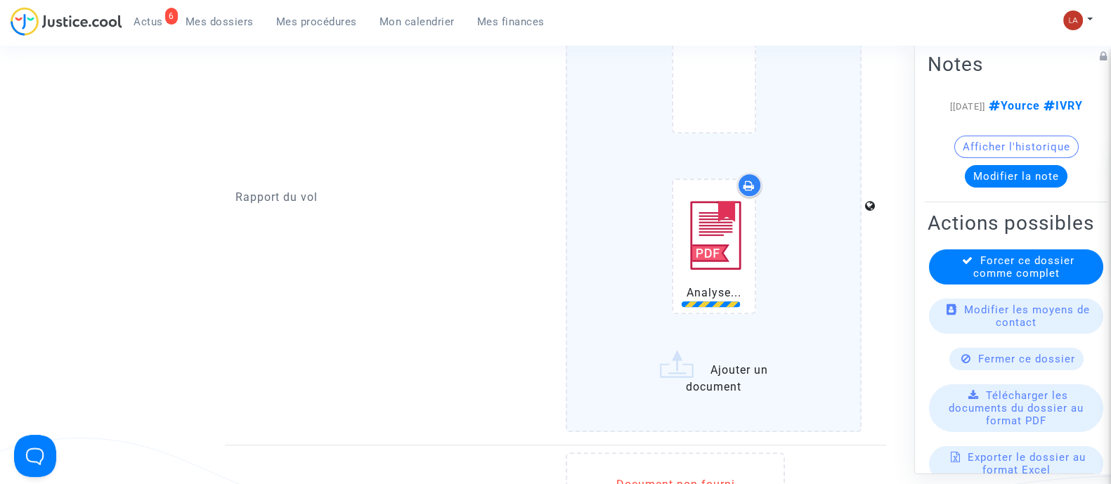
scroll to position [1225, 0]
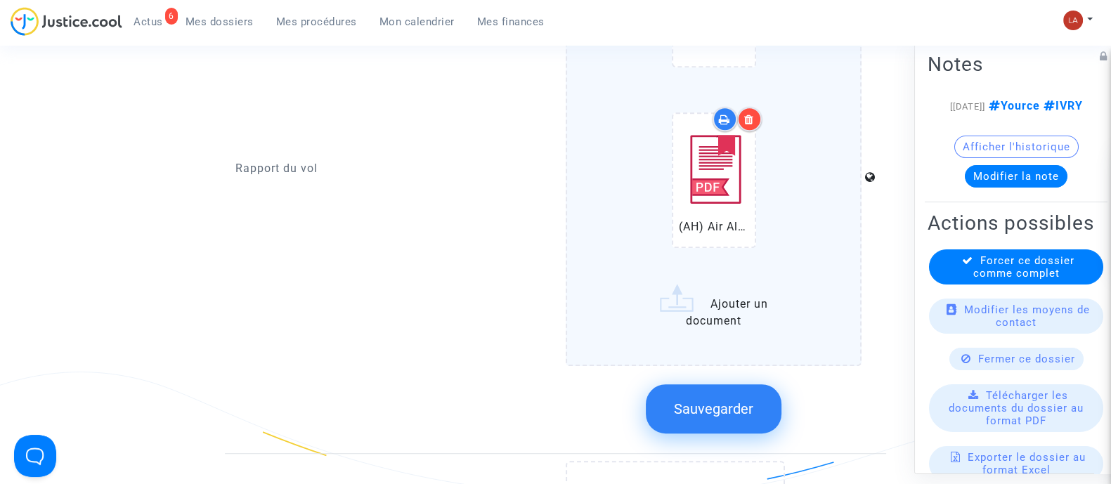
click at [695, 424] on button "Sauvegarder" at bounding box center [714, 408] width 136 height 49
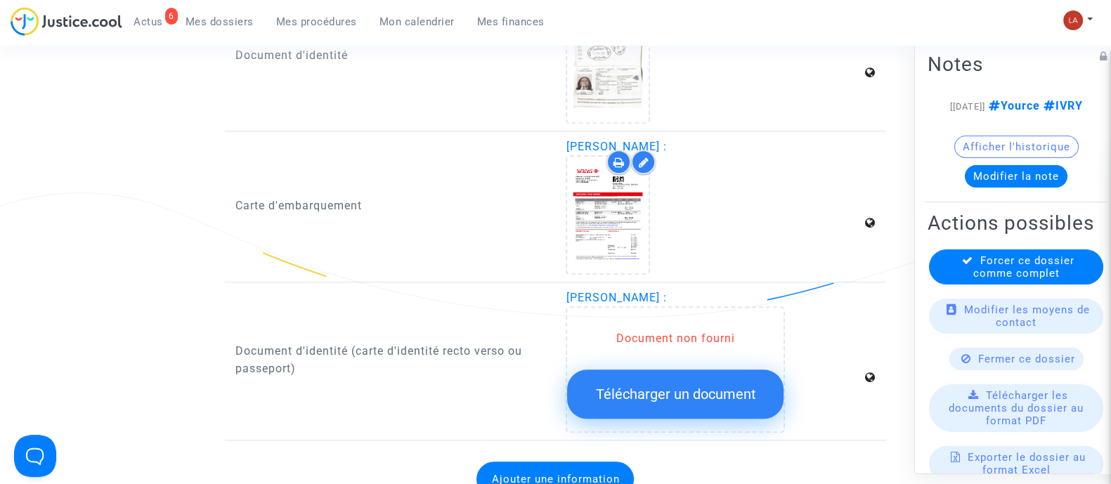
scroll to position [1489, 0]
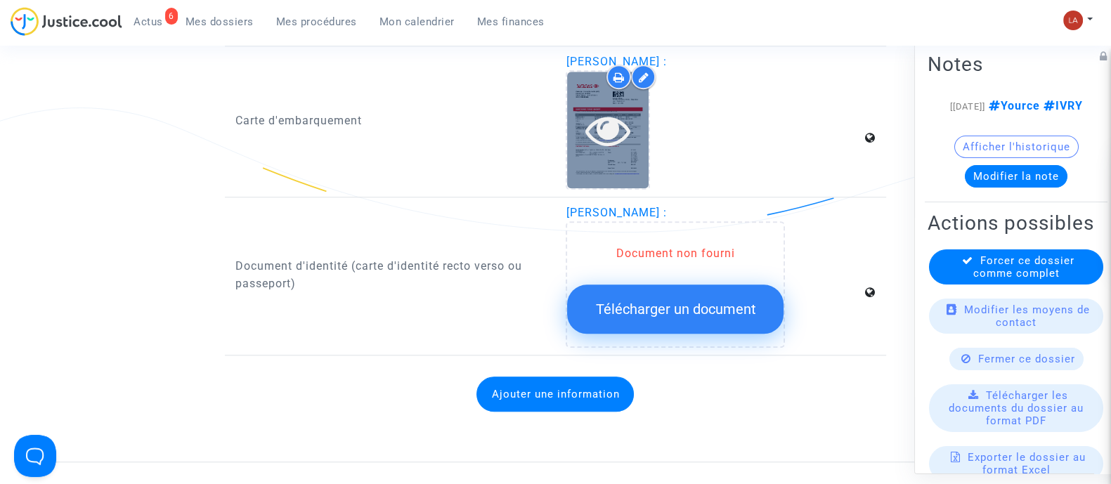
click at [577, 143] on div at bounding box center [607, 129] width 81 height 45
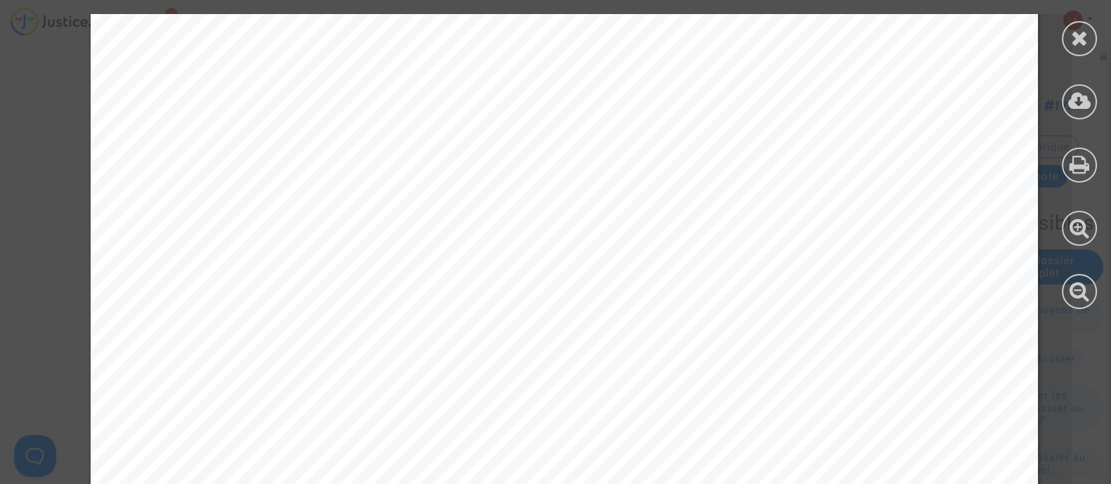
scroll to position [439, 0]
click at [1058, 44] on div at bounding box center [1078, 161] width 63 height 323
click at [1064, 39] on div at bounding box center [1078, 38] width 35 height 35
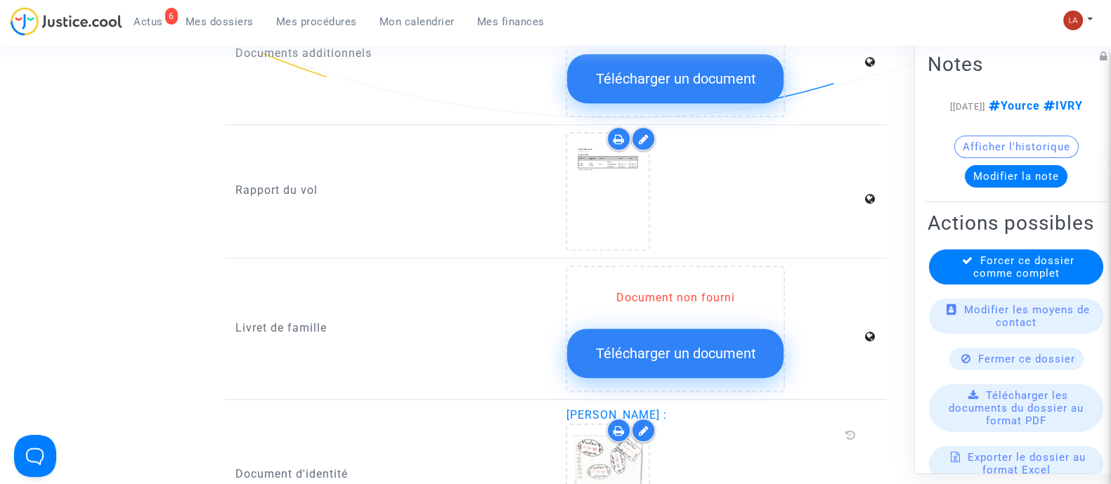
scroll to position [1225, 0]
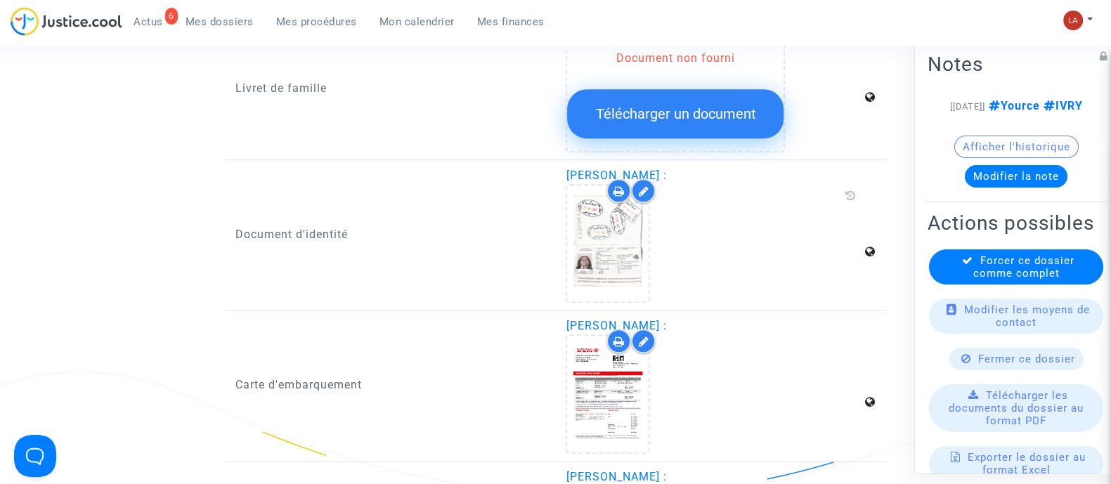
click at [952, 288] on div "Actions possibles Forcer ce dossier comme complet Modifier les moyens de contac…" at bounding box center [1015, 419] width 183 height 424
click at [962, 265] on icon at bounding box center [967, 259] width 11 height 11
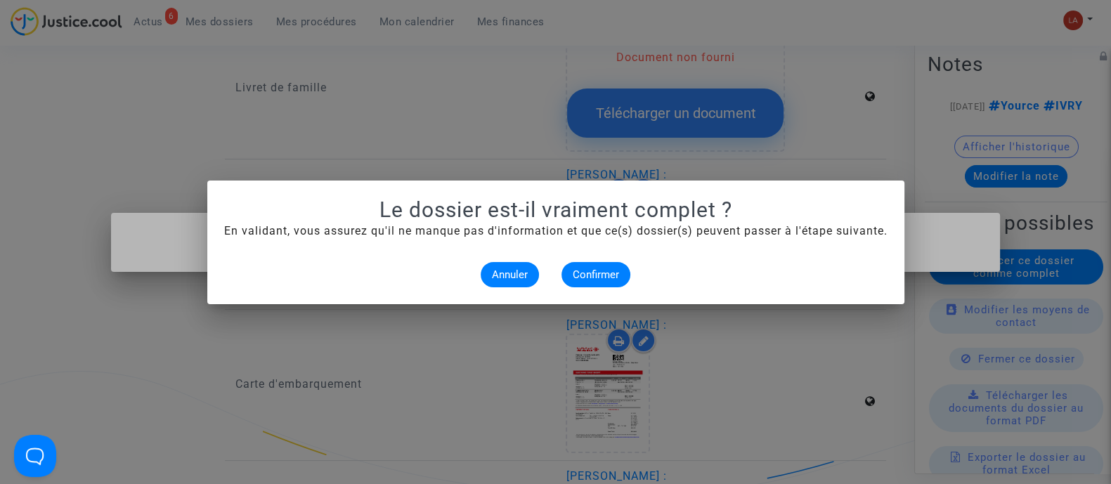
scroll to position [0, 0]
click at [584, 268] on span "Confirmer" at bounding box center [595, 274] width 46 height 13
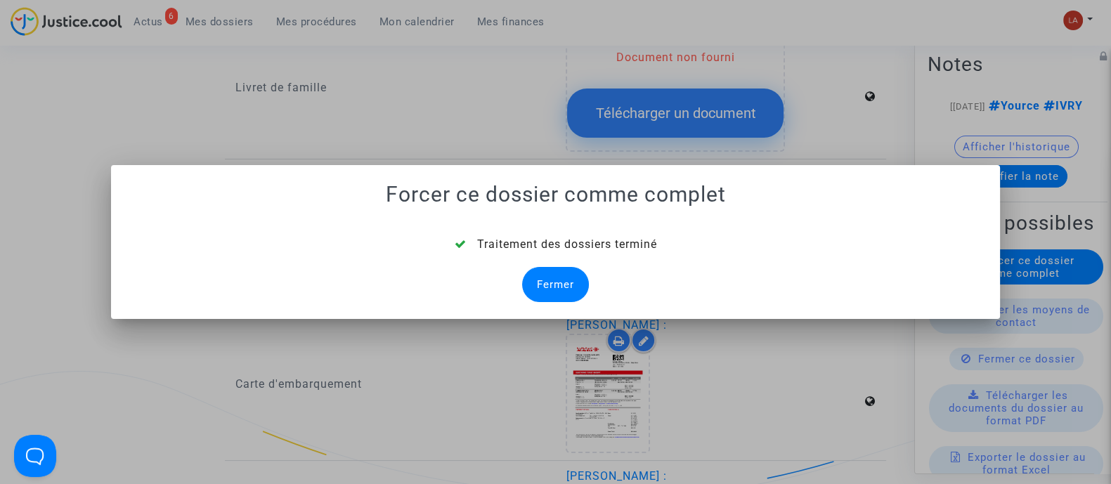
click at [572, 283] on div "Fermer" at bounding box center [555, 284] width 67 height 35
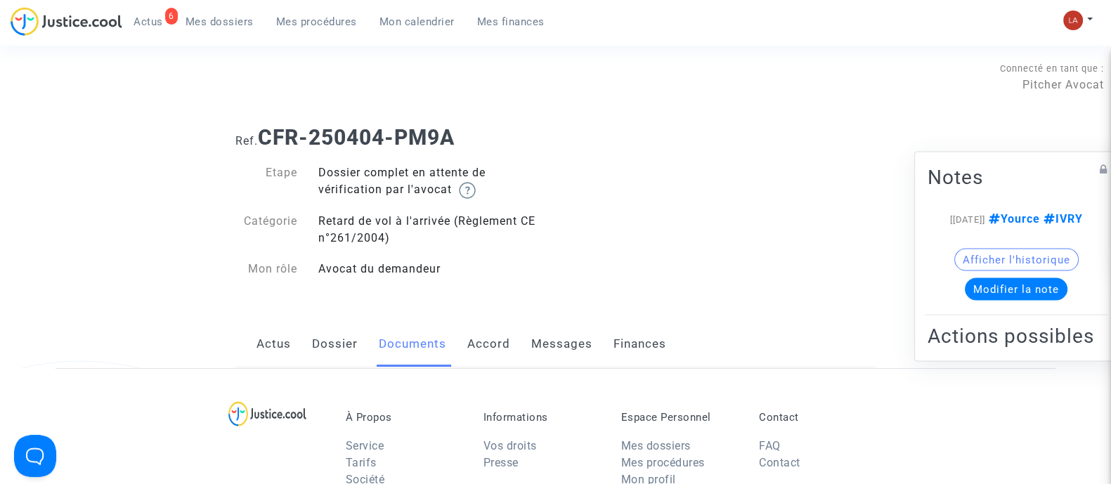
scroll to position [1998, 0]
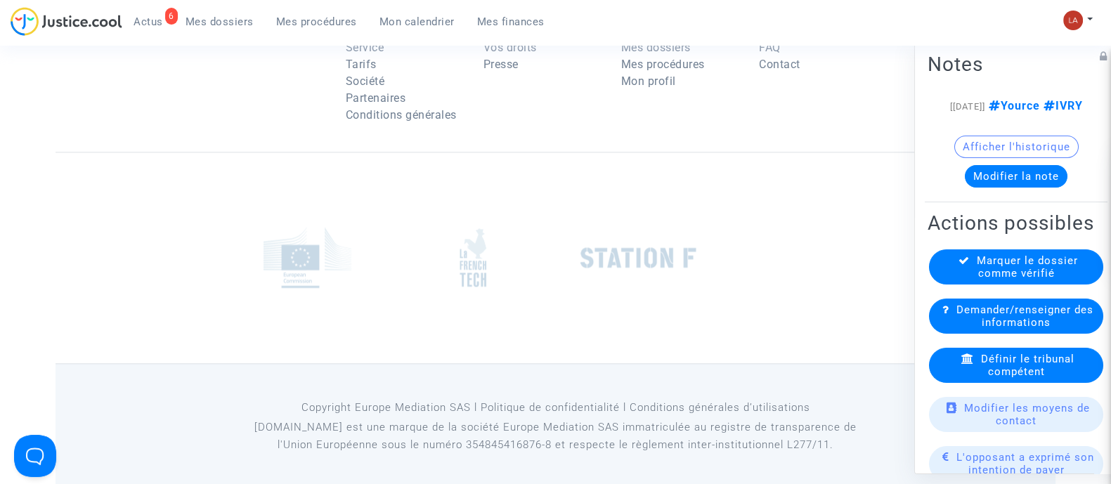
click at [1013, 377] on span "Définir le tribunal compétent" at bounding box center [1027, 364] width 93 height 25
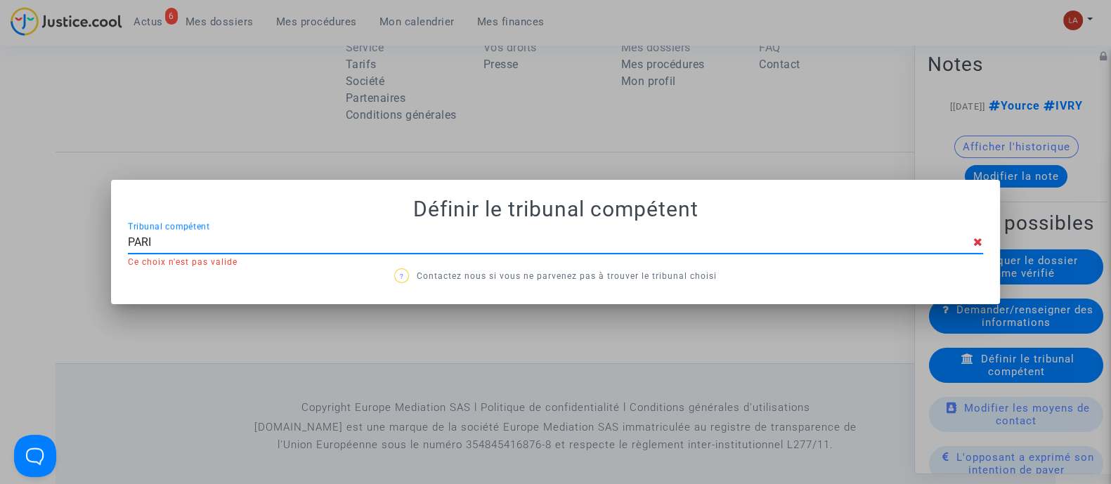
type input "PARIS"
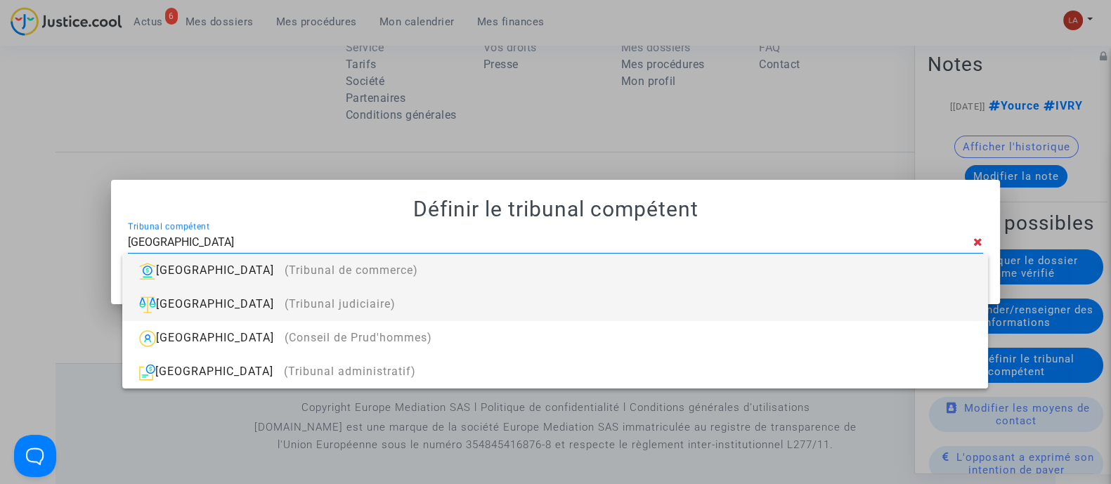
click at [507, 296] on div "Paris (Tribunal judiciaire)" at bounding box center [554, 304] width 843 height 34
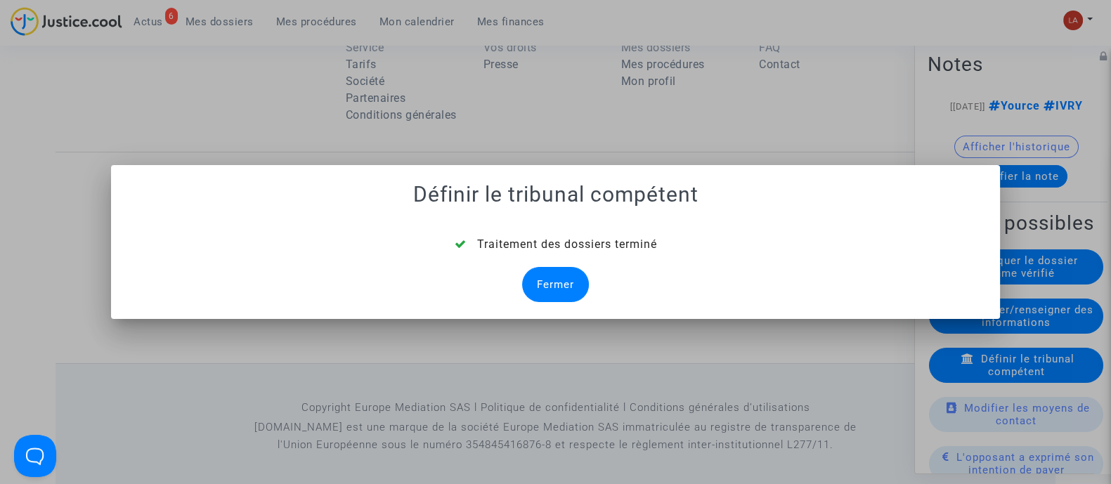
click at [535, 275] on div "Fermer" at bounding box center [555, 284] width 67 height 35
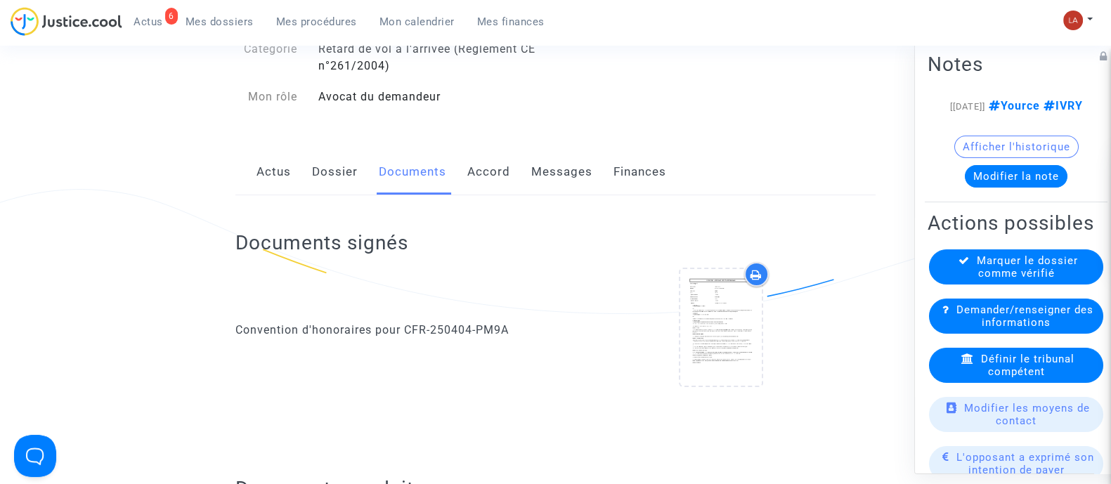
scroll to position [66, 0]
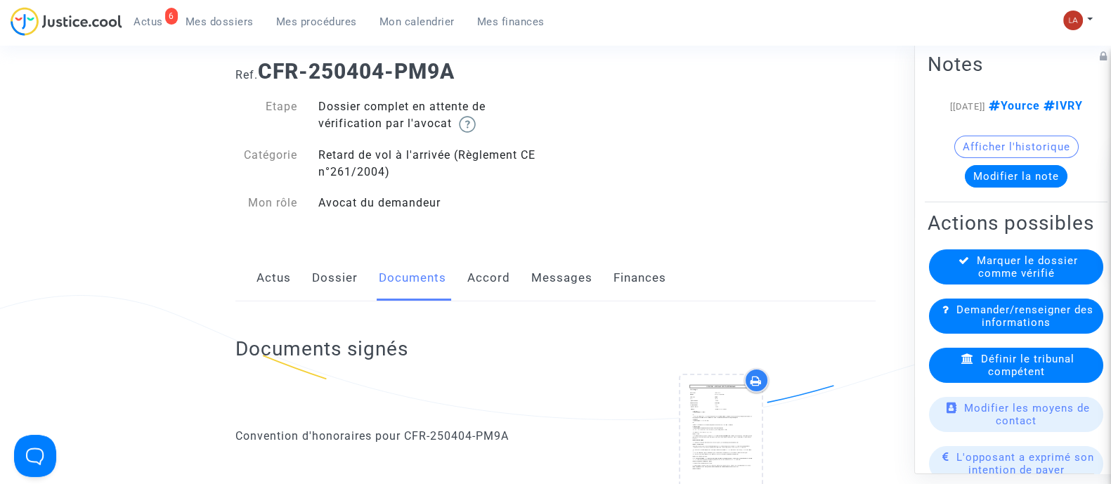
click at [360, 279] on div "Actus Dossier Documents Accord Messages Finances" at bounding box center [555, 278] width 640 height 47
click at [359, 279] on div "Actus Dossier Documents Accord Messages Finances" at bounding box center [555, 278] width 640 height 47
click at [358, 279] on div "Actus Dossier Documents Accord Messages Finances" at bounding box center [555, 278] width 640 height 47
click at [348, 273] on link "Dossier" at bounding box center [335, 278] width 46 height 46
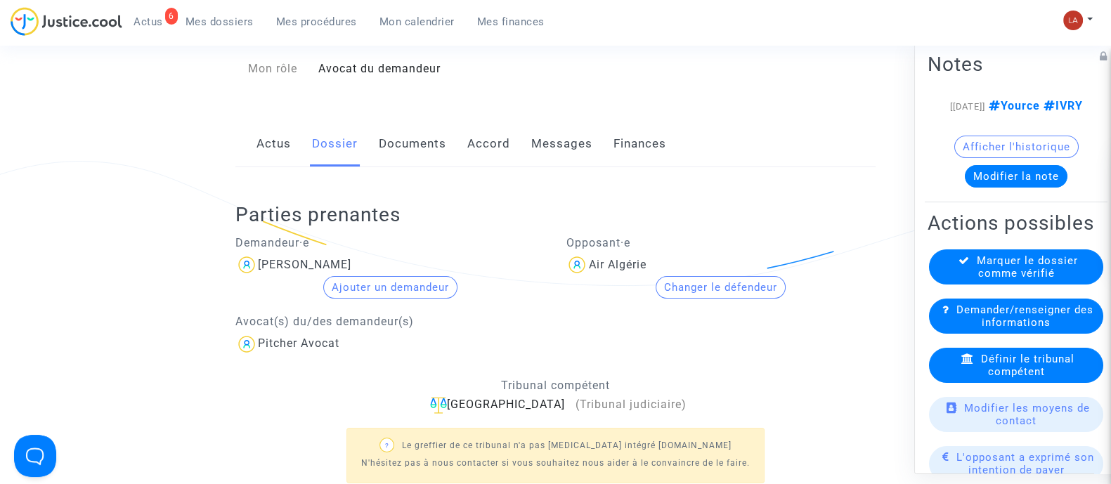
scroll to position [66, 0]
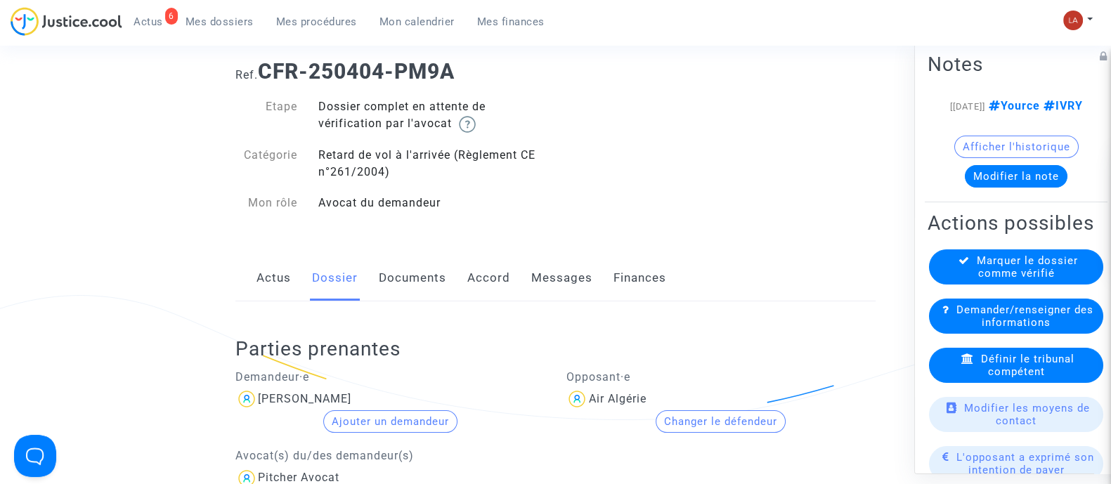
drag, startPoint x: 568, startPoint y: 267, endPoint x: 599, endPoint y: 267, distance: 31.6
click at [569, 267] on link "Messages" at bounding box center [561, 278] width 61 height 46
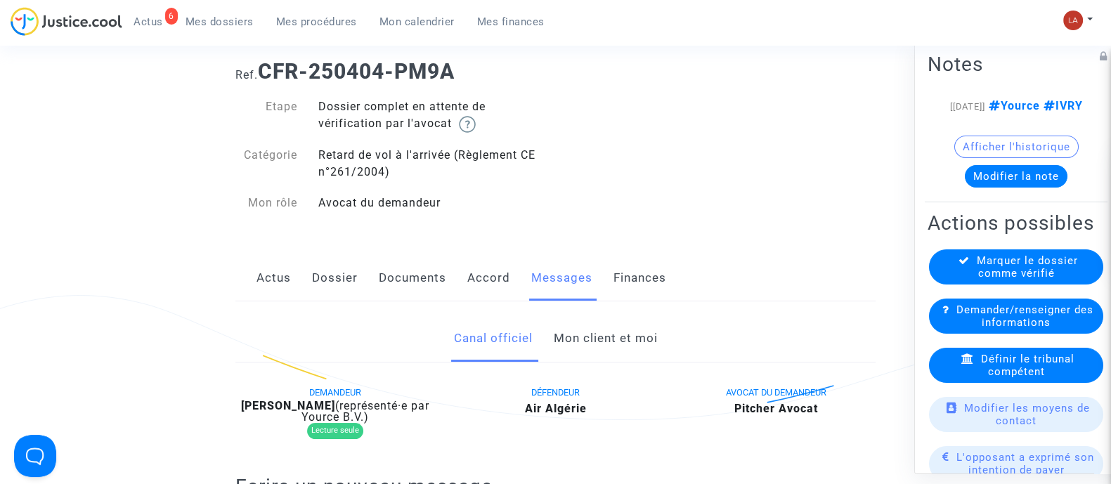
click at [576, 332] on link "Mon client et moi" at bounding box center [605, 338] width 104 height 46
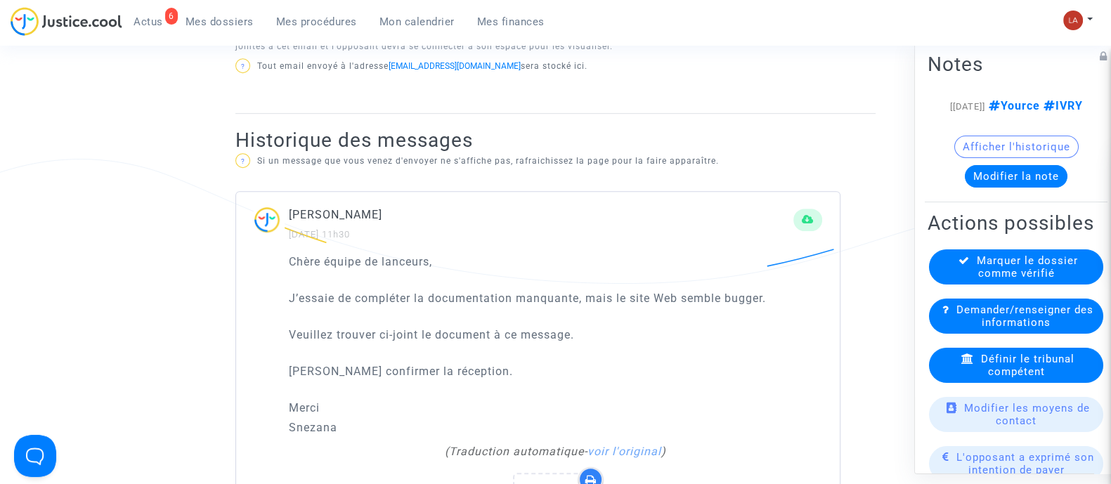
scroll to position [856, 0]
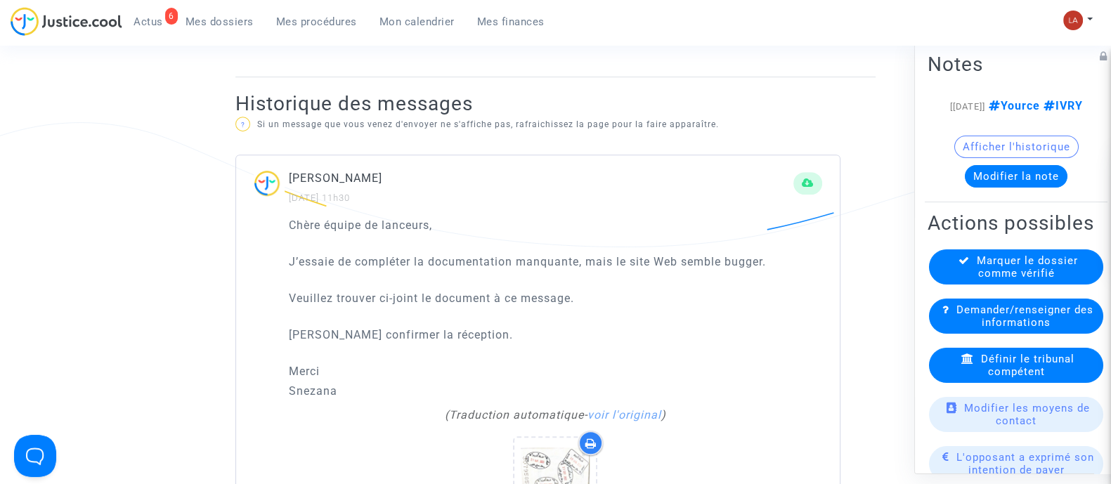
click at [330, 388] on p "Snezana" at bounding box center [555, 391] width 533 height 18
copy p "Snezana"
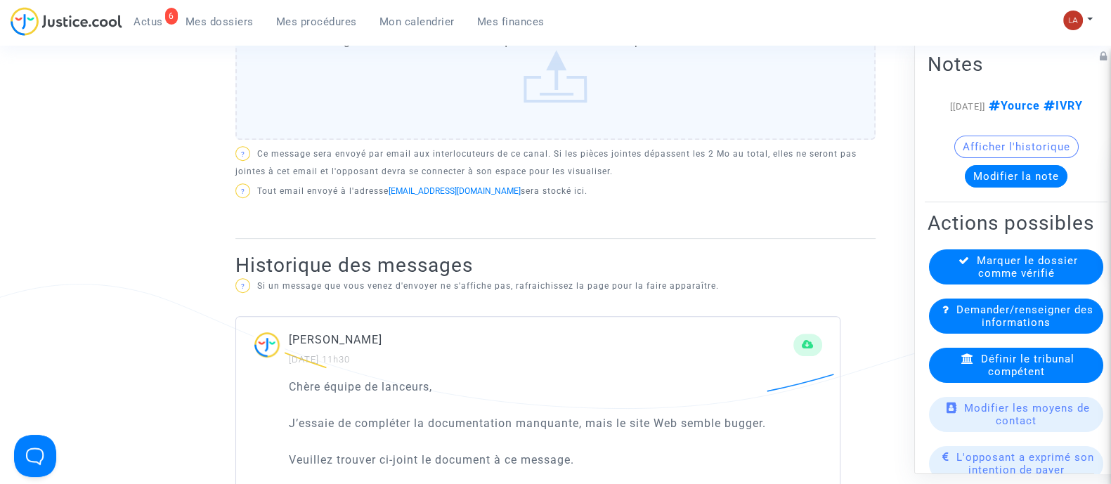
scroll to position [505, 0]
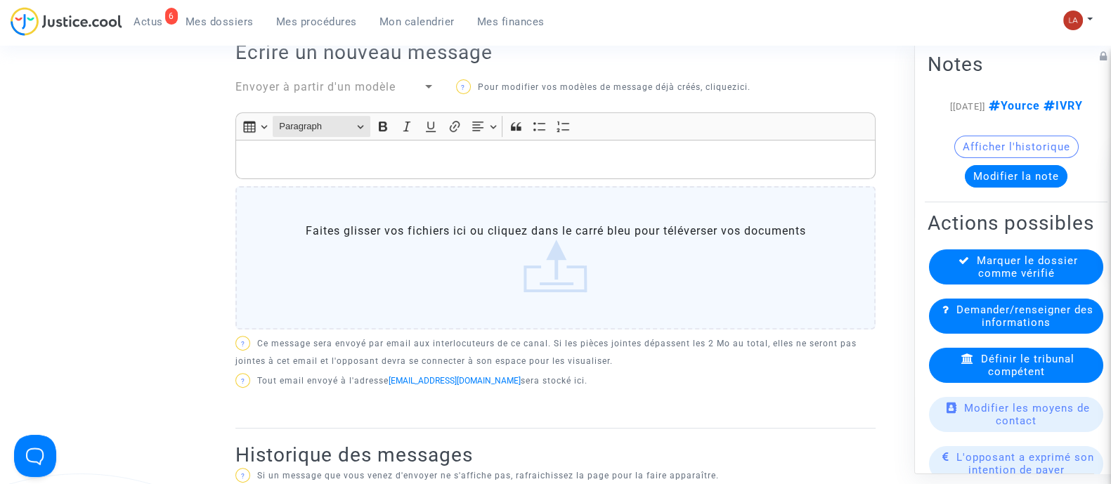
click at [315, 131] on span "Paragraph" at bounding box center [315, 126] width 73 height 17
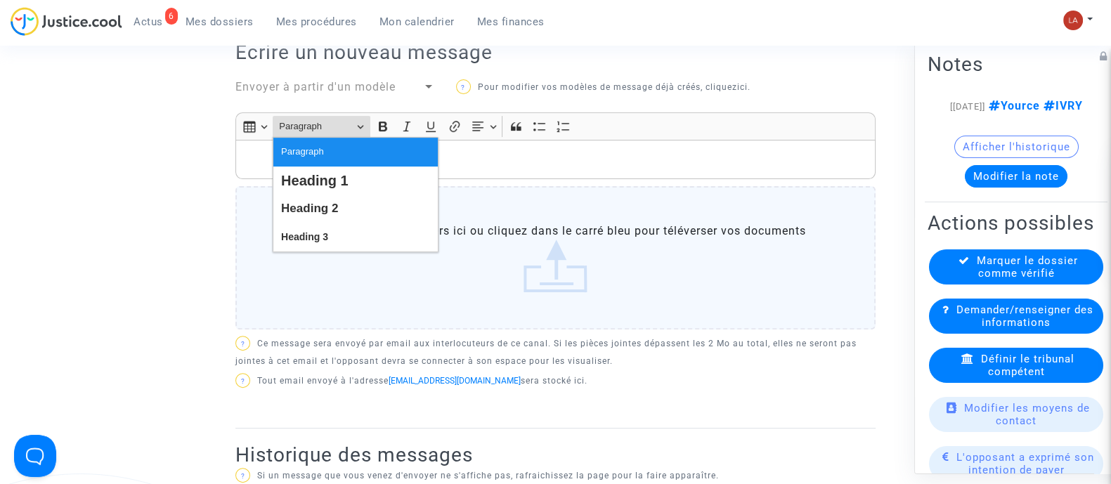
click at [252, 158] on p "Rich Text Editor, main" at bounding box center [555, 160] width 625 height 18
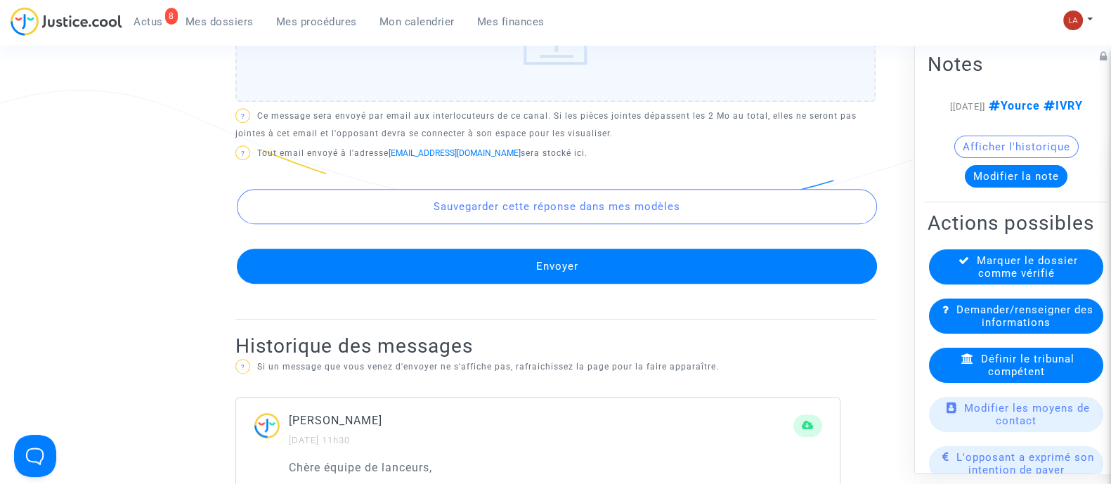
scroll to position [903, 0]
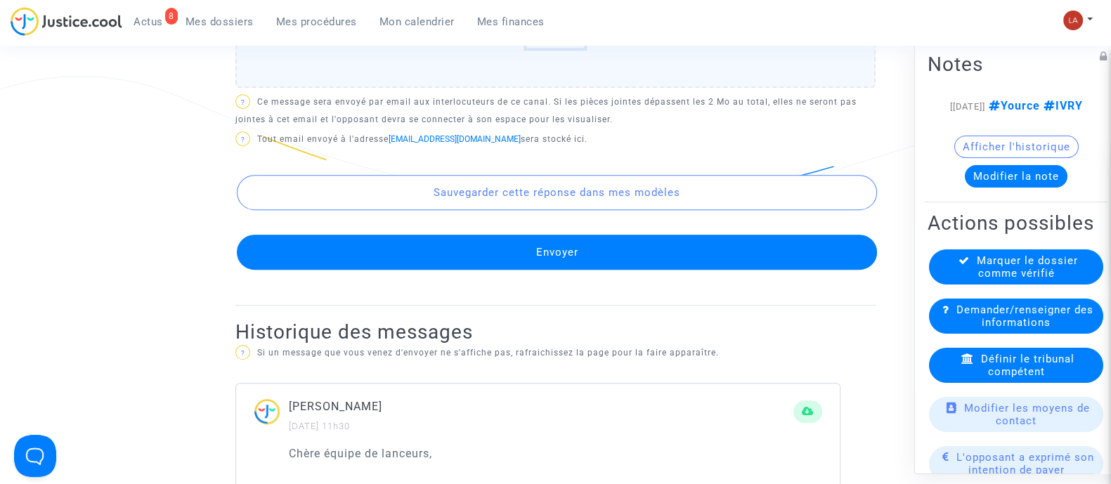
click at [578, 267] on button "Envoyer" at bounding box center [557, 252] width 640 height 35
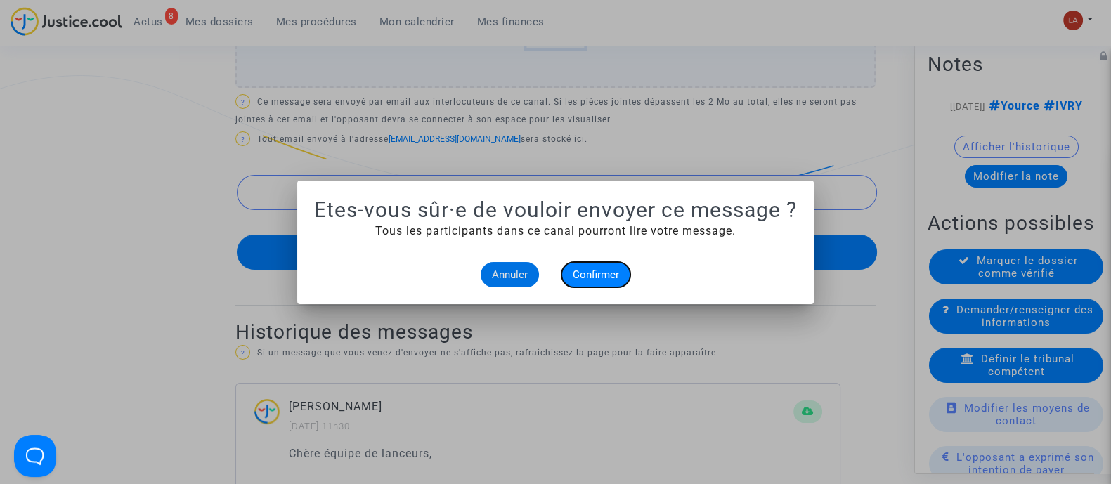
click at [610, 282] on button "Confirmer" at bounding box center [595, 274] width 69 height 25
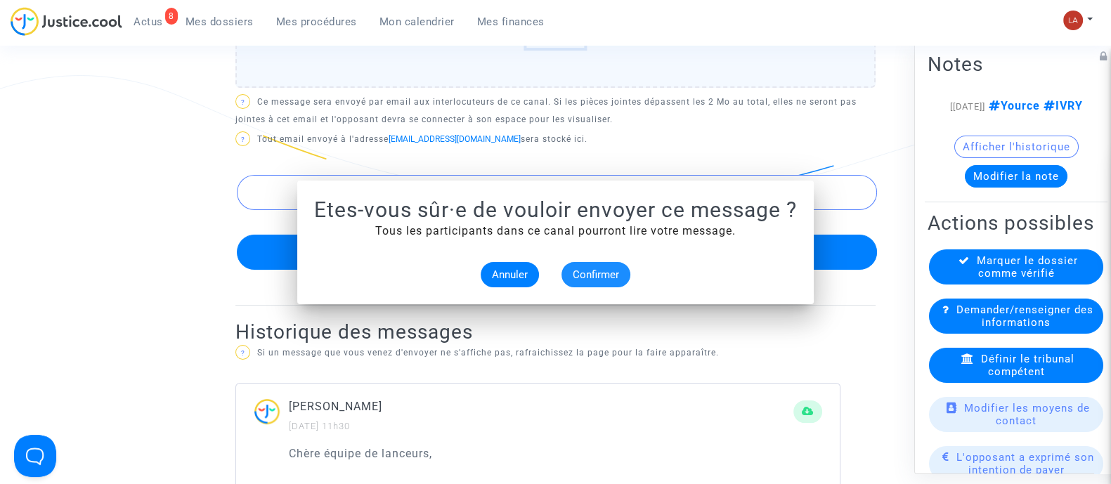
scroll to position [903, 0]
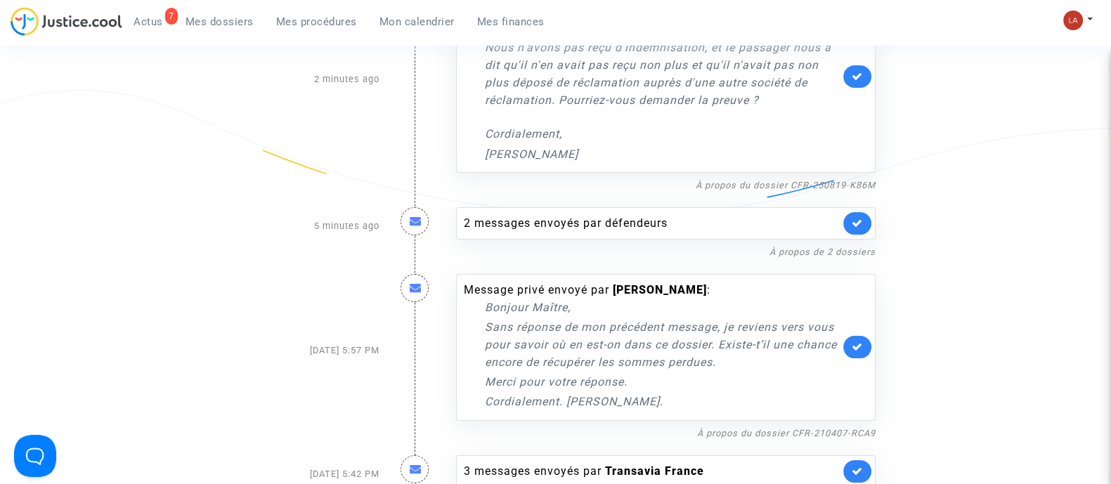
scroll to position [280, 0]
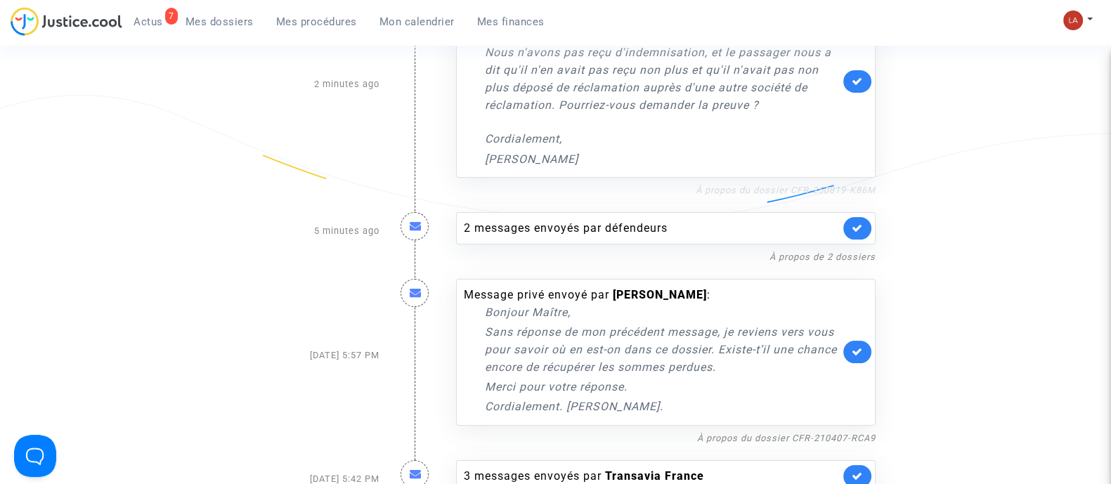
click at [765, 185] on link "À propos du dossier CFR-250819-K86M" at bounding box center [785, 190] width 180 height 11
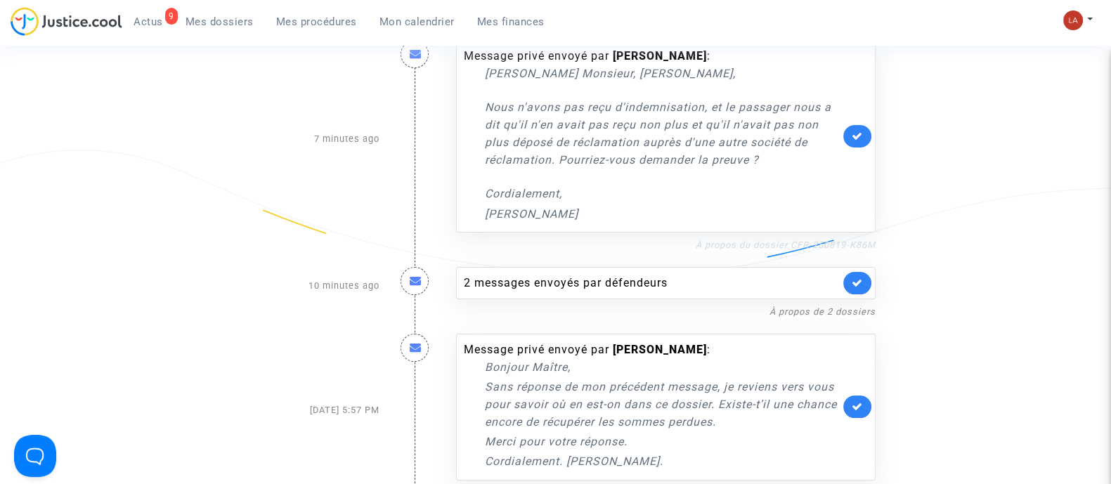
scroll to position [214, 0]
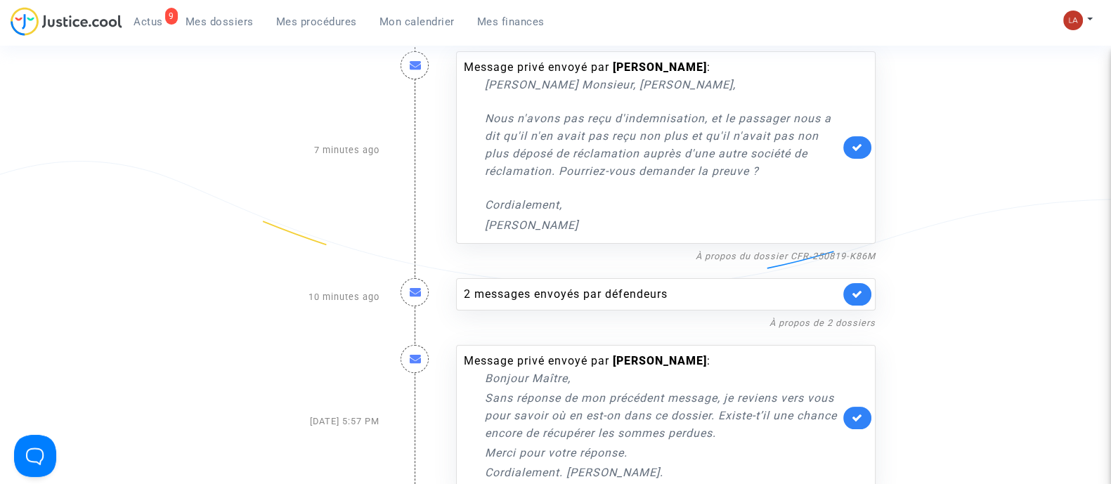
click at [846, 141] on link at bounding box center [857, 147] width 28 height 22
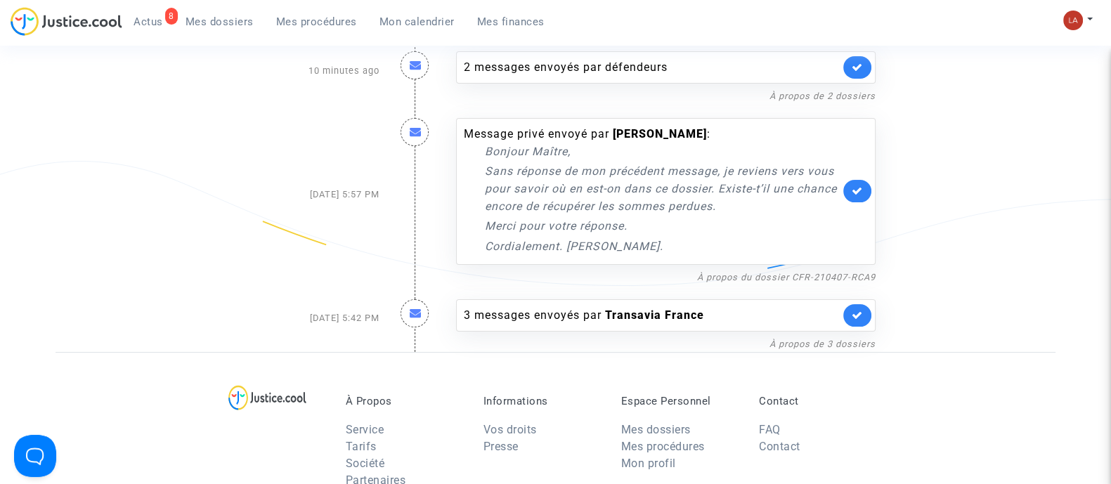
scroll to position [0, 0]
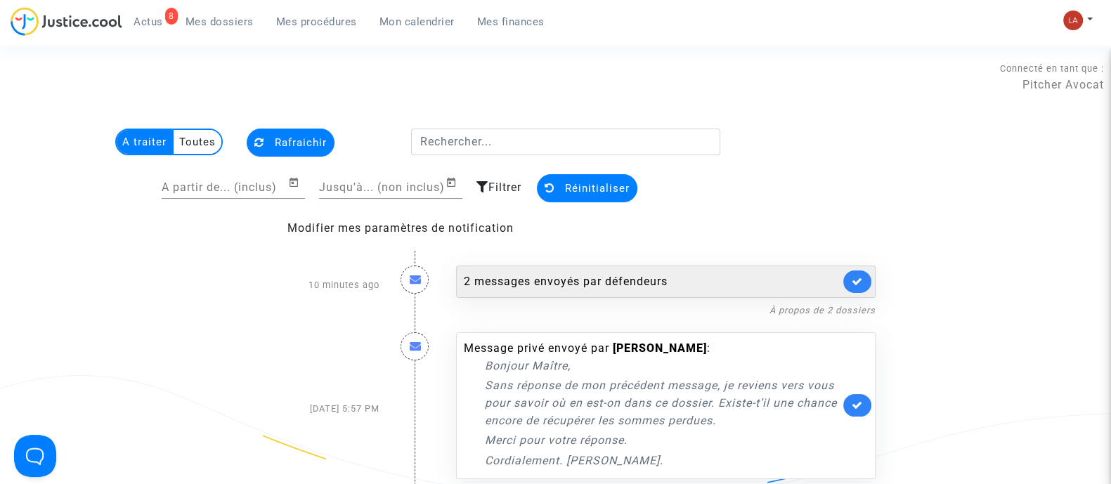
click at [702, 281] on div "2 messages envoyés par défendeurs" at bounding box center [652, 281] width 376 height 17
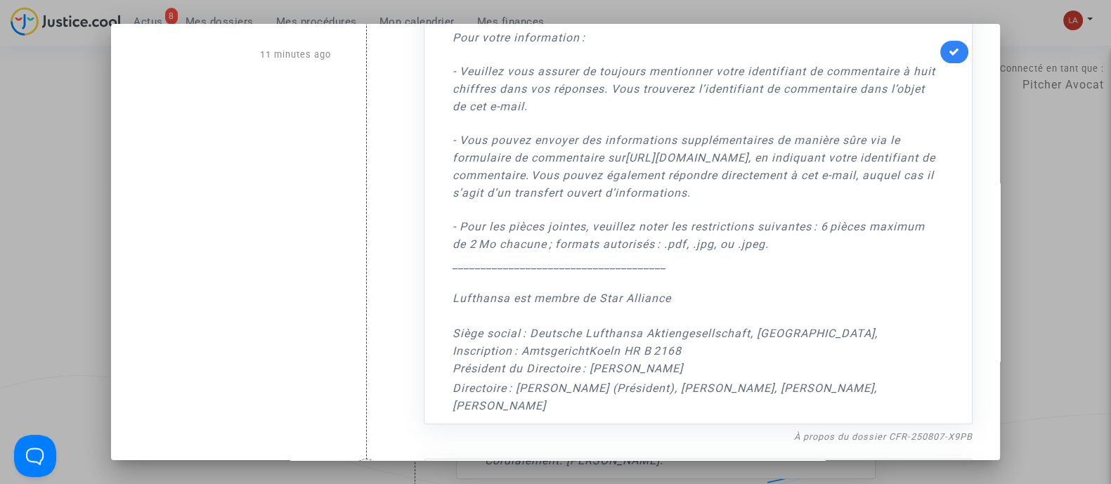
scroll to position [381, 0]
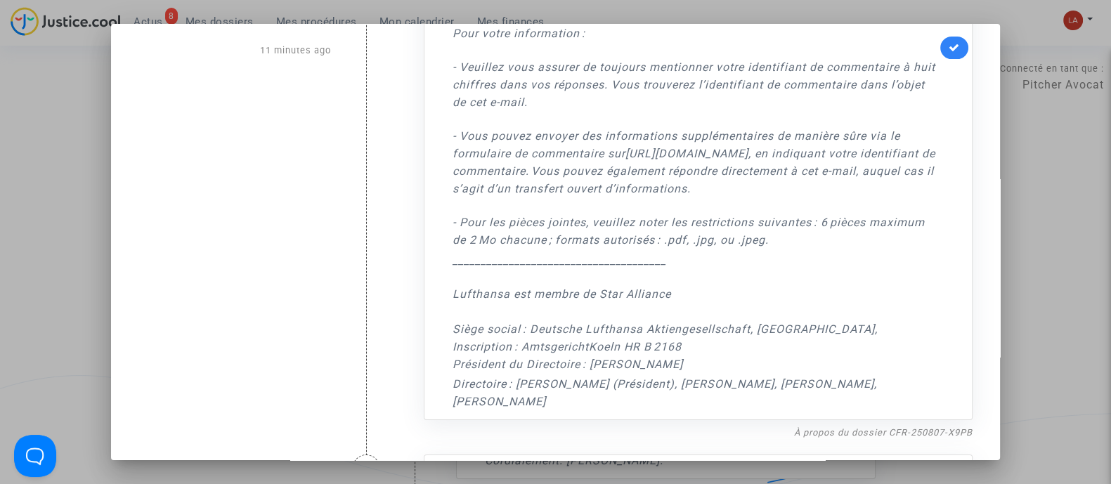
click at [940, 57] on link at bounding box center [954, 48] width 28 height 22
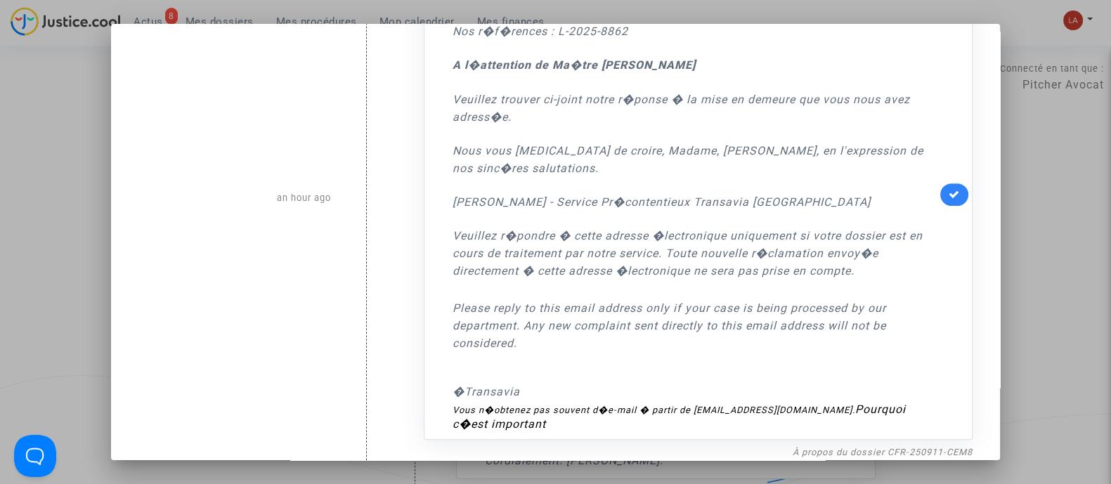
scroll to position [900, 0]
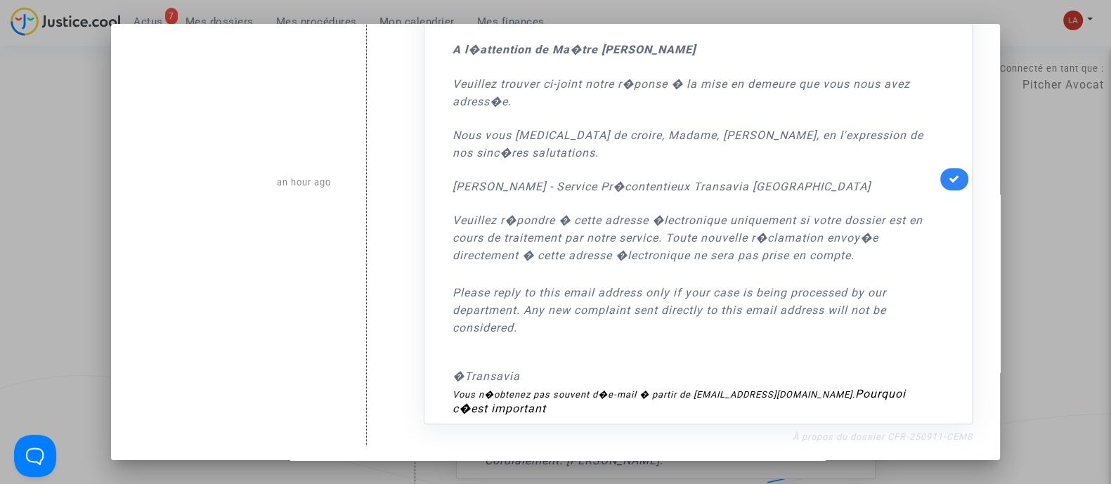
click at [865, 439] on link "À propos du dossier CFR-250911-CEM8" at bounding box center [882, 436] width 180 height 11
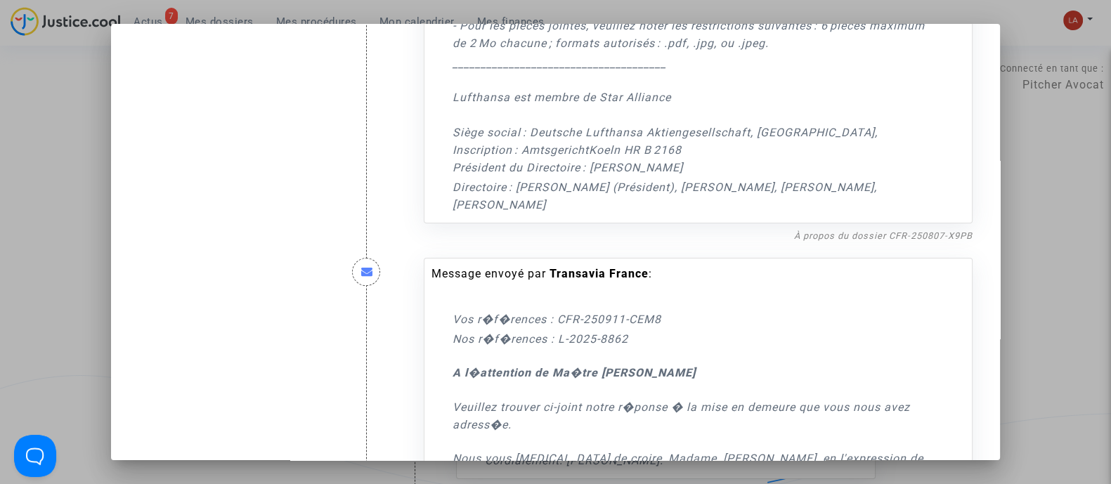
scroll to position [574, 0]
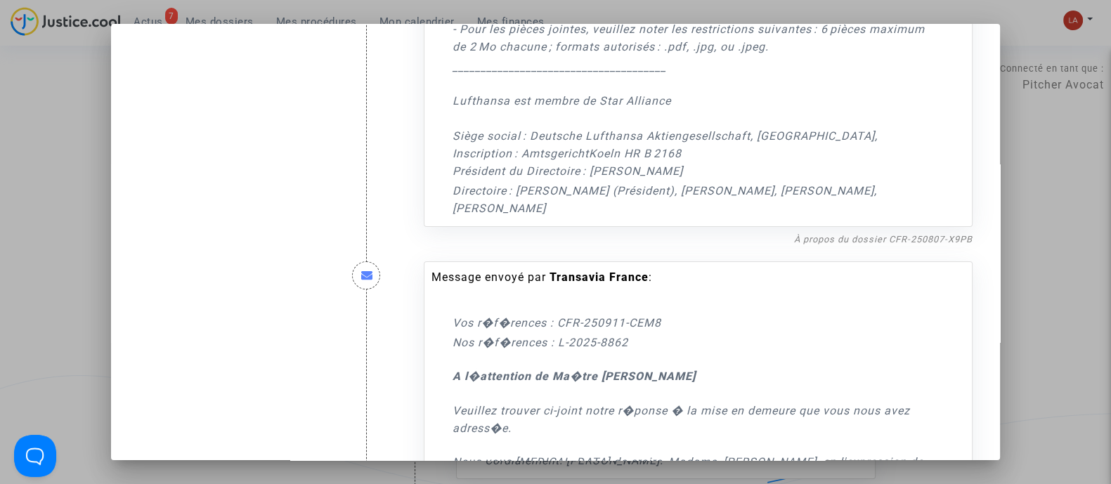
click at [1004, 156] on div at bounding box center [555, 242] width 1111 height 484
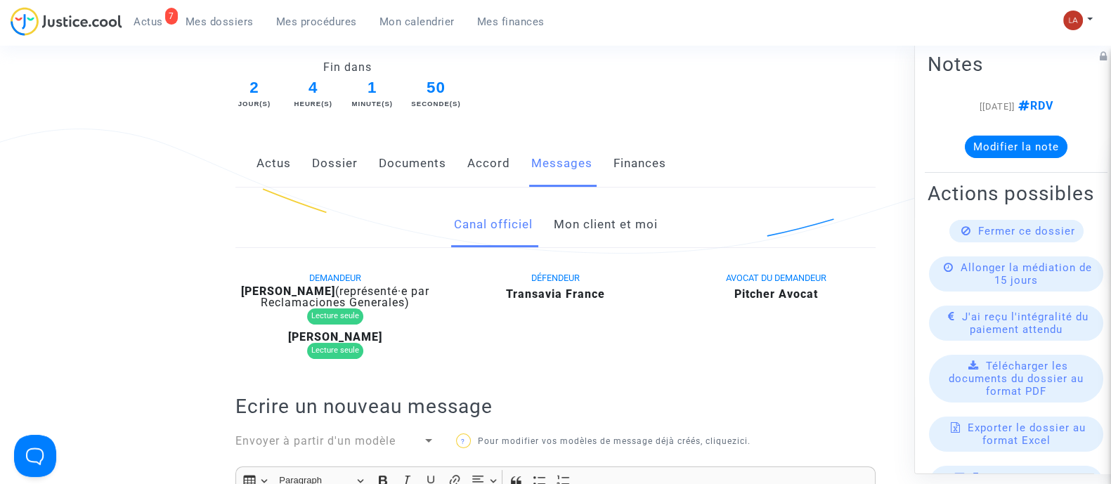
scroll to position [233, 0]
click at [616, 215] on link "Mon client et moi" at bounding box center [605, 224] width 104 height 46
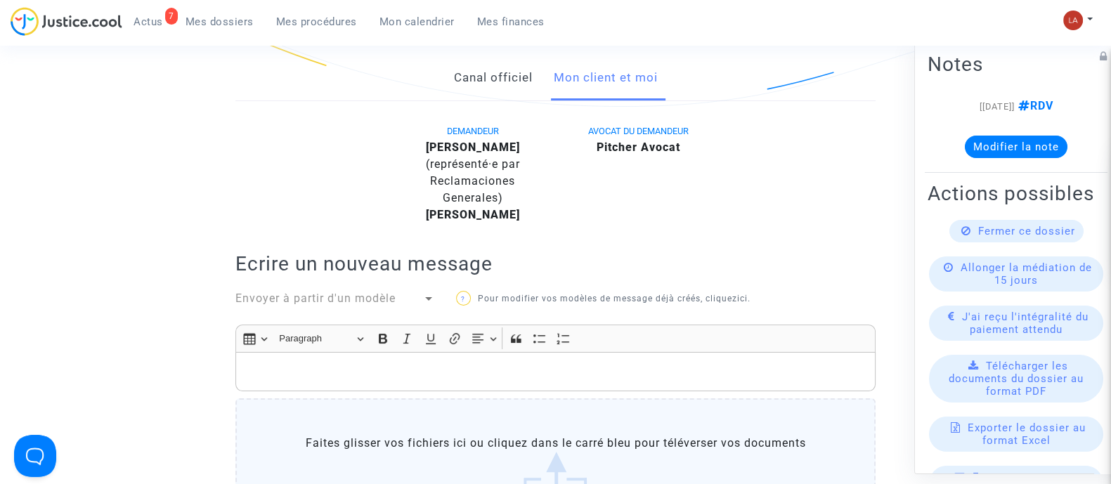
scroll to position [379, 0]
click at [482, 71] on link "Canal officiel" at bounding box center [492, 78] width 79 height 46
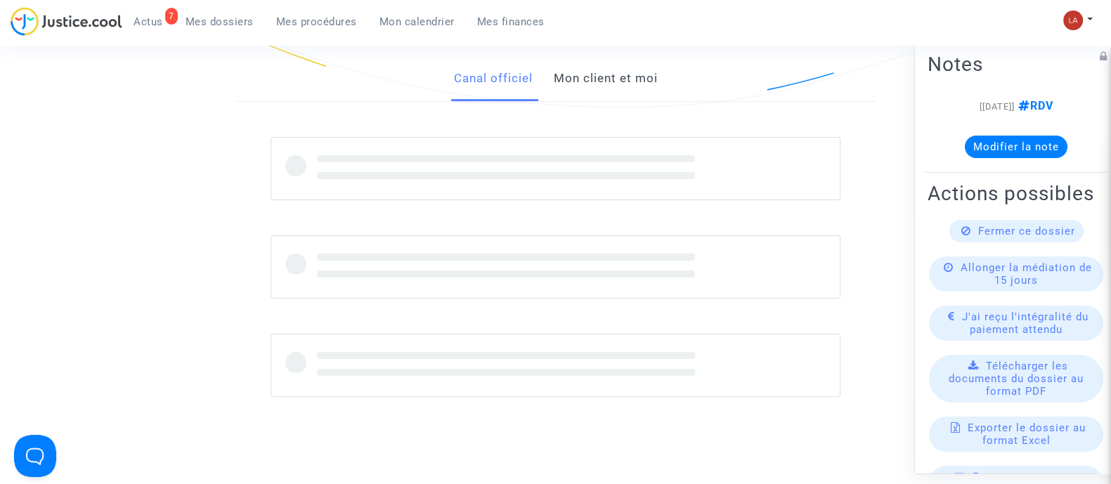
click at [586, 79] on link "Mon client et moi" at bounding box center [605, 78] width 104 height 46
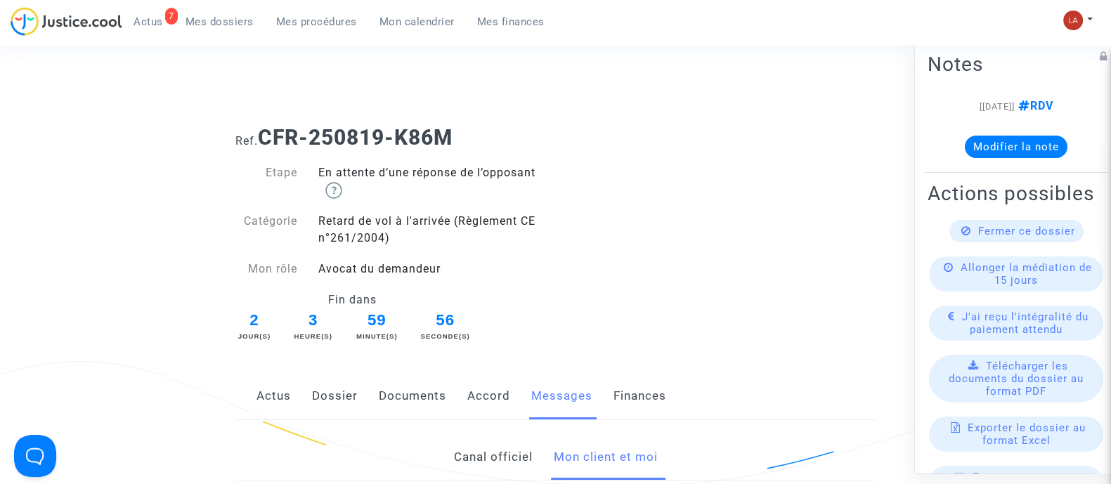
click at [271, 384] on link "Actus" at bounding box center [273, 396] width 34 height 46
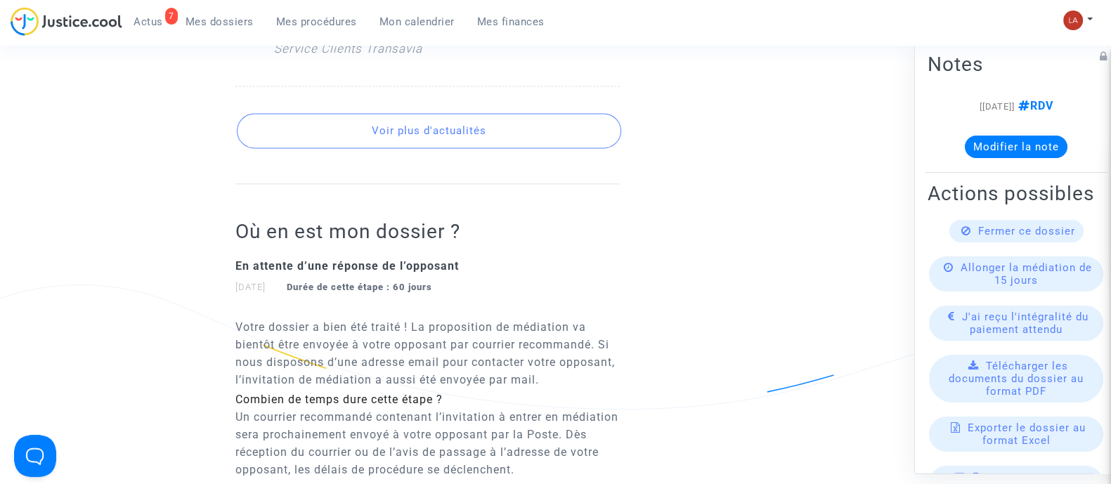
scroll to position [2549, 0]
click at [419, 112] on button "Voir plus d'actualités" at bounding box center [429, 129] width 384 height 35
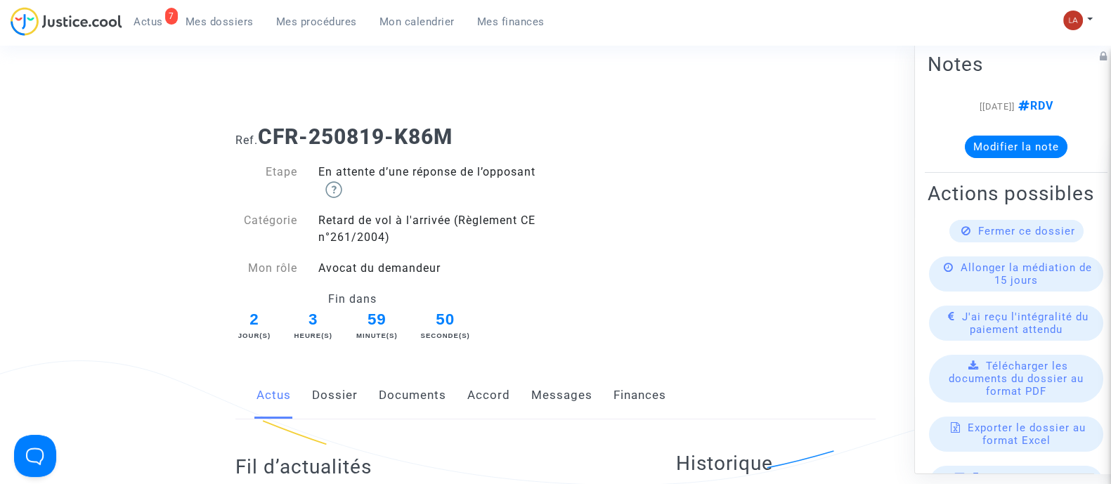
scroll to position [0, 0]
click at [551, 386] on link "Messages" at bounding box center [561, 396] width 61 height 46
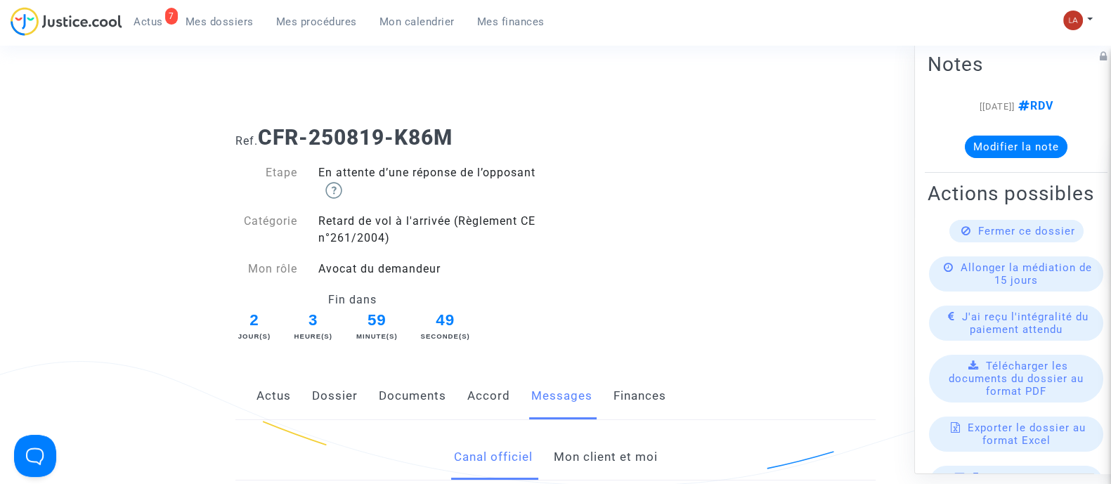
click at [594, 447] on link "Mon client et moi" at bounding box center [605, 457] width 104 height 46
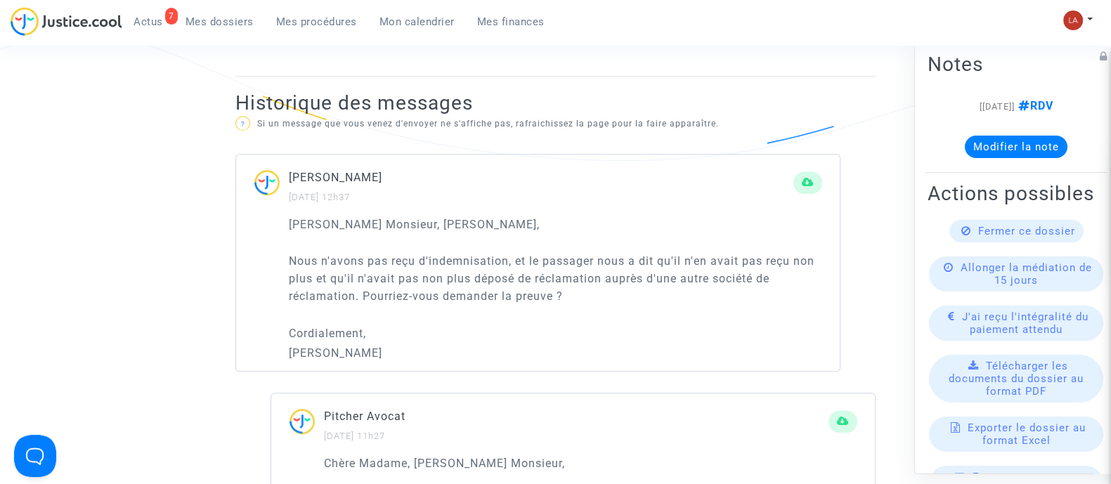
scroll to position [936, 0]
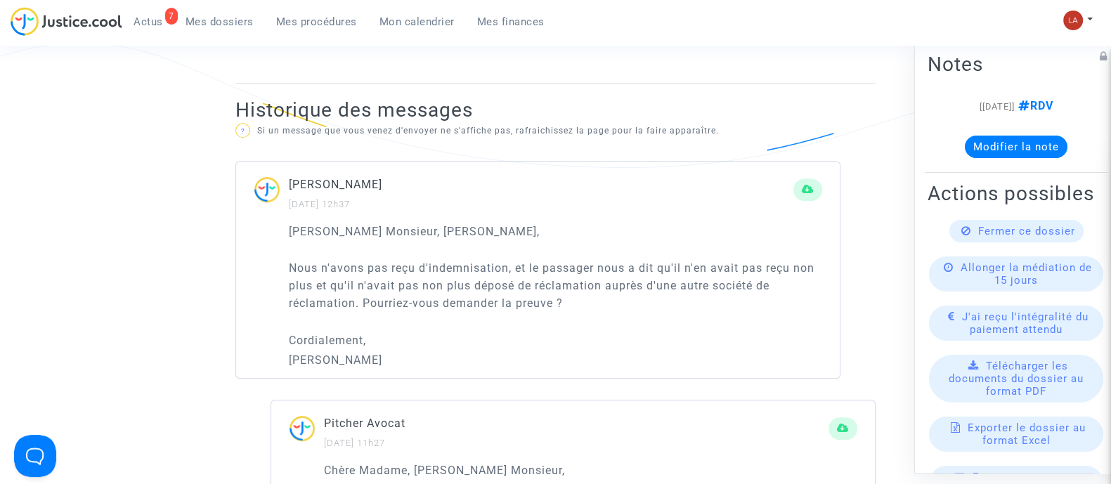
click at [435, 303] on p "Nous n'avons pas reçu d'indemnisation, et le passager nous a dit qu'il n'en ava…" at bounding box center [555, 285] width 533 height 53
click at [589, 291] on p "Nous n'avons pas reçu d'indemnisation, et le passager nous a dit qu'il n'en ava…" at bounding box center [555, 285] width 533 height 53
click at [632, 296] on p "Nous n'avons pas reçu d'indemnisation, et le passager nous a dit qu'il n'en ava…" at bounding box center [555, 285] width 533 height 53
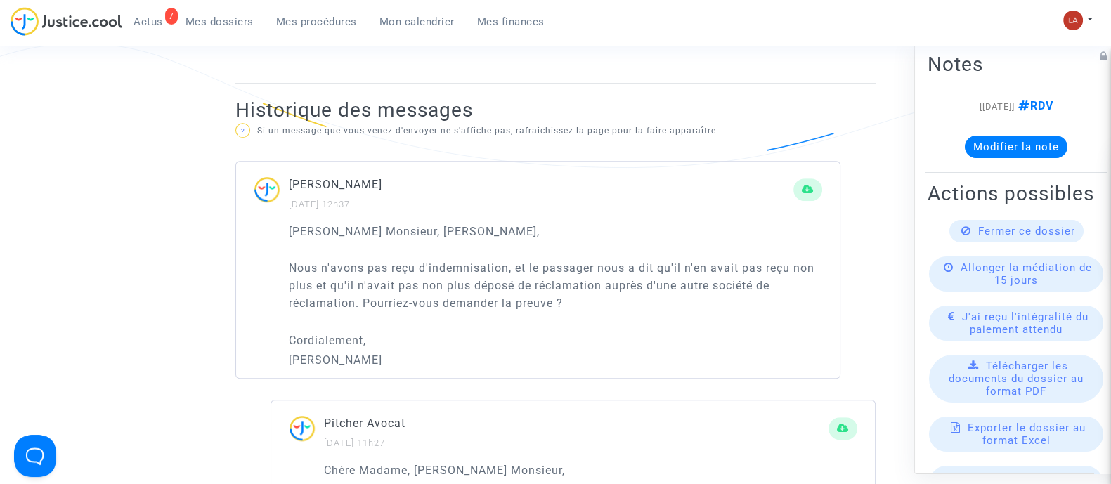
click at [629, 284] on p "Nous n'avons pas reçu d'indemnisation, et le passager nous a dit qu'il n'en ava…" at bounding box center [555, 285] width 533 height 53
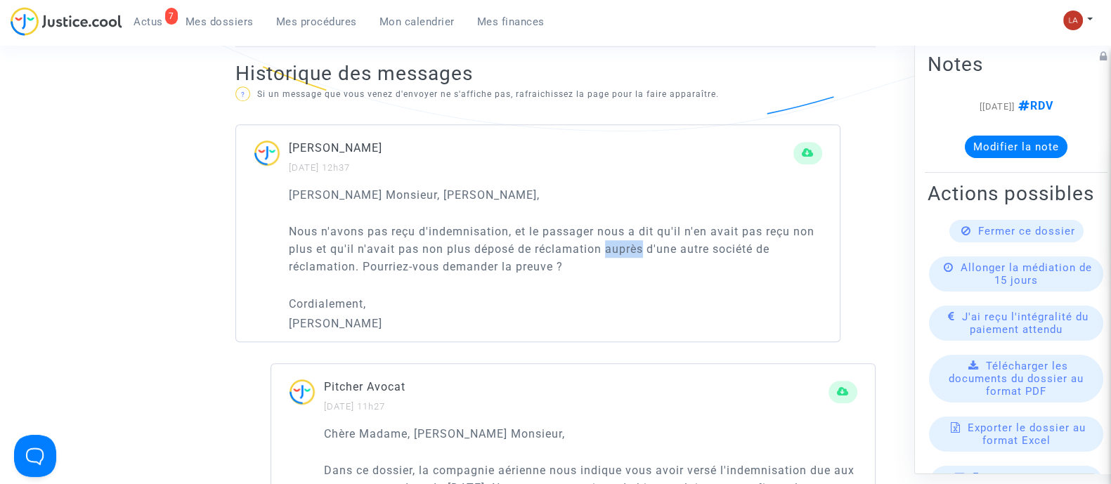
scroll to position [973, 0]
click at [545, 264] on p "Nous n'avons pas reçu d'indemnisation, et le passager nous a dit qu'il n'en ava…" at bounding box center [555, 248] width 533 height 53
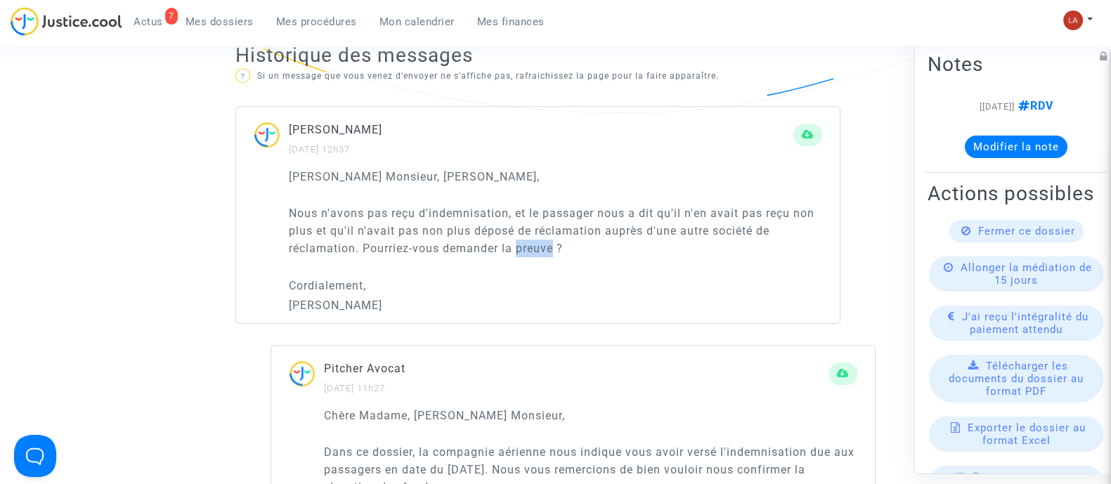
scroll to position [991, 0]
click at [400, 251] on p "Nous n'avons pas reçu d'indemnisation, et le passager nous a dit qu'il n'en ava…" at bounding box center [555, 230] width 533 height 53
click at [458, 242] on p "Nous n'avons pas reçu d'indemnisation, et le passager nous a dit qu'il n'en ava…" at bounding box center [555, 230] width 533 height 53
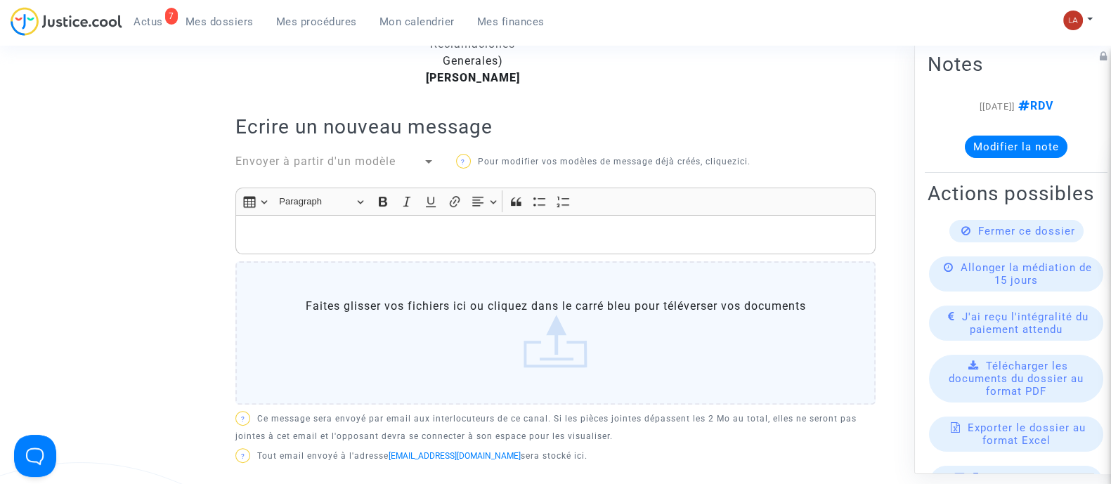
scroll to position [516, 0]
click at [440, 242] on p "Rich Text Editor, main" at bounding box center [555, 235] width 625 height 18
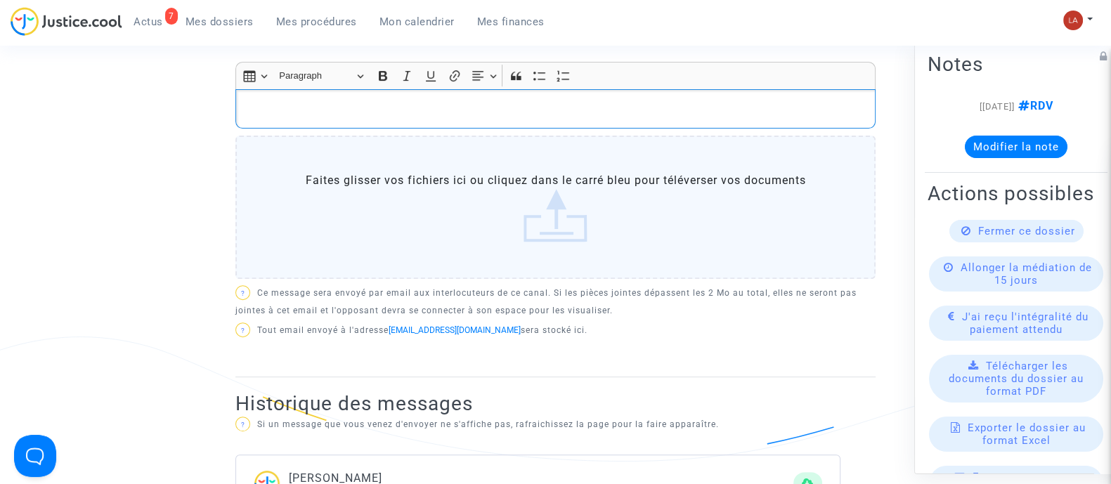
scroll to position [638, 0]
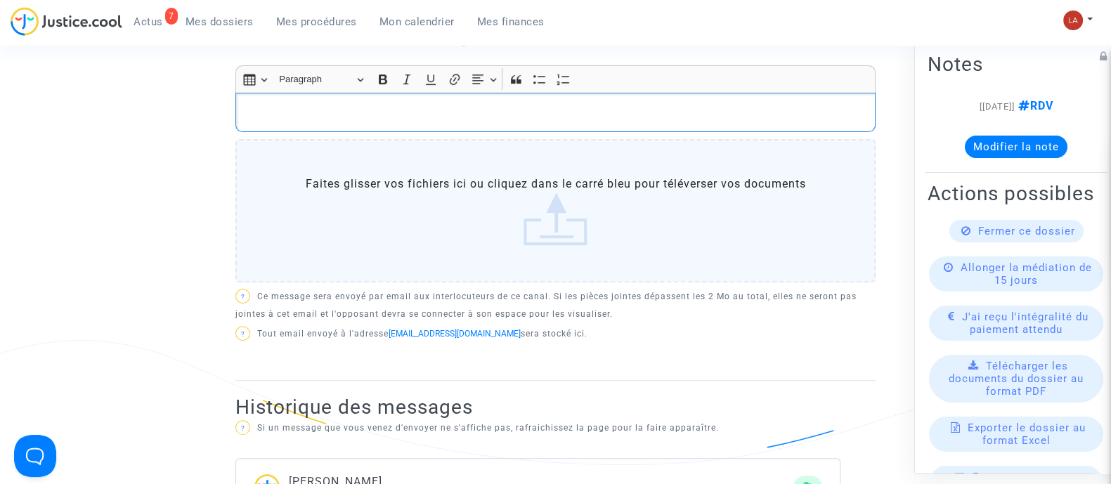
click at [353, 121] on div "Rich Text Editor, main" at bounding box center [555, 112] width 640 height 39
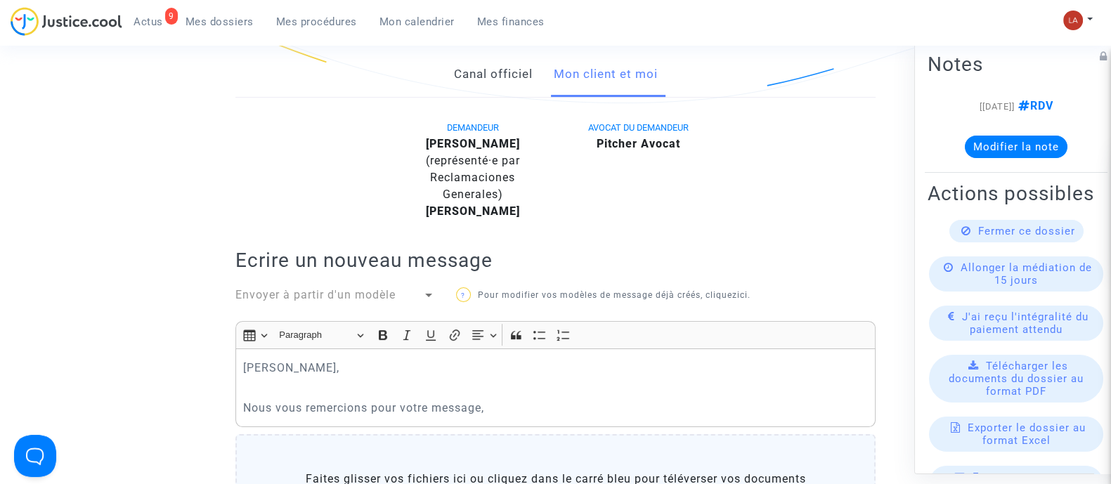
scroll to position [382, 0]
click at [500, 145] on b "Mohamed Harbouli" at bounding box center [473, 144] width 94 height 13
copy div "Harbouli"
click at [452, 396] on div "Cher Erik, Nous vous remercions pour votre message," at bounding box center [555, 388] width 640 height 79
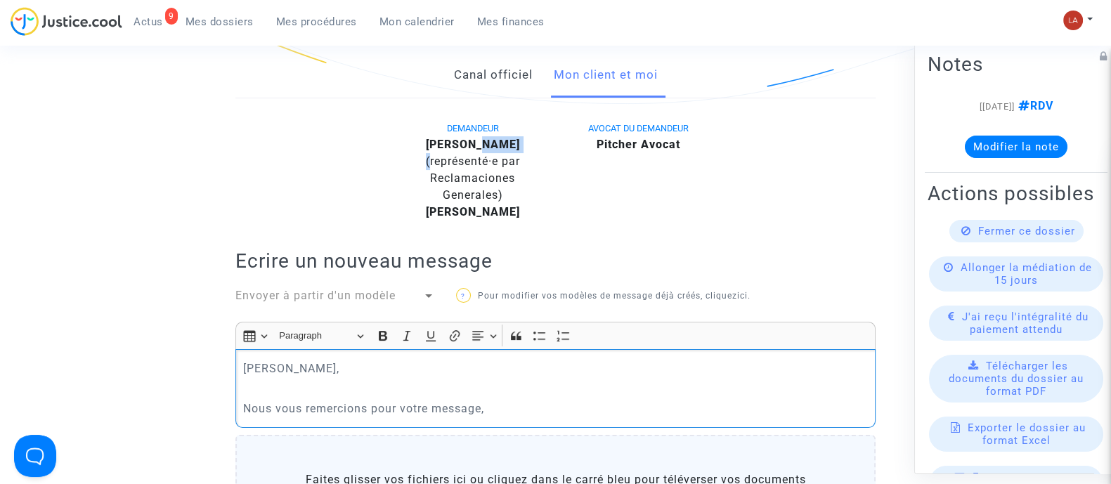
copy div "Cher Erik, Nous vous remercions pour votre message,"
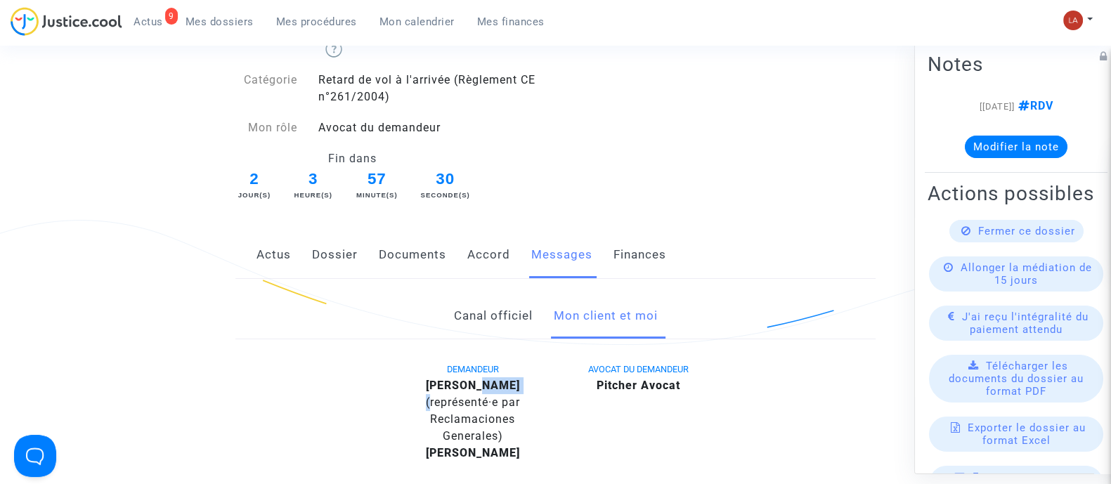
scroll to position [140, 0]
click at [471, 320] on link "Canal officiel" at bounding box center [492, 317] width 79 height 46
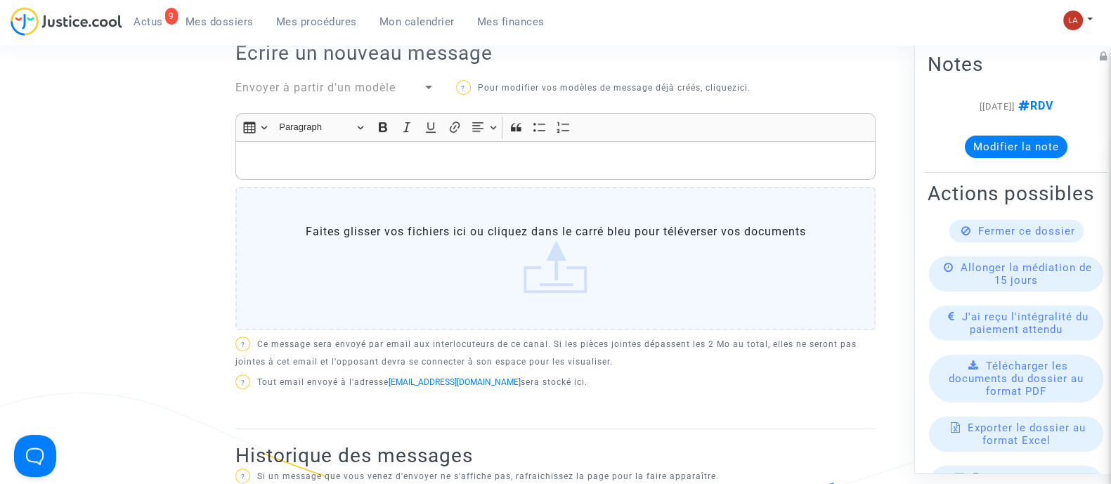
scroll to position [570, 0]
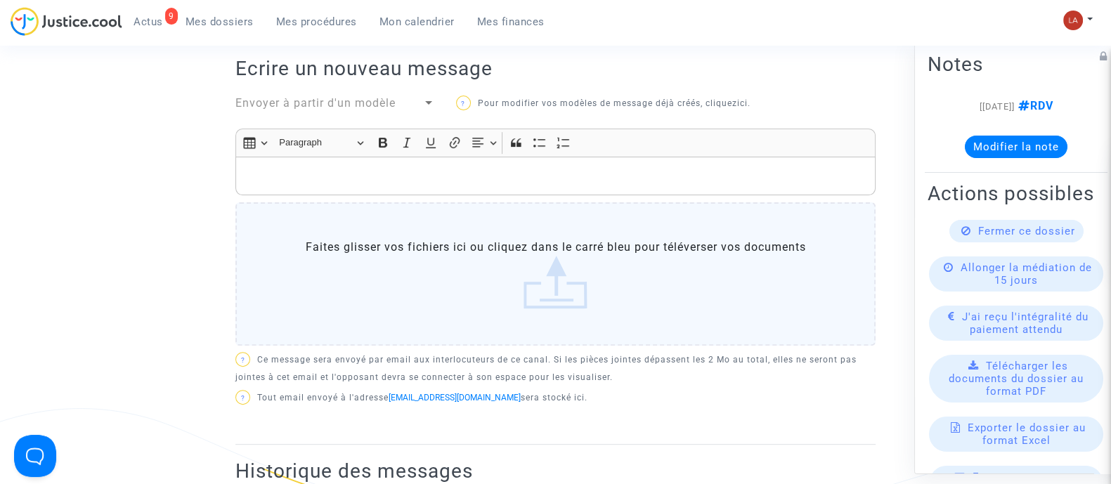
click at [293, 99] on span "Envoyer à partir d'un modèle" at bounding box center [315, 102] width 160 height 13
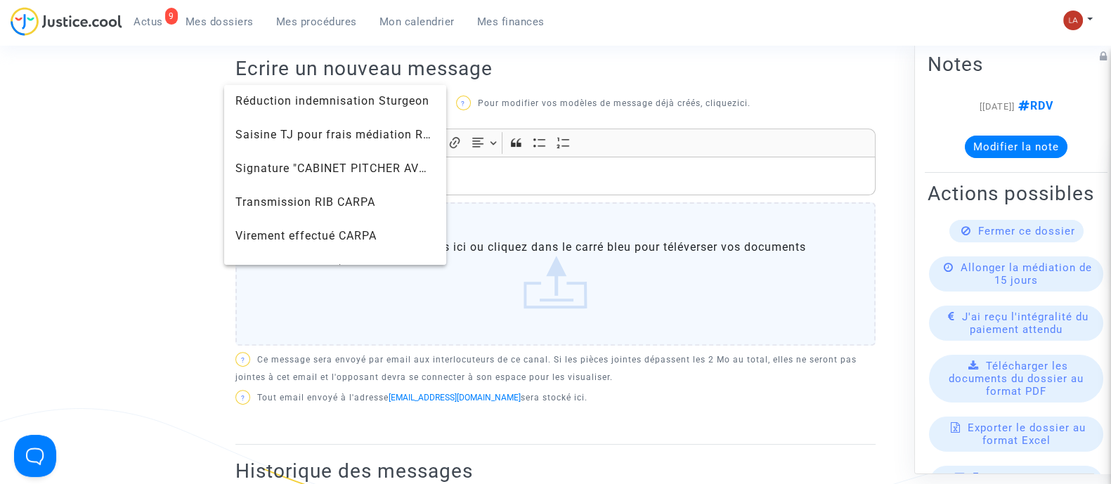
scroll to position [1573, 0]
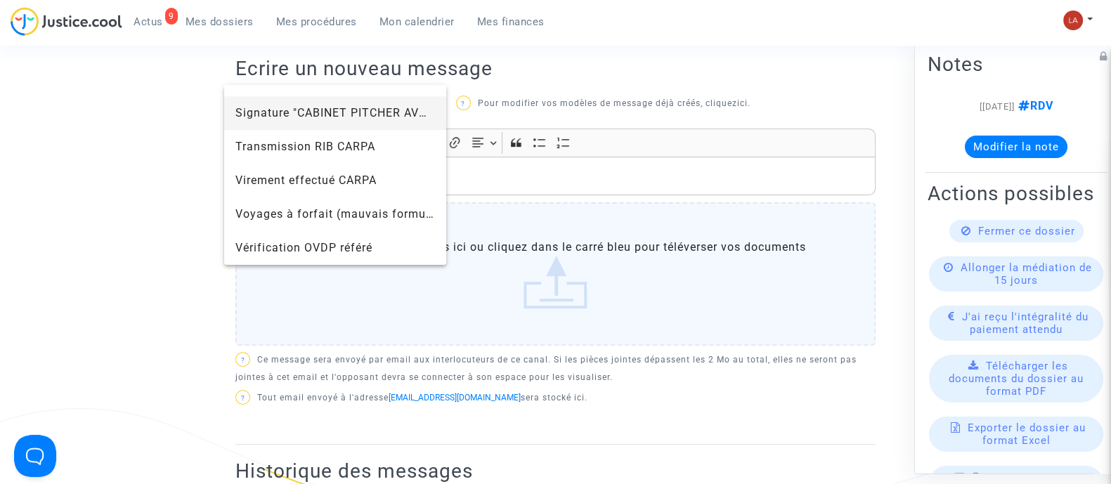
click at [284, 115] on span "Signature "CABINET PITCHER AVOCAT"" at bounding box center [344, 112] width 218 height 13
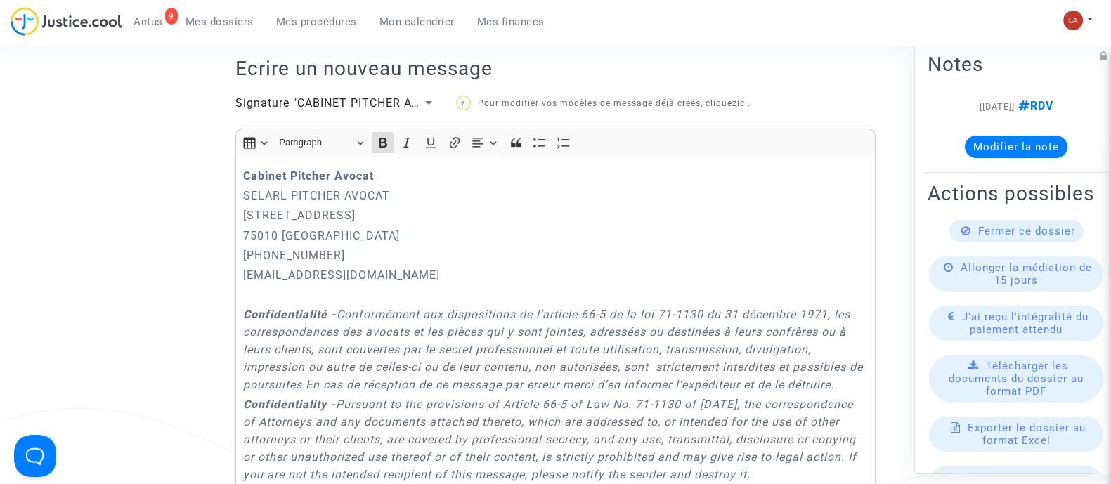
click at [243, 174] on strong "Cabinet Pitcher Avocat" at bounding box center [308, 175] width 131 height 13
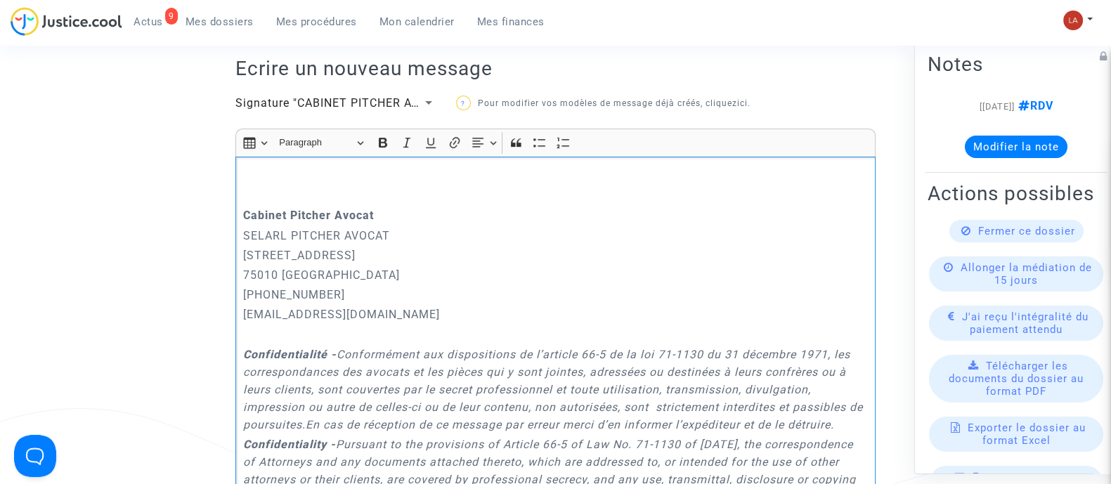
click at [243, 174] on p "Rich Text Editor, main" at bounding box center [555, 176] width 625 height 18
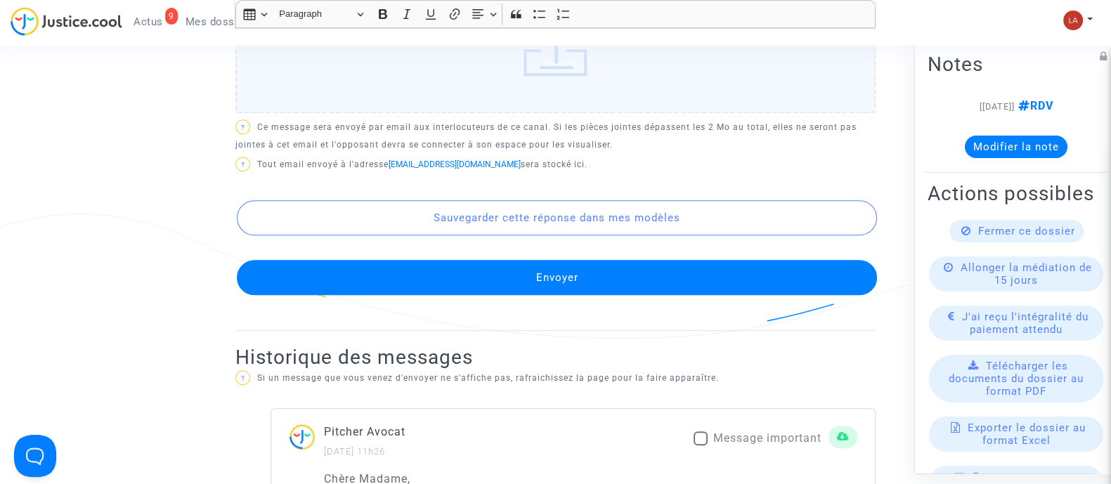
scroll to position [1455, 0]
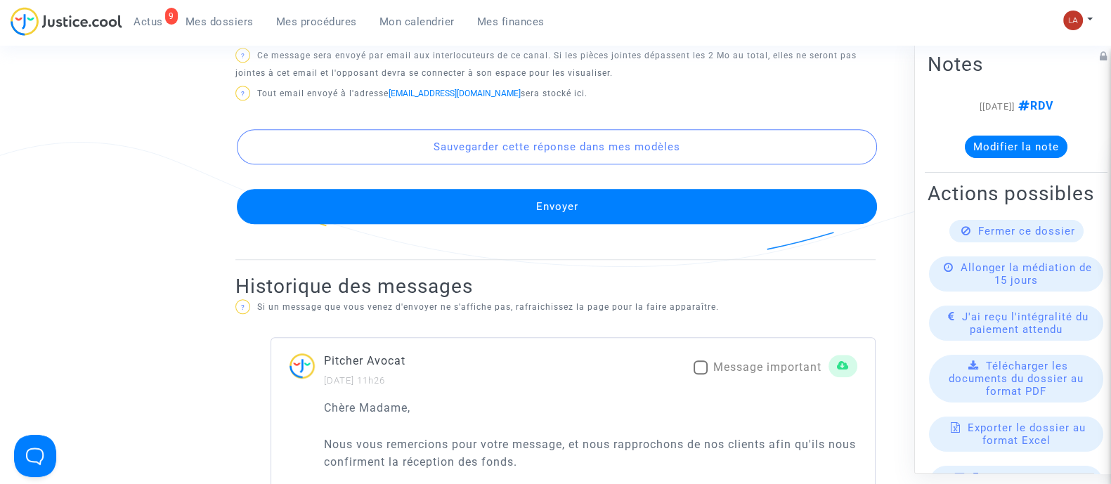
click at [443, 224] on button "Envoyer" at bounding box center [557, 206] width 640 height 35
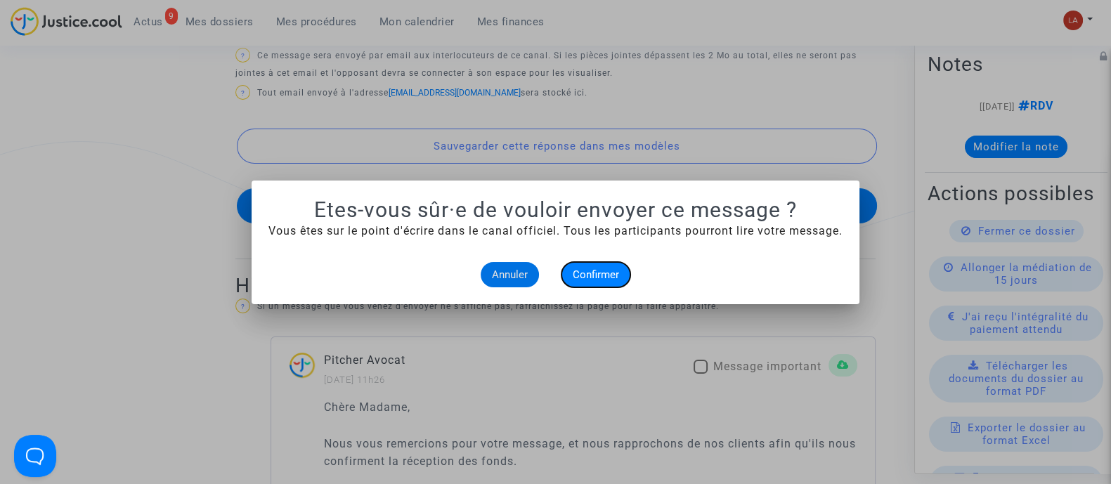
click at [588, 278] on span "Confirmer" at bounding box center [595, 274] width 46 height 13
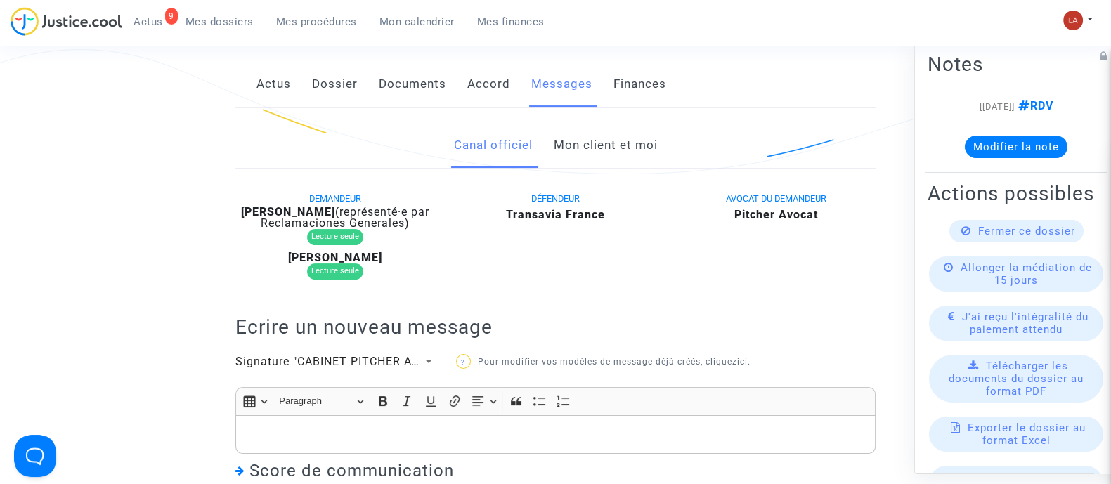
scroll to position [296, 0]
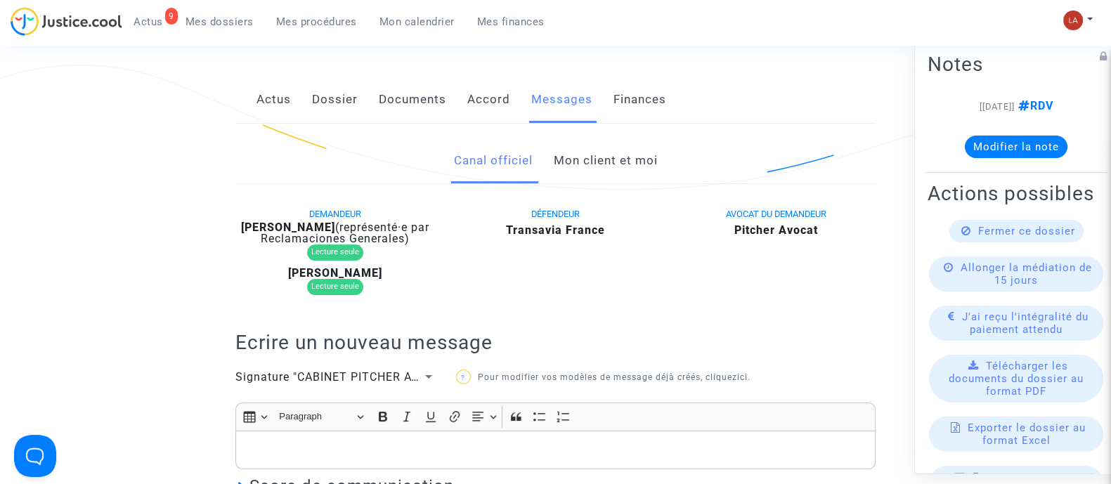
click at [610, 157] on link "Mon client et moi" at bounding box center [605, 161] width 104 height 46
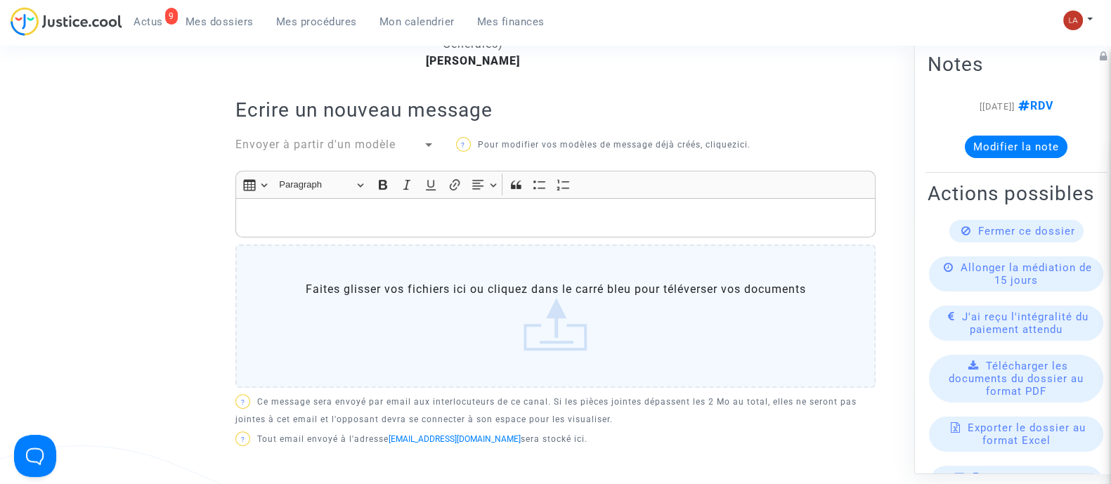
click at [445, 230] on div "Rich Text Editor, main" at bounding box center [555, 217] width 640 height 39
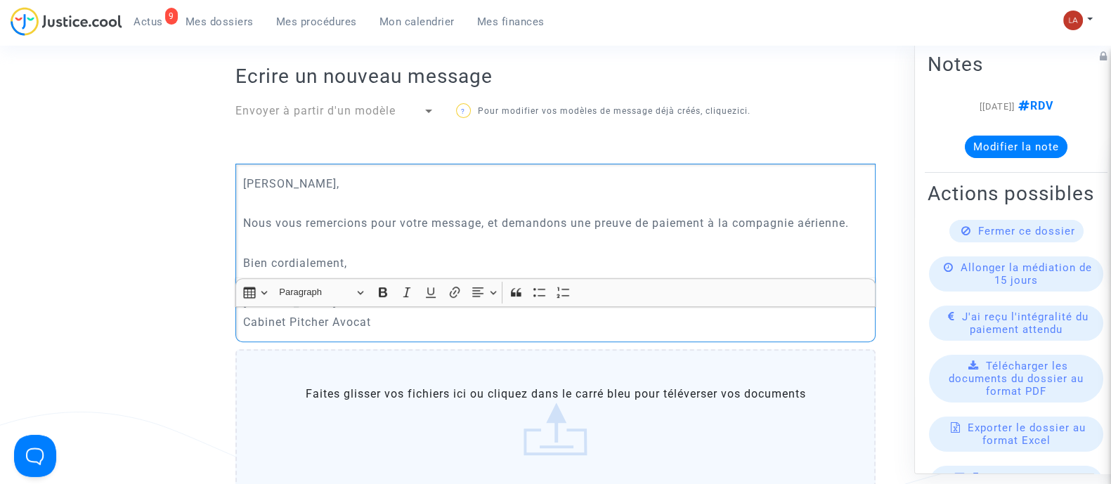
scroll to position [1016, 0]
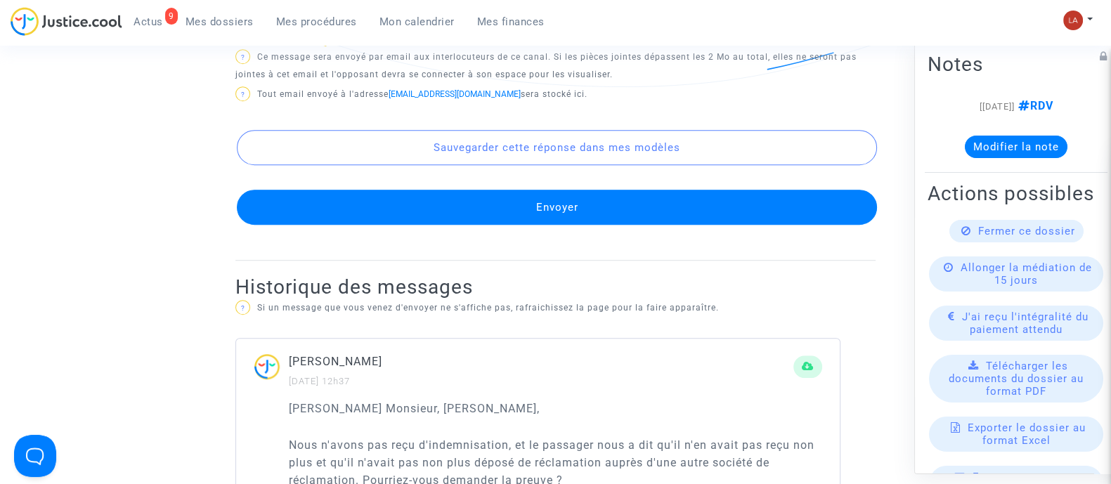
click at [405, 199] on button "Envoyer" at bounding box center [557, 207] width 640 height 35
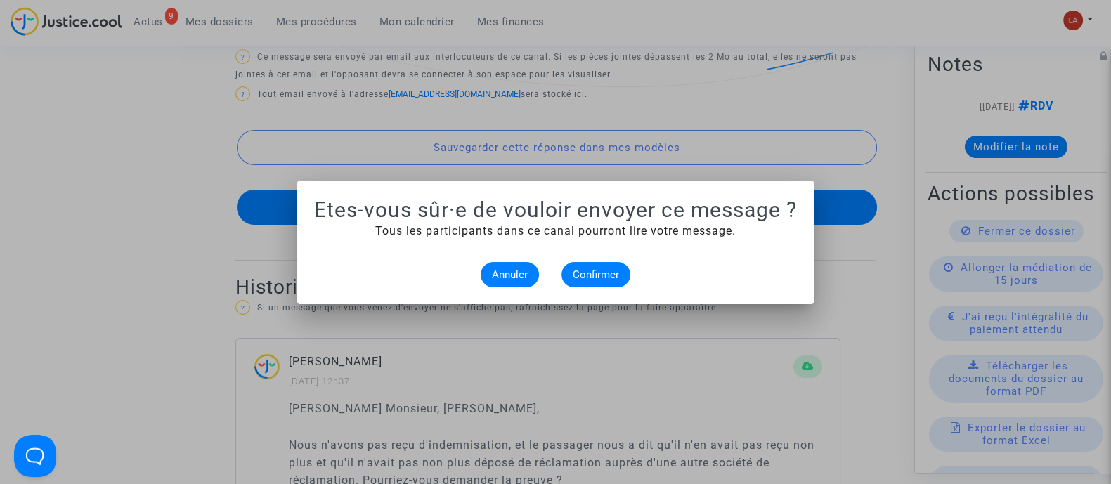
scroll to position [0, 0]
click at [599, 266] on button "Confirmer" at bounding box center [595, 274] width 69 height 25
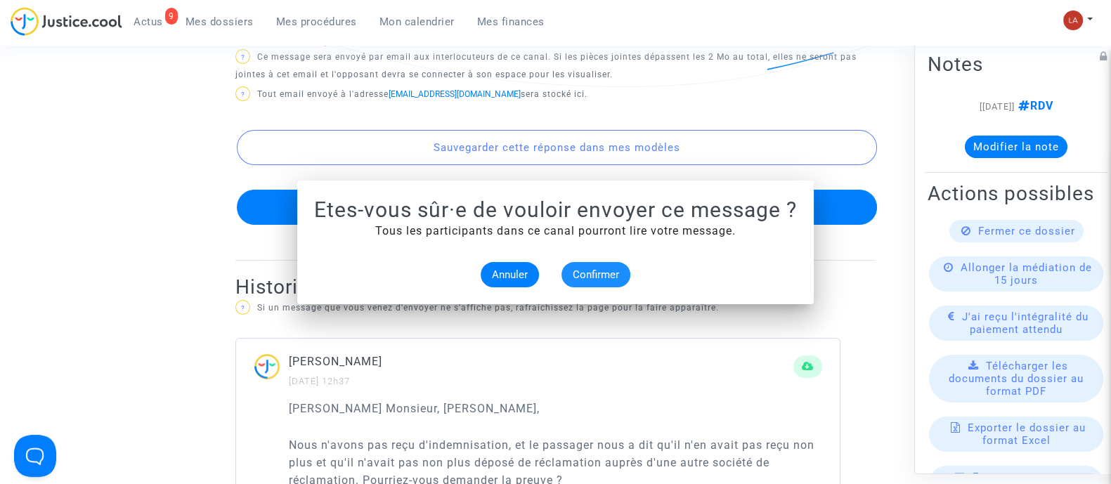
scroll to position [1016, 0]
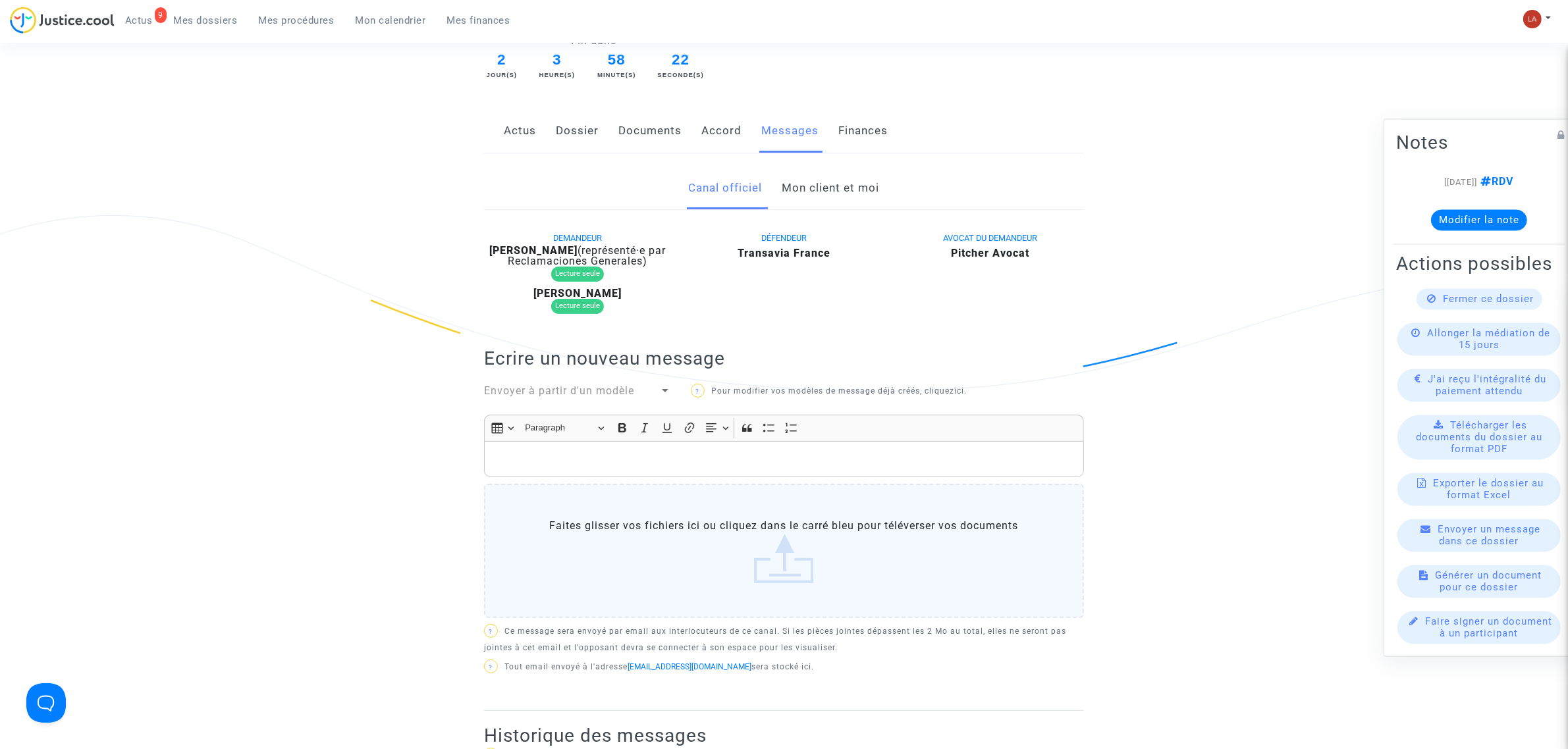
scroll to position [235, 0]
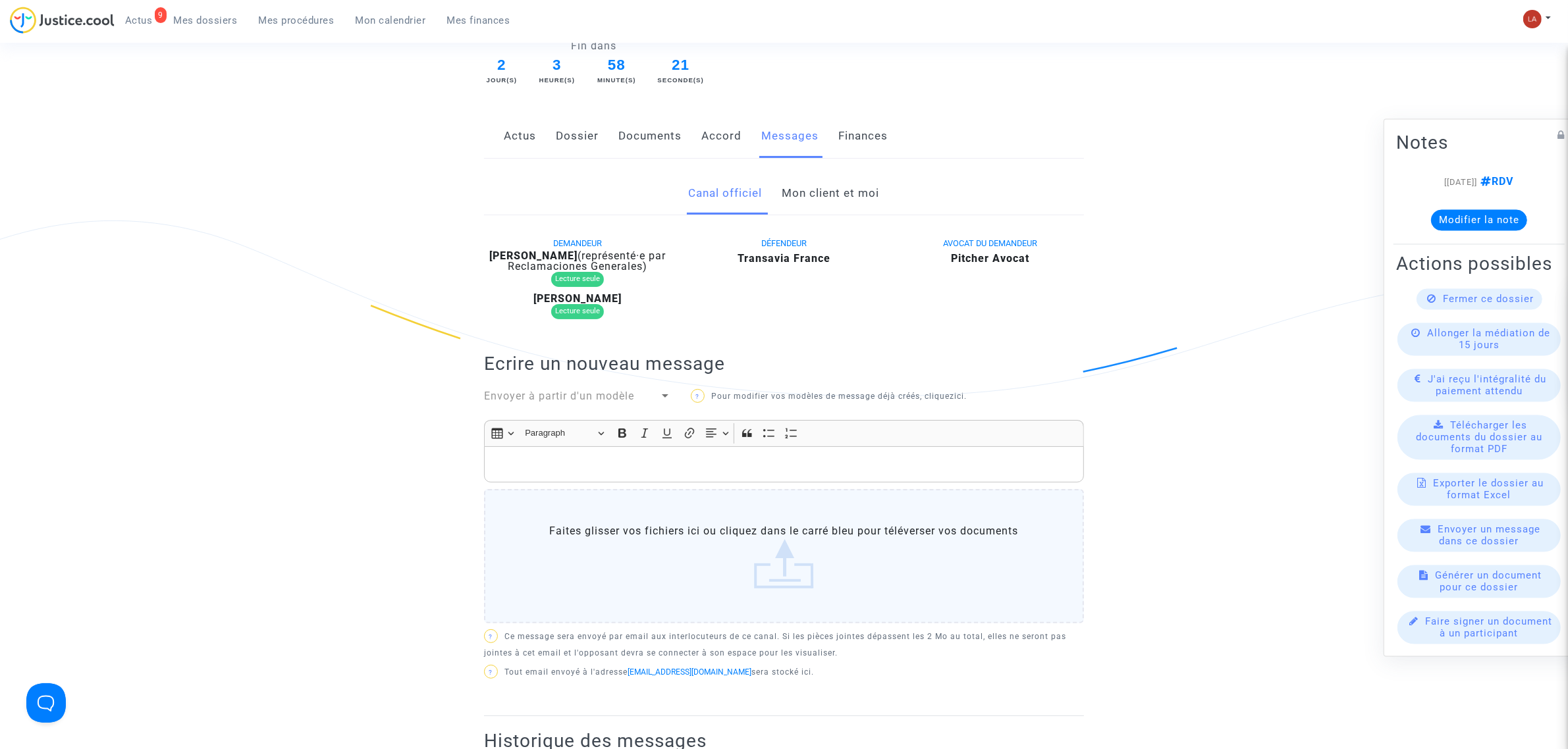
click at [837, 200] on link "Mon client et moi" at bounding box center [831, 193] width 98 height 43
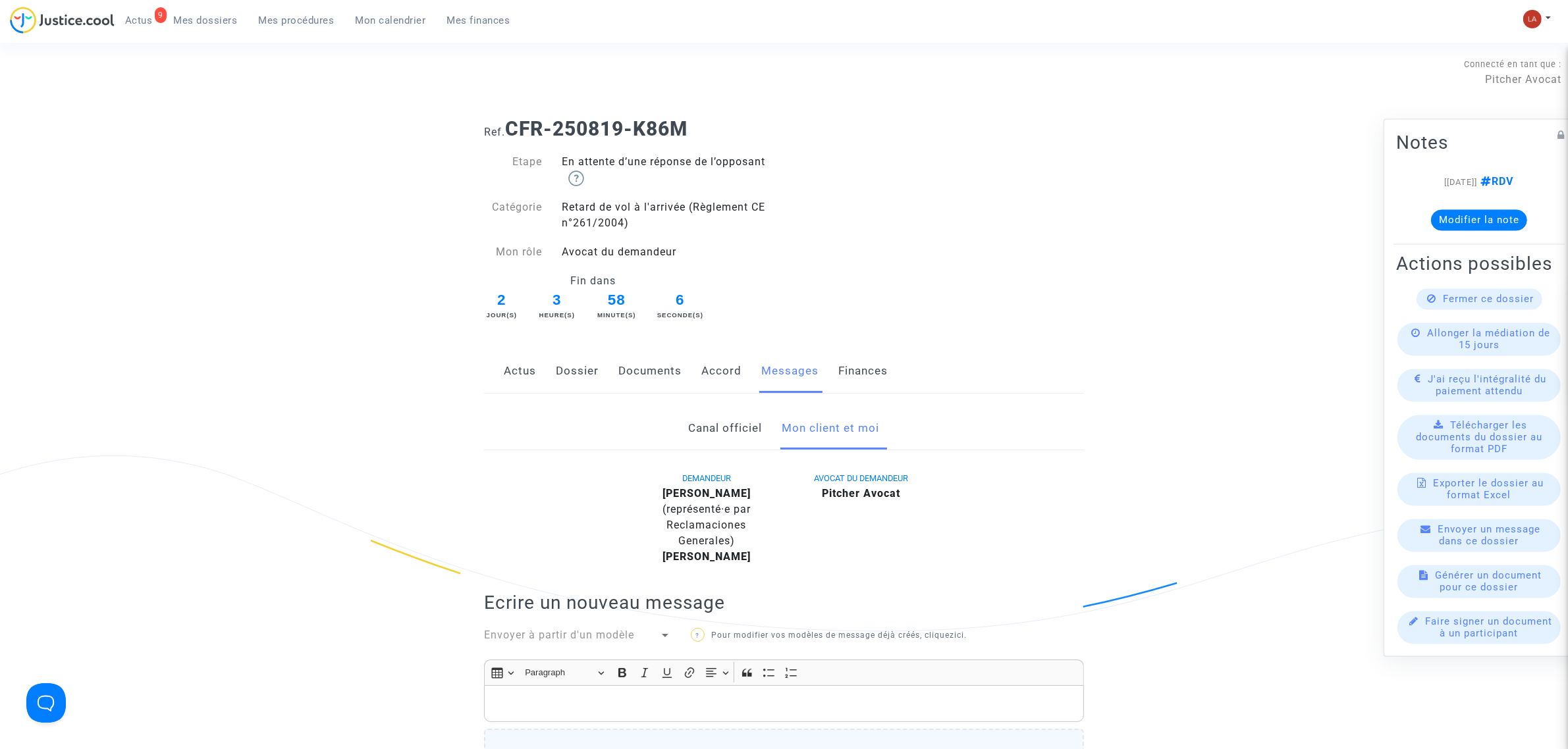
click at [747, 453] on b "[PERSON_NAME]" at bounding box center [707, 493] width 88 height 12
copy div "Harbouli"
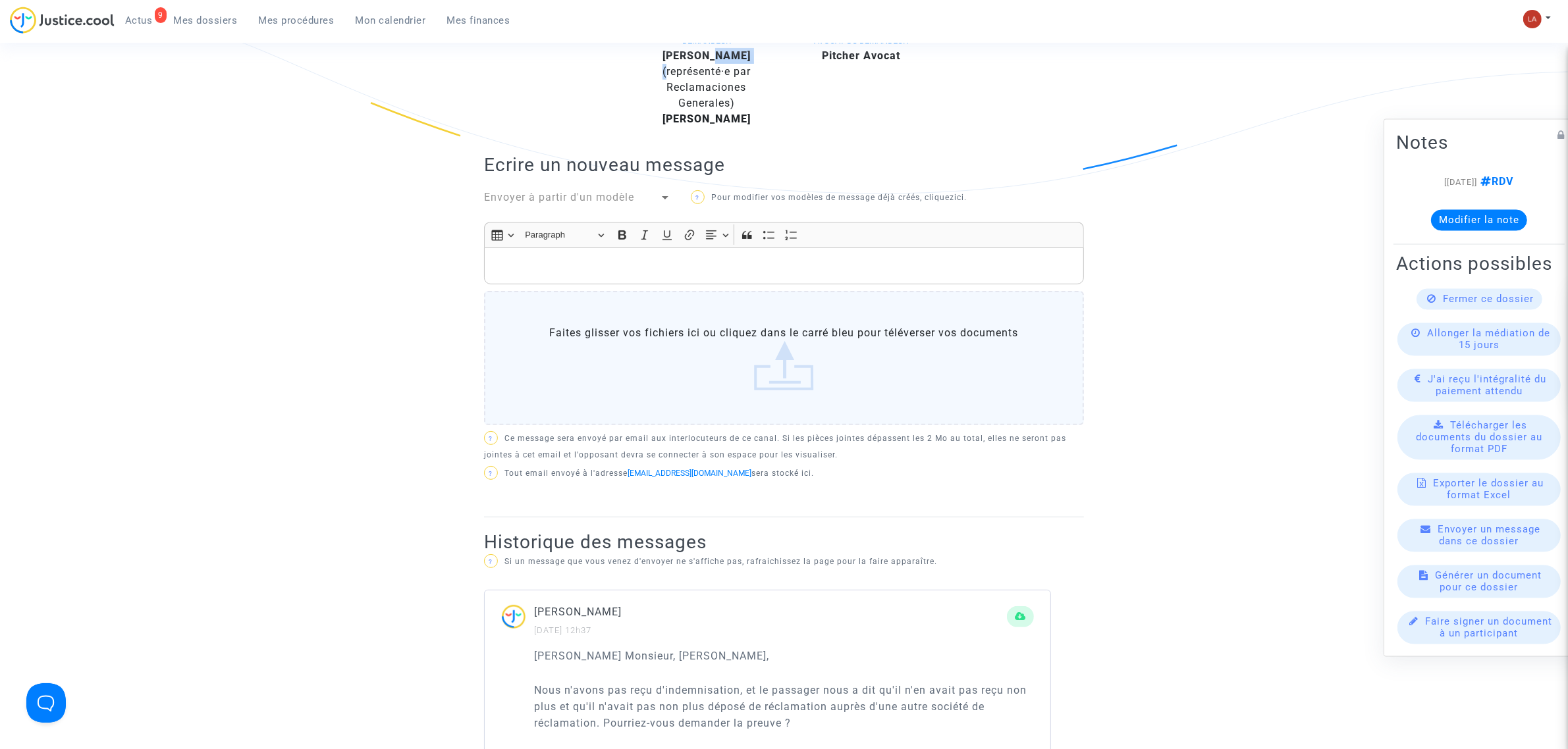
scroll to position [432, 0]
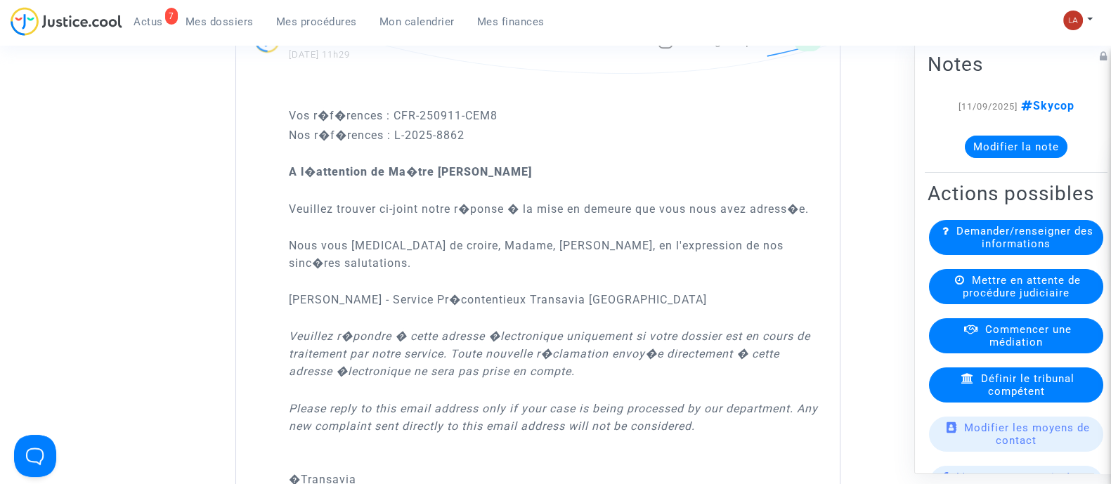
scroll to position [1029, 0]
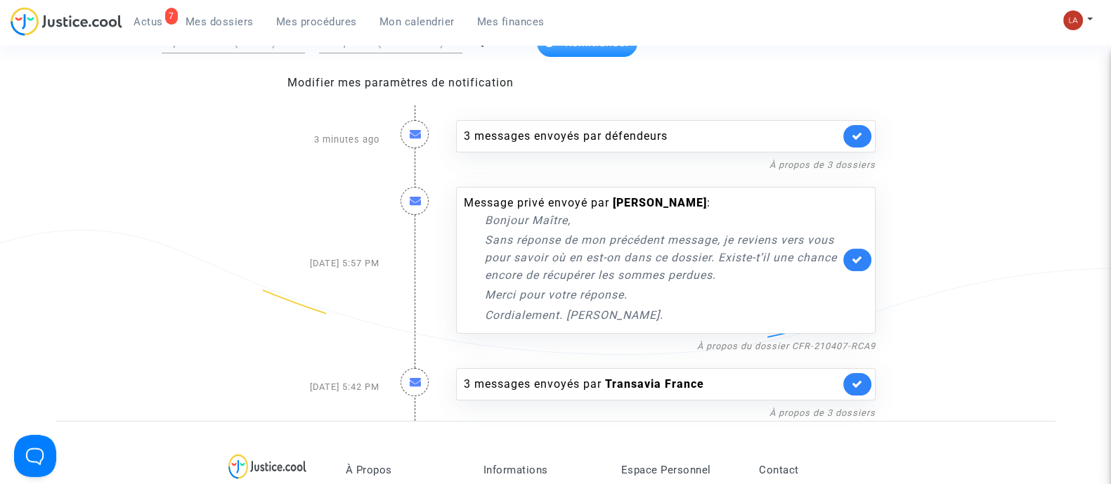
scroll to position [147, 0]
click at [672, 163] on div "À propos de 3 dossiers" at bounding box center [665, 163] width 419 height 17
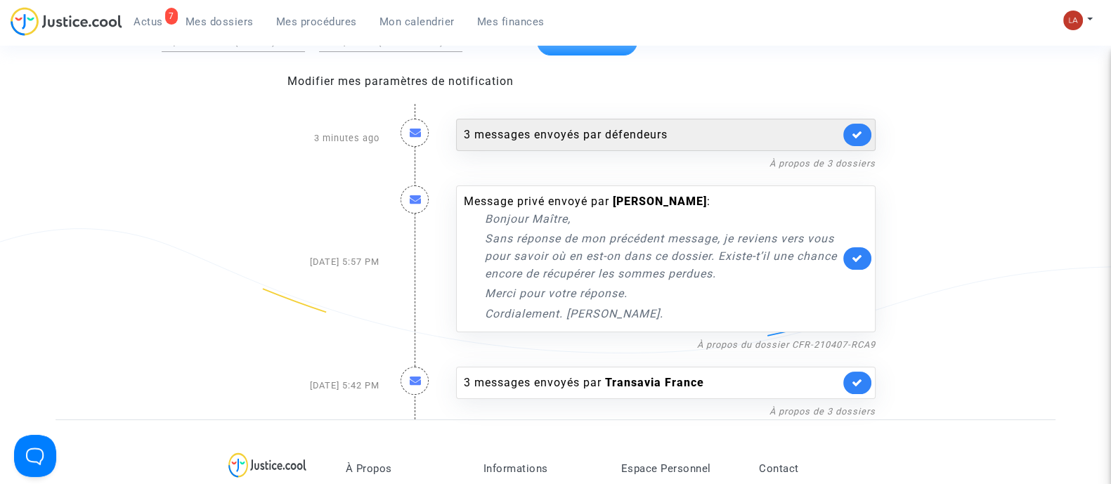
click at [650, 137] on div "3 messages envoyés par défendeurs" at bounding box center [652, 134] width 376 height 17
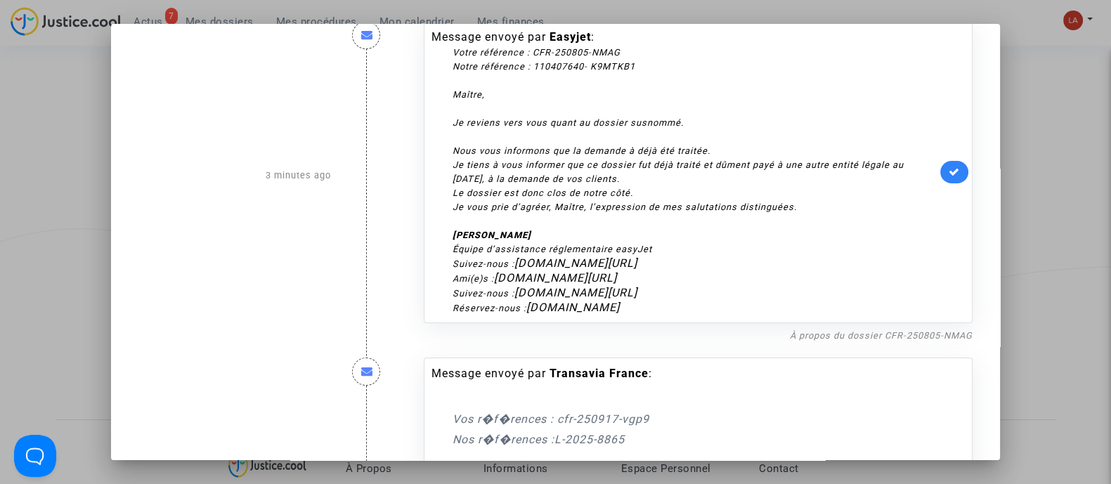
scroll to position [36, 0]
click at [950, 172] on icon at bounding box center [953, 170] width 11 height 11
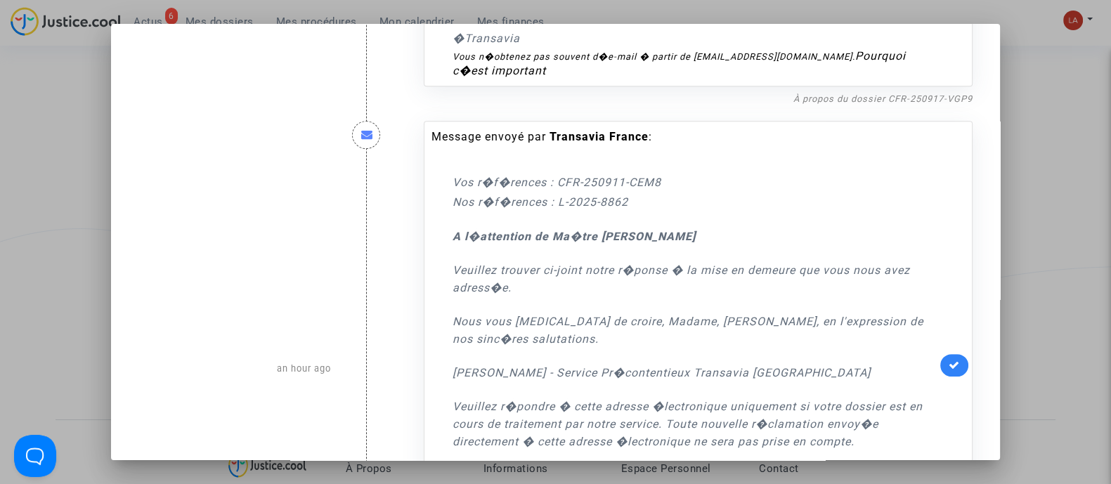
scroll to position [981, 0]
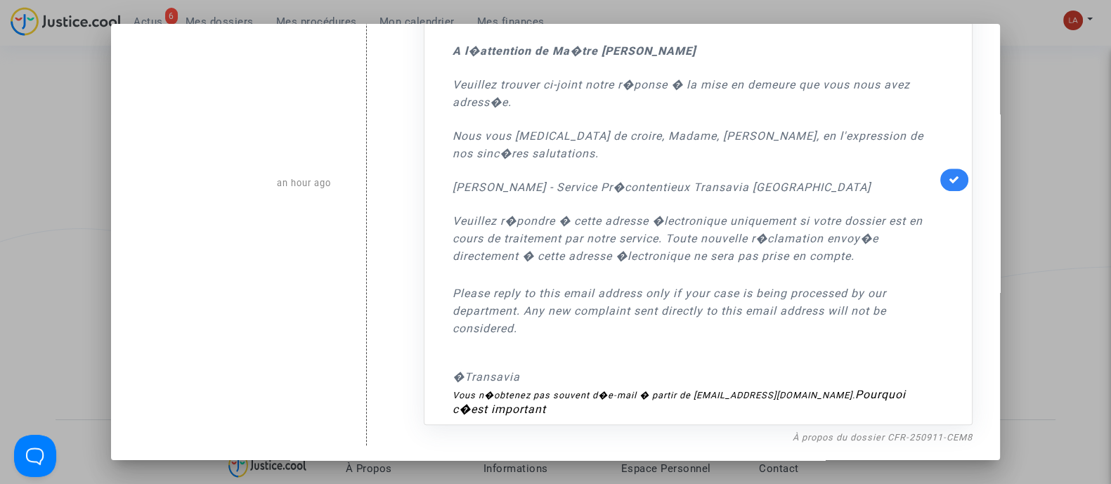
click at [1057, 298] on div at bounding box center [555, 242] width 1111 height 484
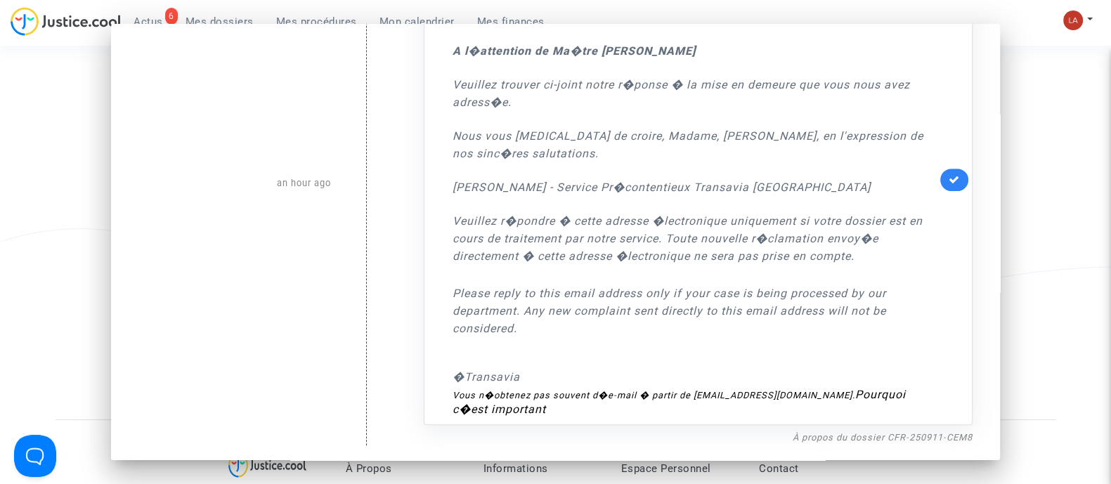
scroll to position [147, 0]
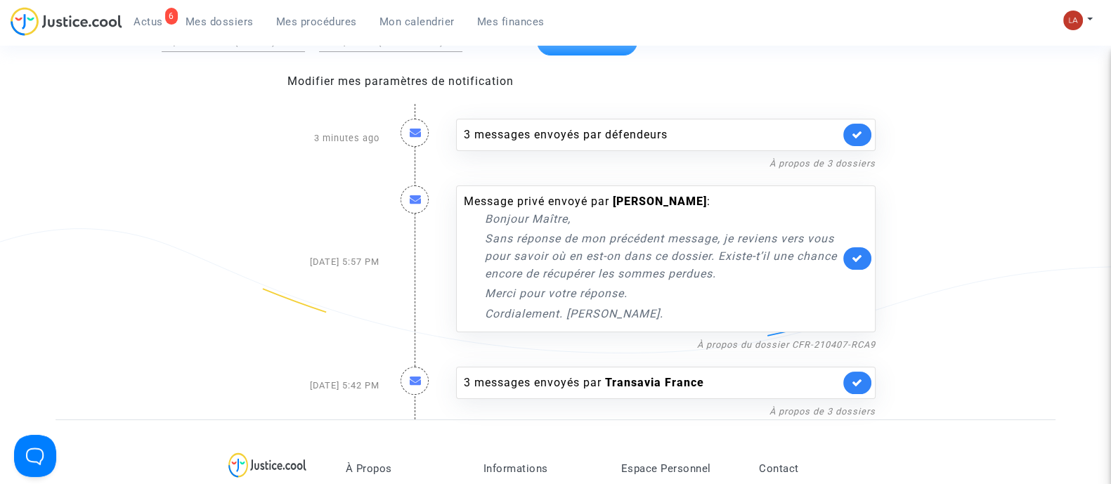
click at [237, 20] on span "Mes dossiers" at bounding box center [219, 21] width 68 height 13
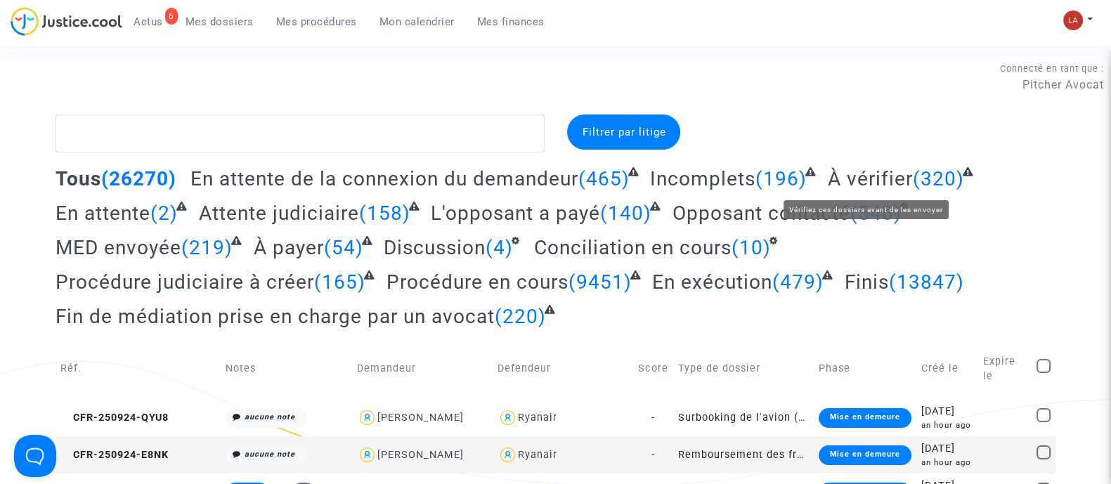
click at [866, 180] on span "À vérifier" at bounding box center [869, 178] width 85 height 23
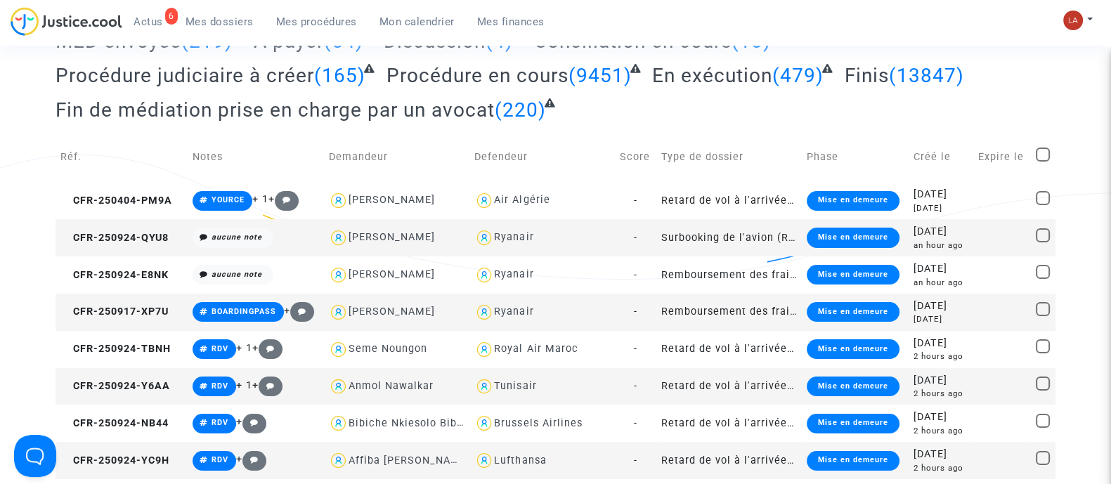
scroll to position [217, 0]
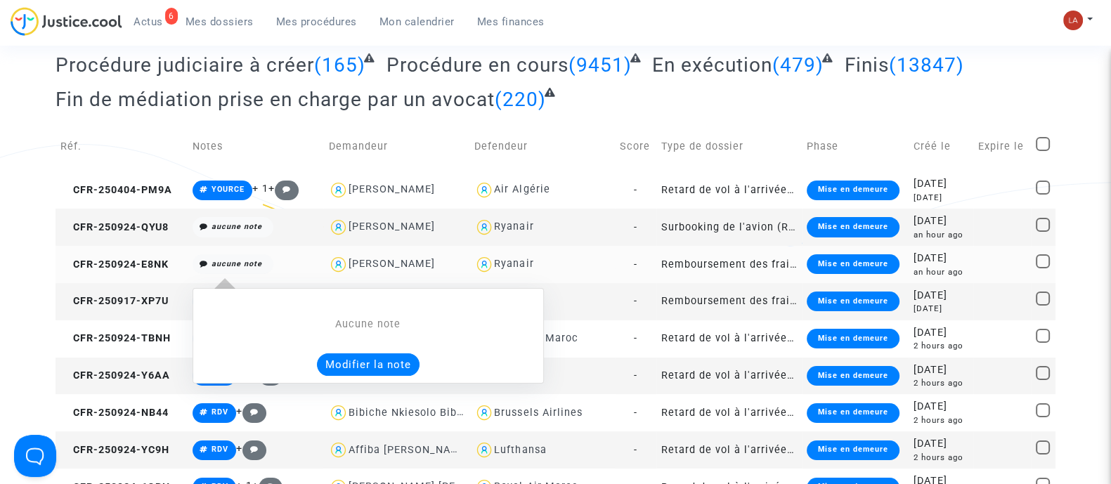
click at [358, 363] on button "Modifier la note" at bounding box center [368, 364] width 103 height 22
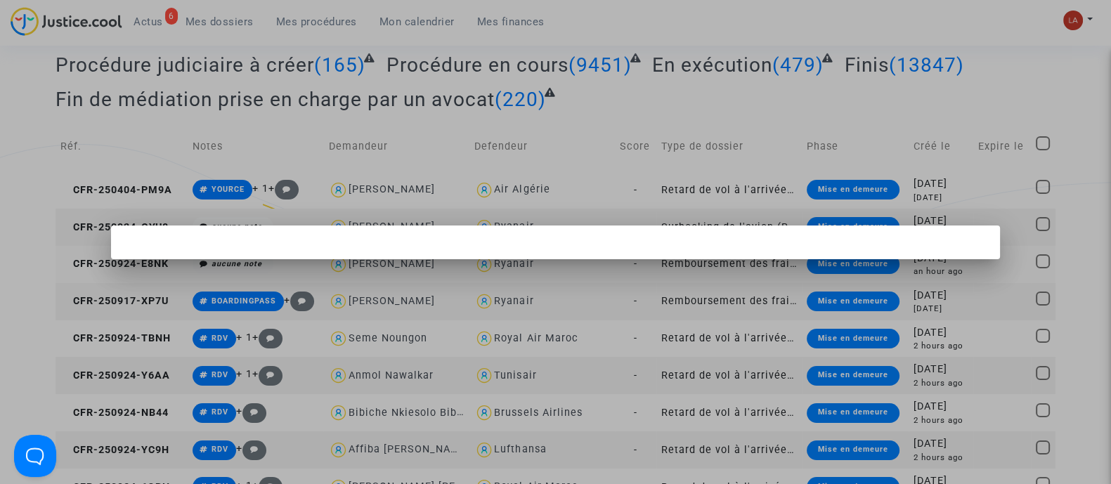
scroll to position [0, 0]
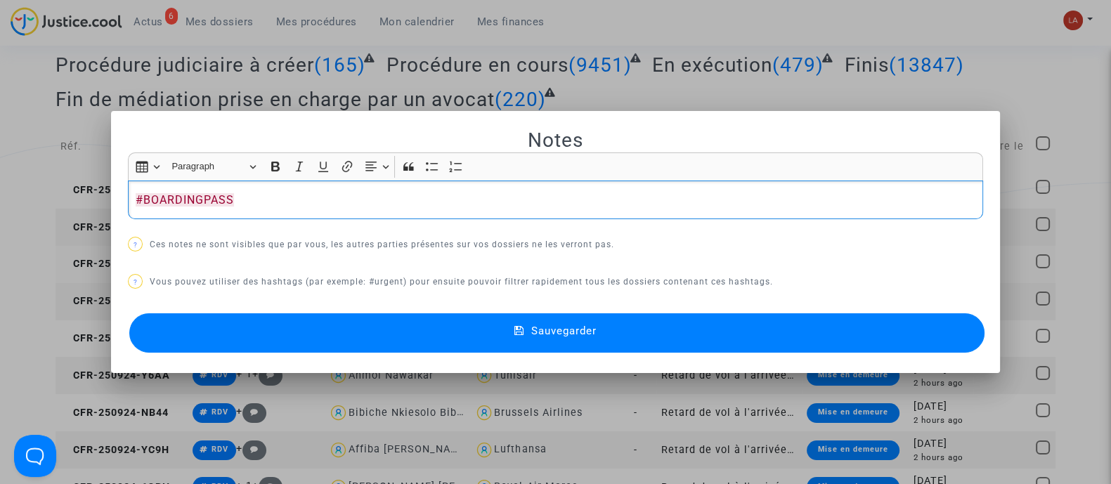
click at [199, 339] on button "Sauvegarder" at bounding box center [556, 332] width 855 height 39
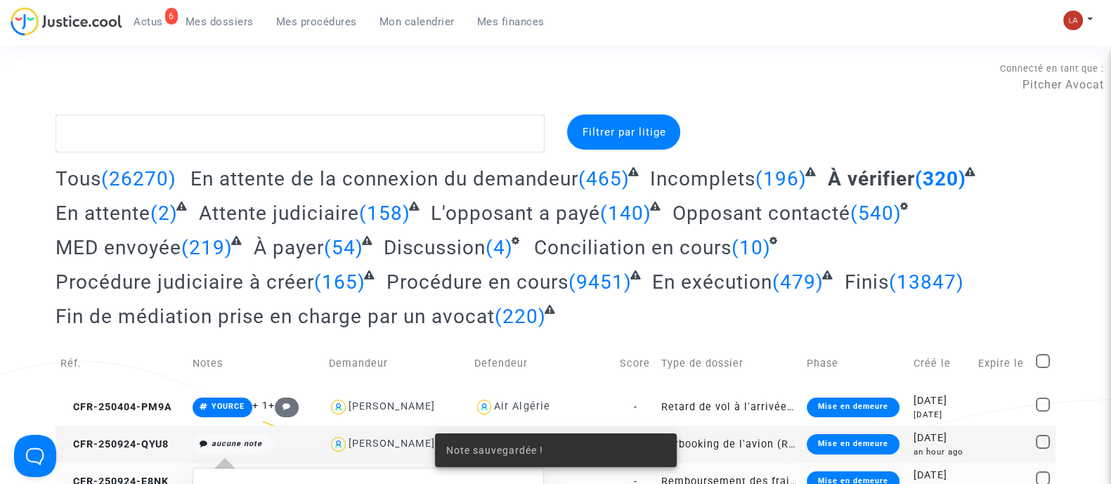
scroll to position [217, 0]
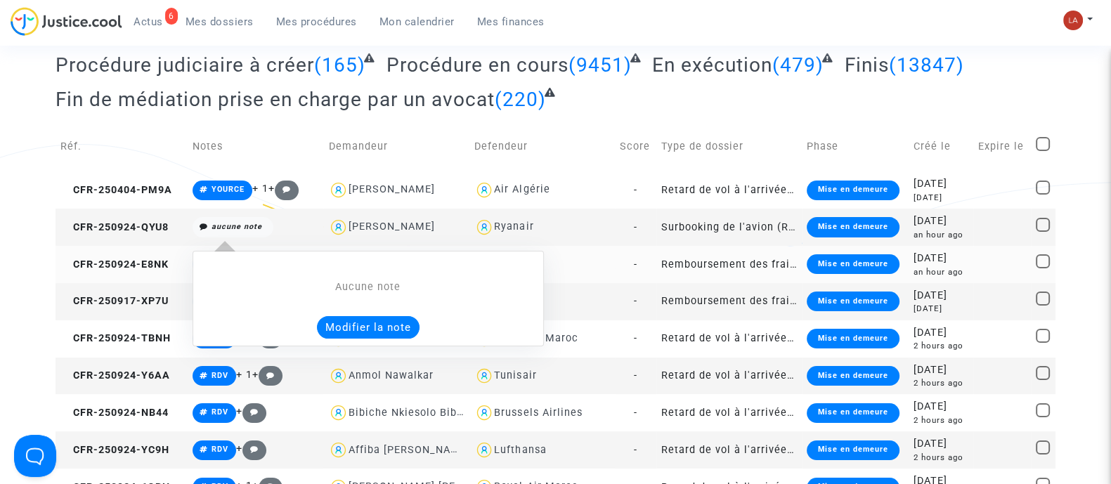
click at [351, 320] on button "Modifier la note" at bounding box center [368, 327] width 103 height 22
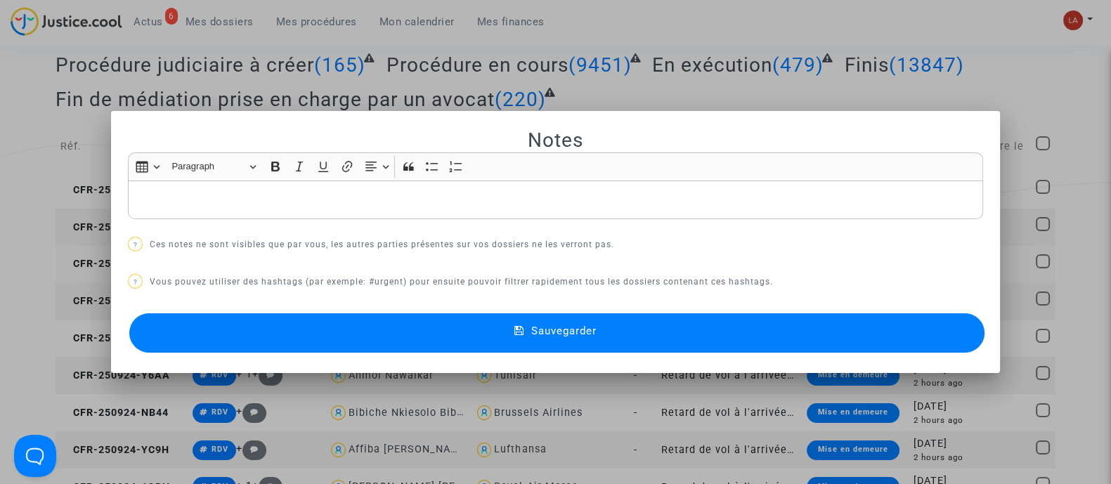
scroll to position [0, 0]
click at [232, 320] on button "Sauvegarder" at bounding box center [556, 332] width 855 height 39
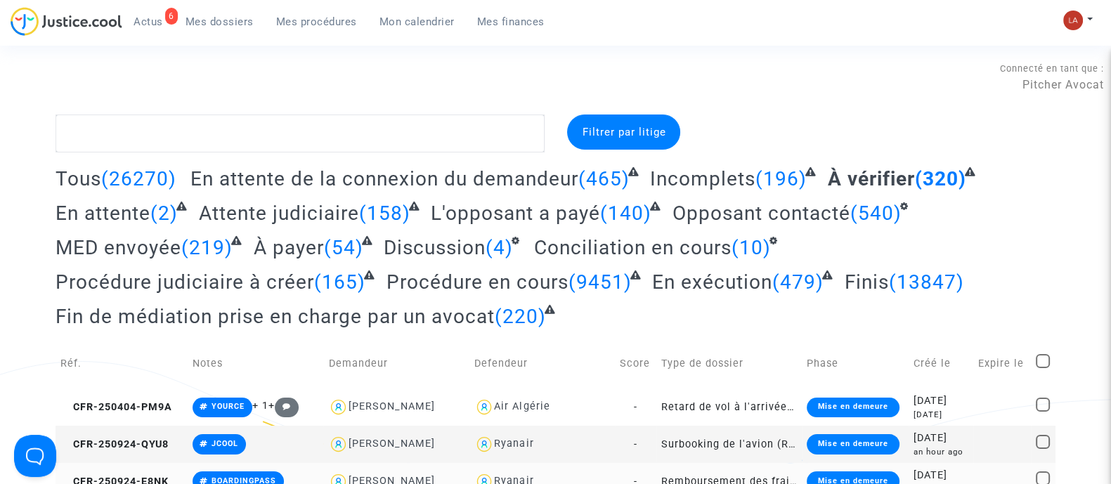
click at [136, 13] on link "6 Actus" at bounding box center [148, 21] width 52 height 21
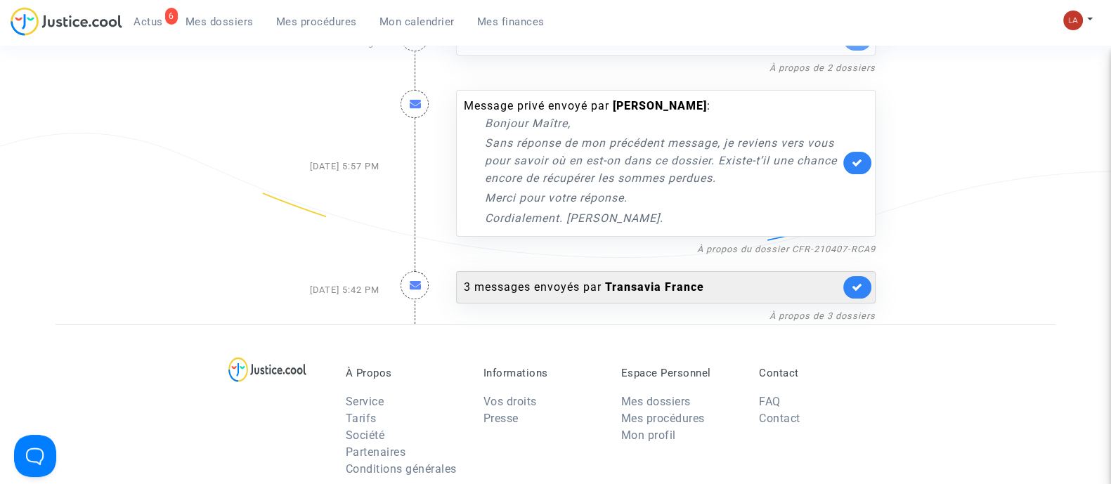
scroll to position [142, 0]
